Goal: Task Accomplishment & Management: Manage account settings

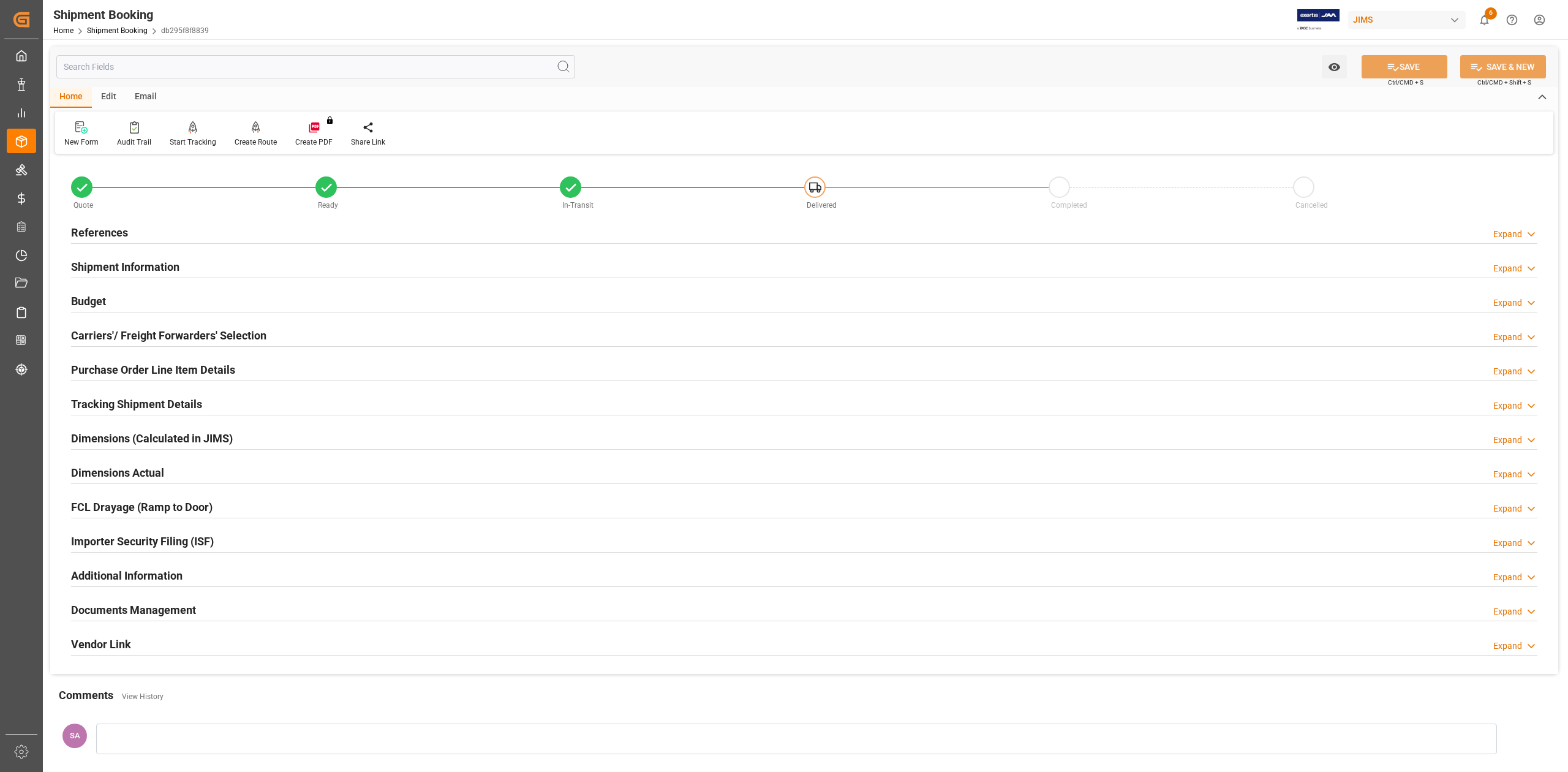
click at [101, 230] on h2 "References" at bounding box center [99, 233] width 57 height 16
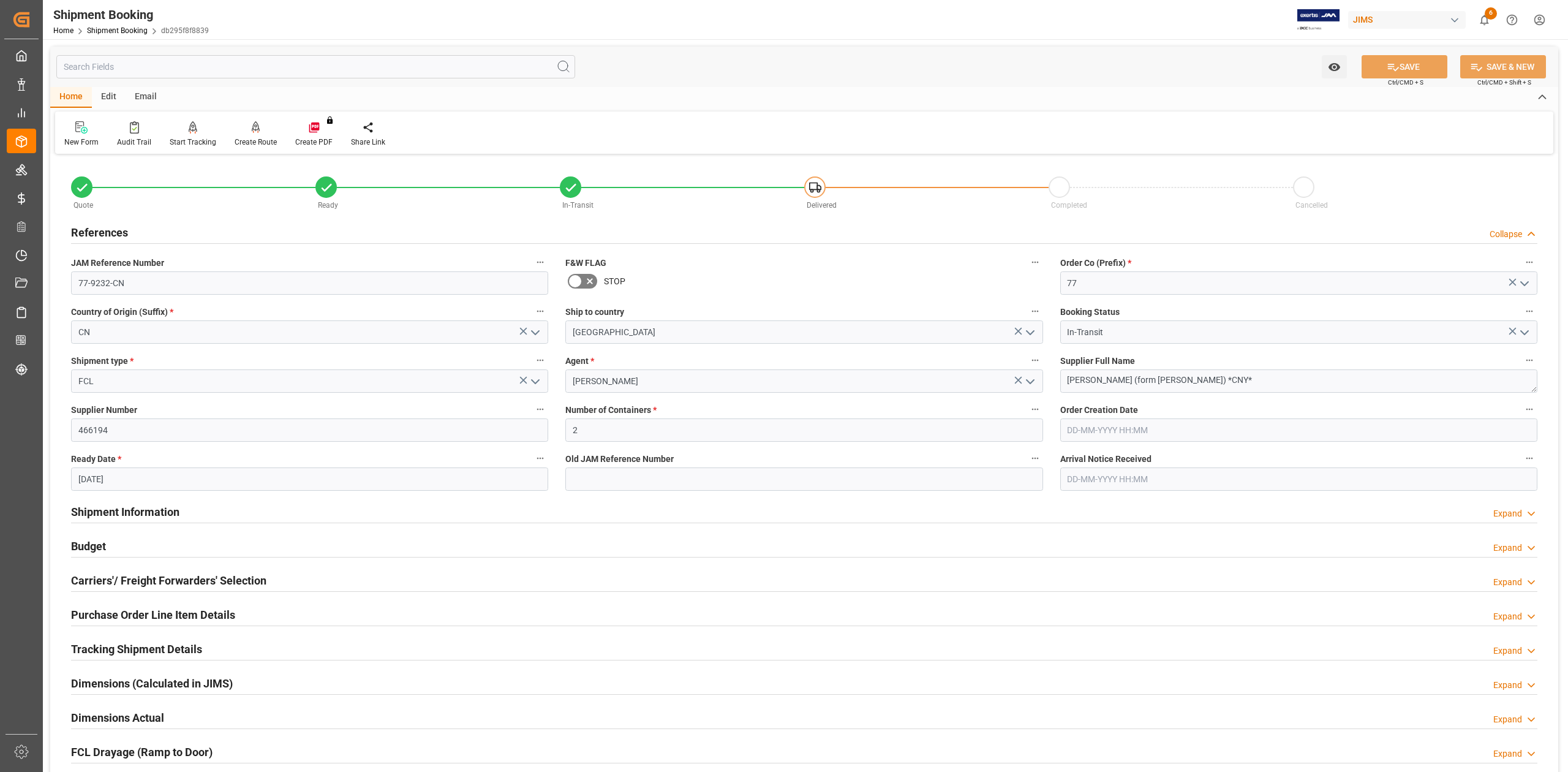
click at [101, 230] on h2 "References" at bounding box center [99, 233] width 57 height 16
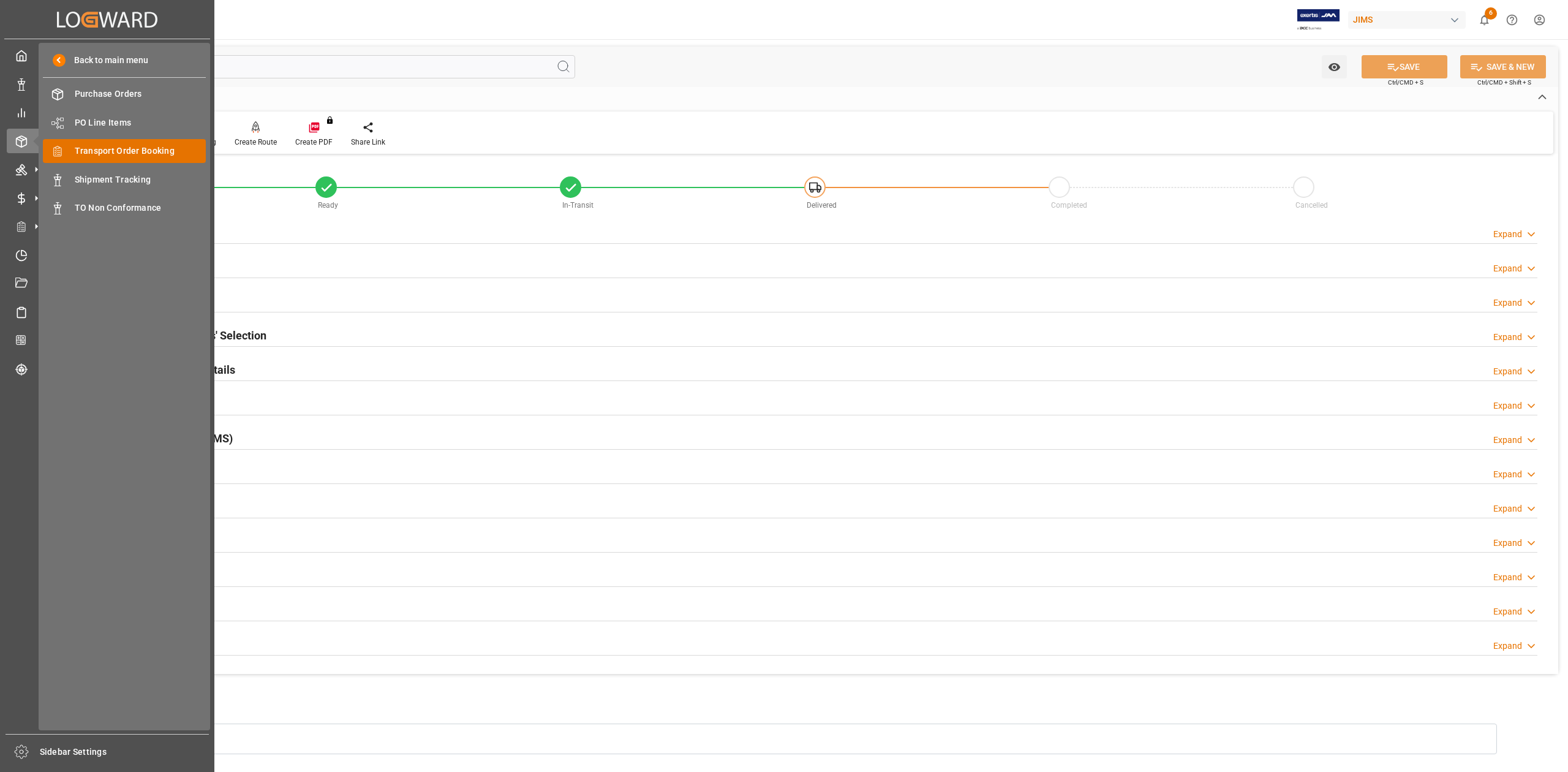
click at [112, 150] on span "Transport Order Booking" at bounding box center [140, 151] width 131 height 13
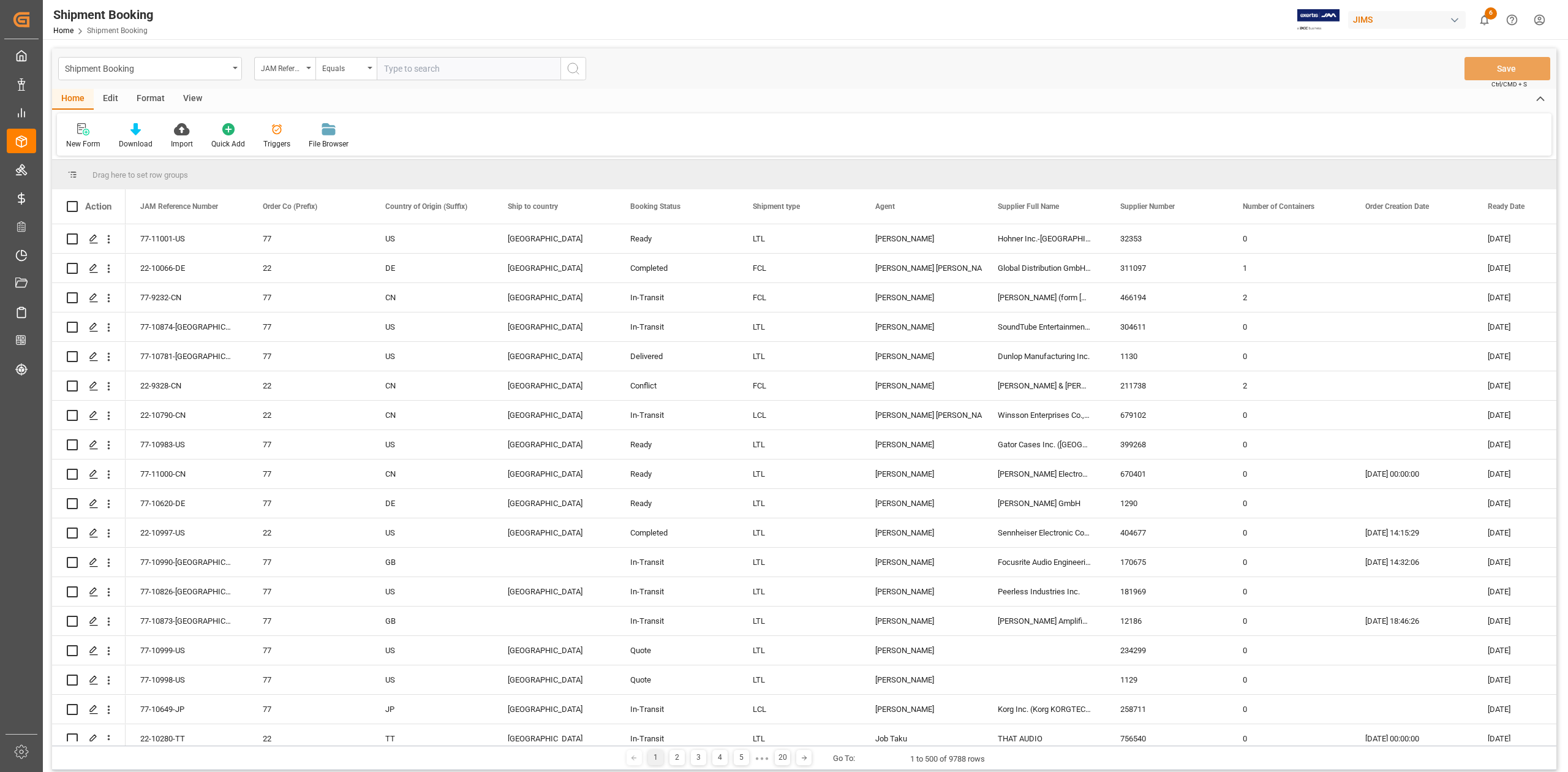
click at [465, 69] on input "text" at bounding box center [468, 68] width 184 height 23
paste input "77-10035-CN"
type input "77-10035-CN"
click at [573, 68] on icon "search button" at bounding box center [573, 68] width 15 height 15
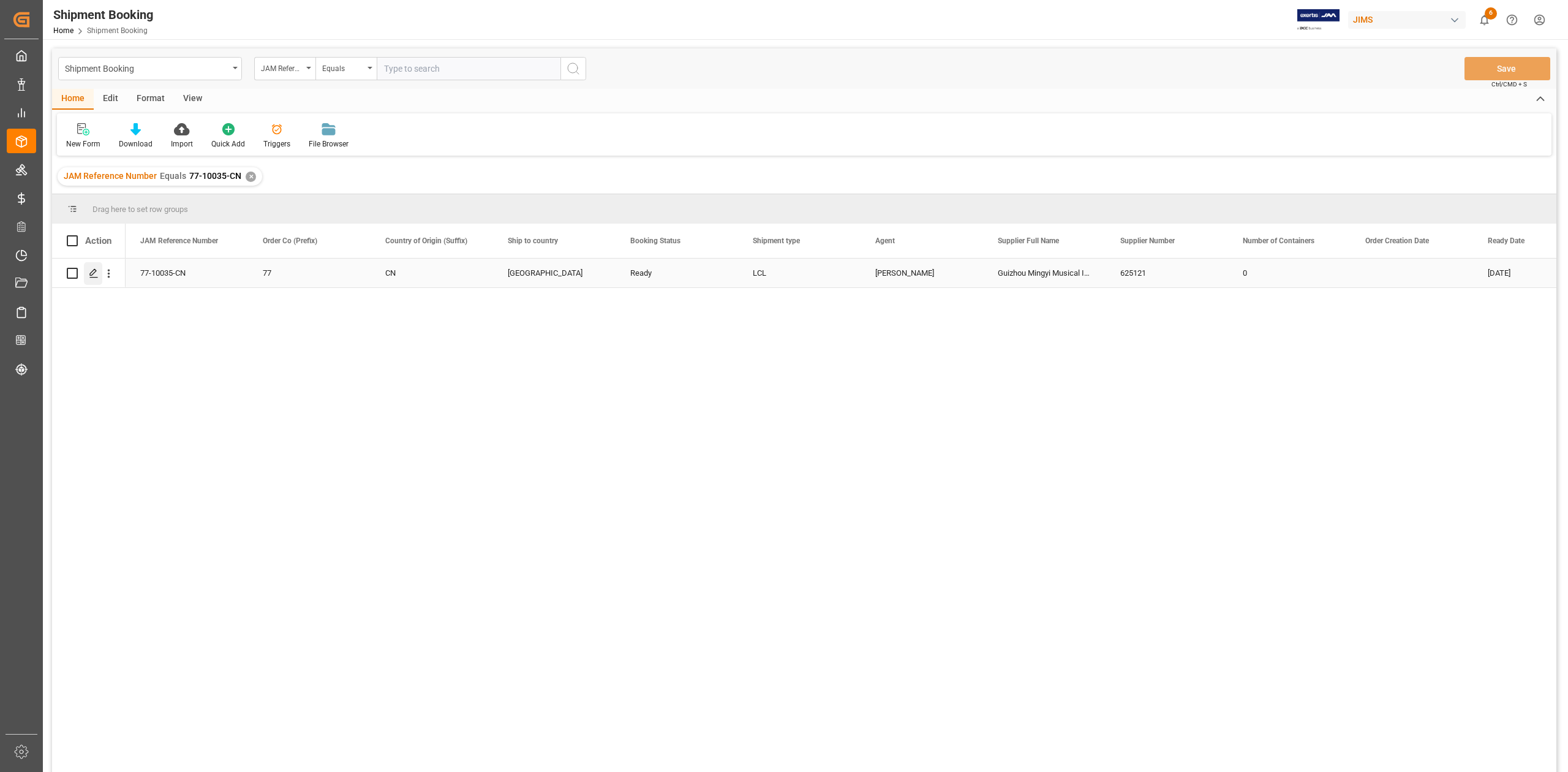
click at [91, 276] on icon "Press SPACE to select this row." at bounding box center [94, 273] width 10 height 10
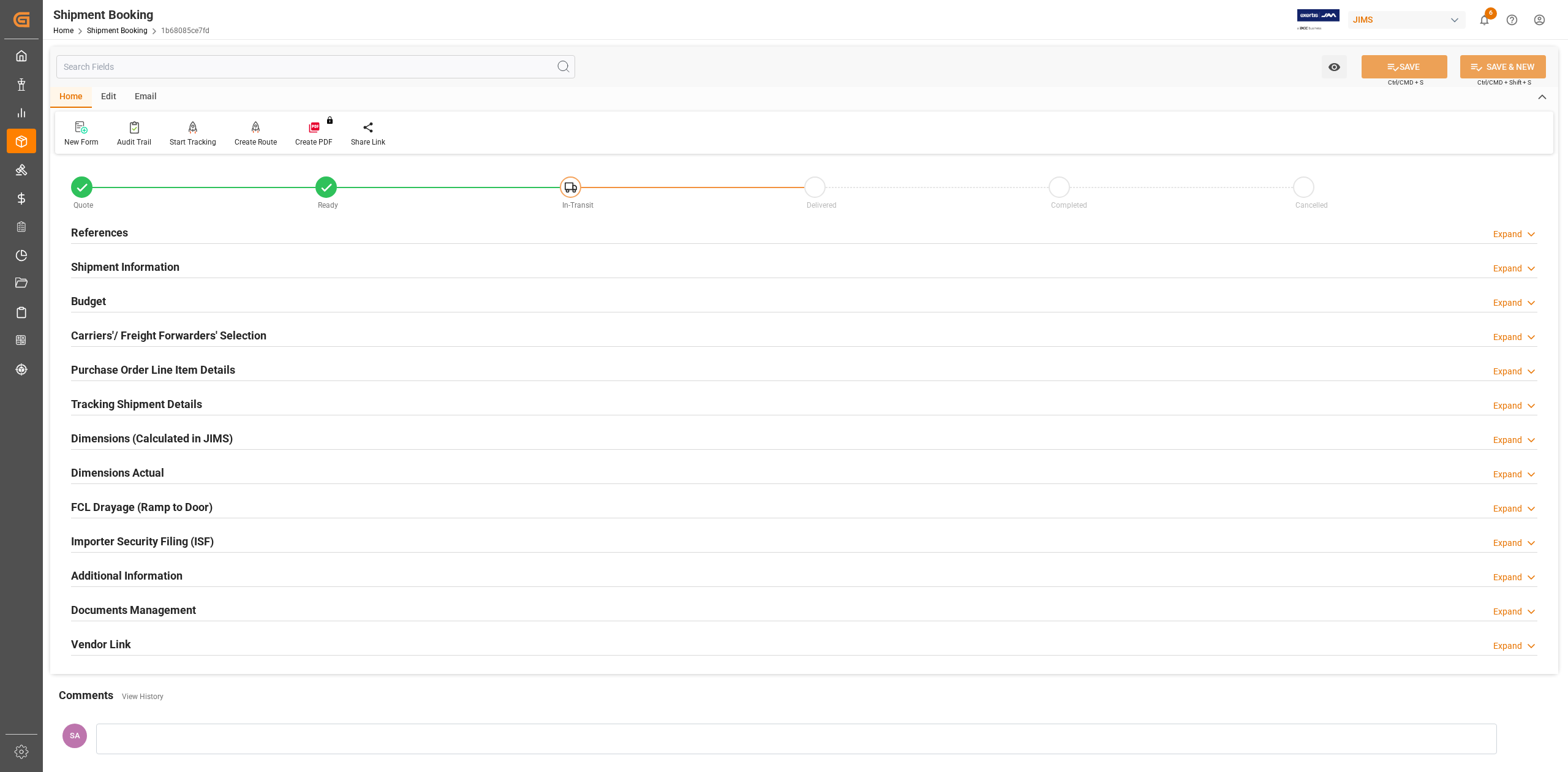
click at [118, 269] on h2 "Shipment Information" at bounding box center [125, 267] width 109 height 16
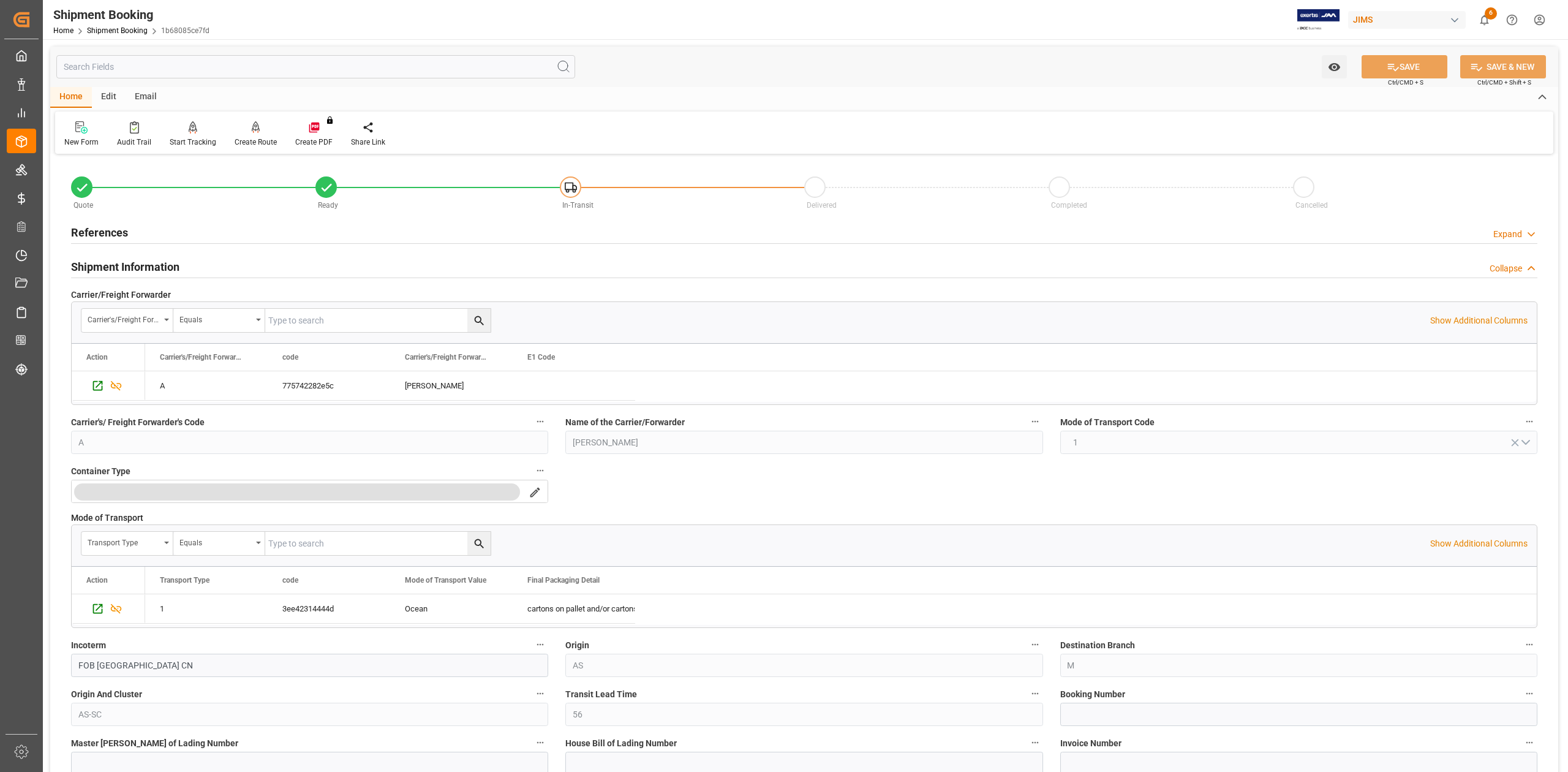
click at [118, 269] on h2 "Shipment Information" at bounding box center [125, 267] width 109 height 16
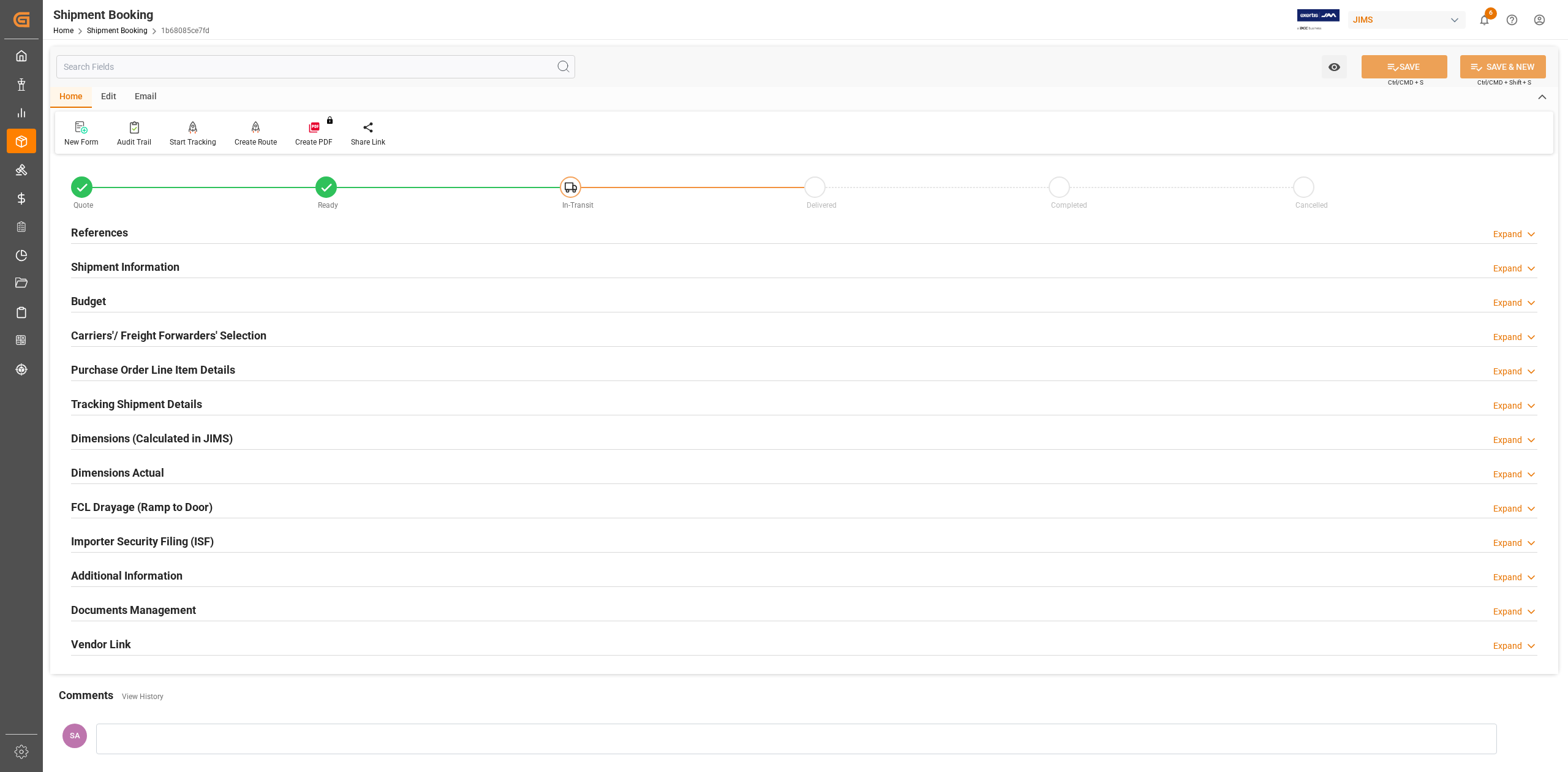
click at [176, 613] on h2 "Documents Management" at bounding box center [133, 610] width 125 height 16
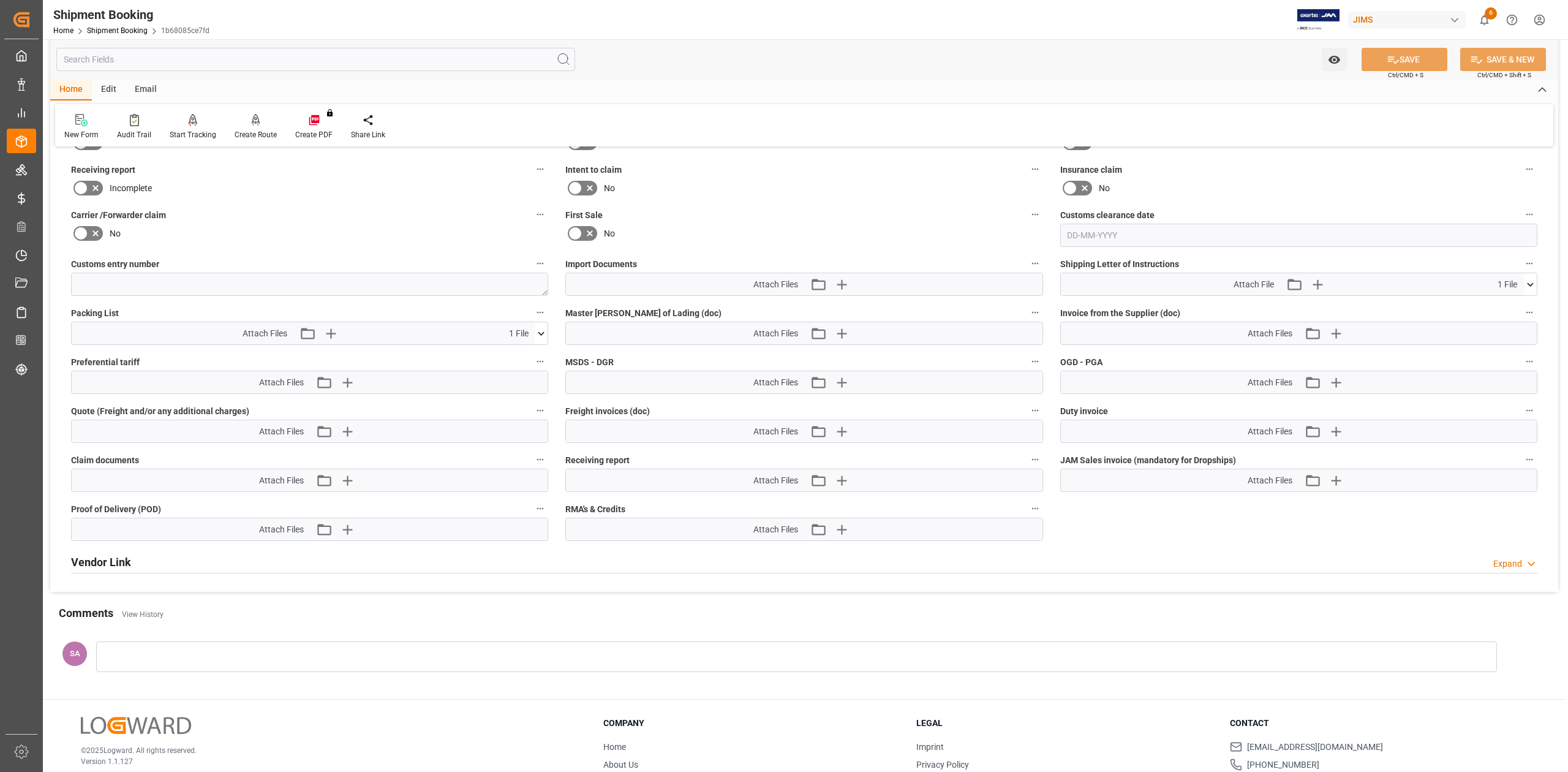
scroll to position [572, 0]
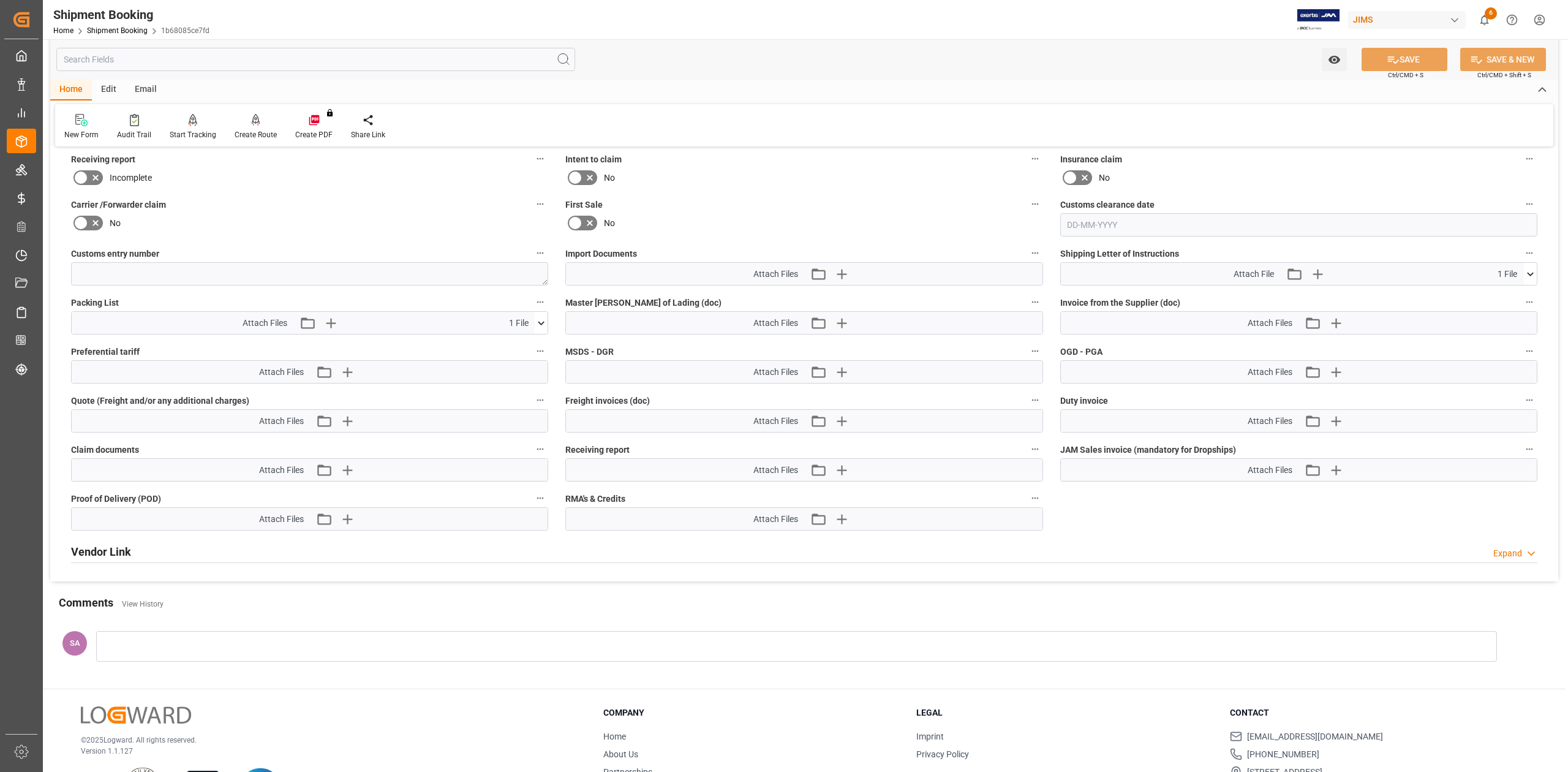
click at [540, 331] on button at bounding box center [541, 322] width 13 height 22
click at [509, 346] on icon at bounding box center [509, 346] width 10 height 10
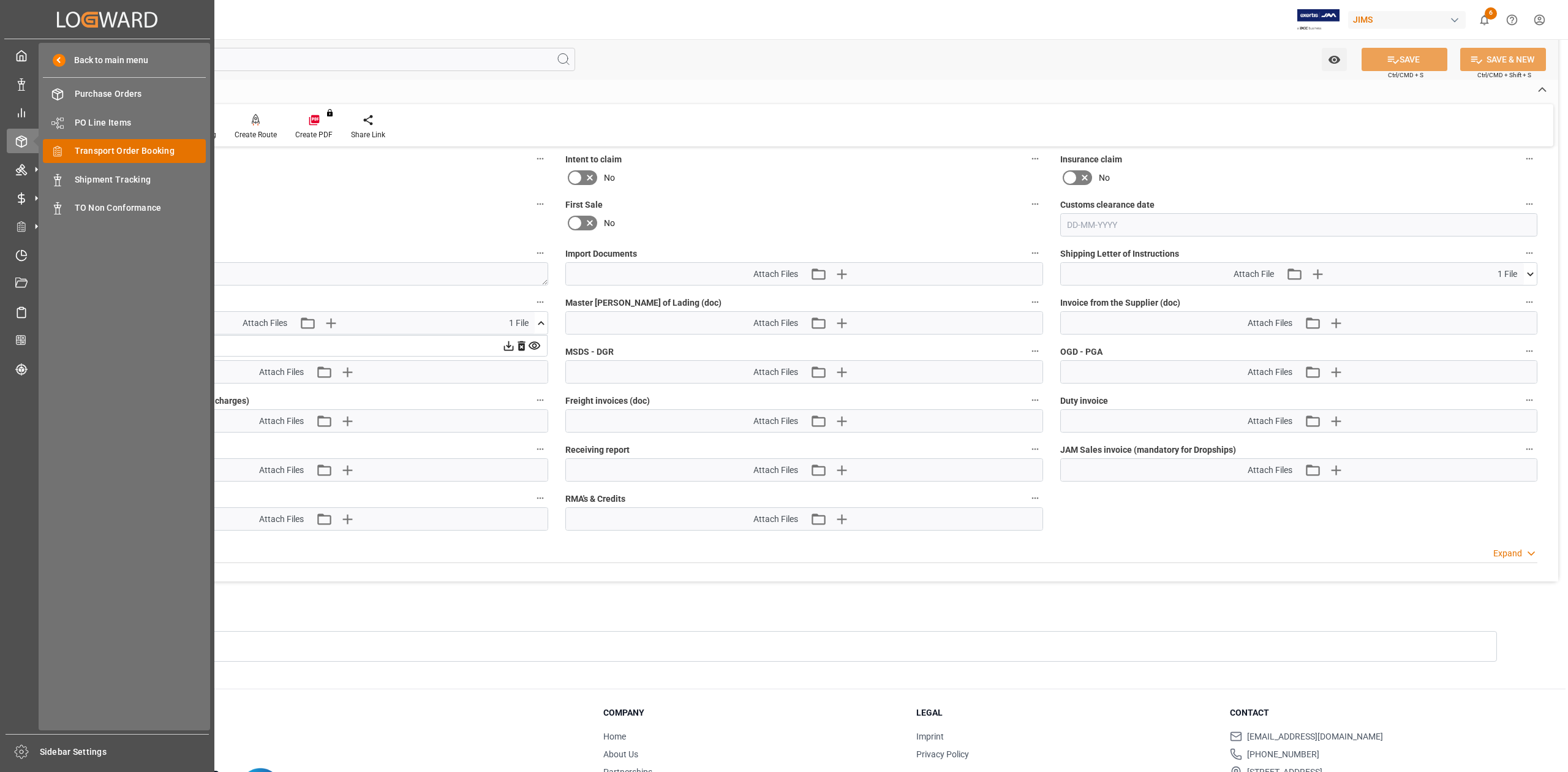
click at [128, 148] on span "Transport Order Booking" at bounding box center [140, 151] width 131 height 13
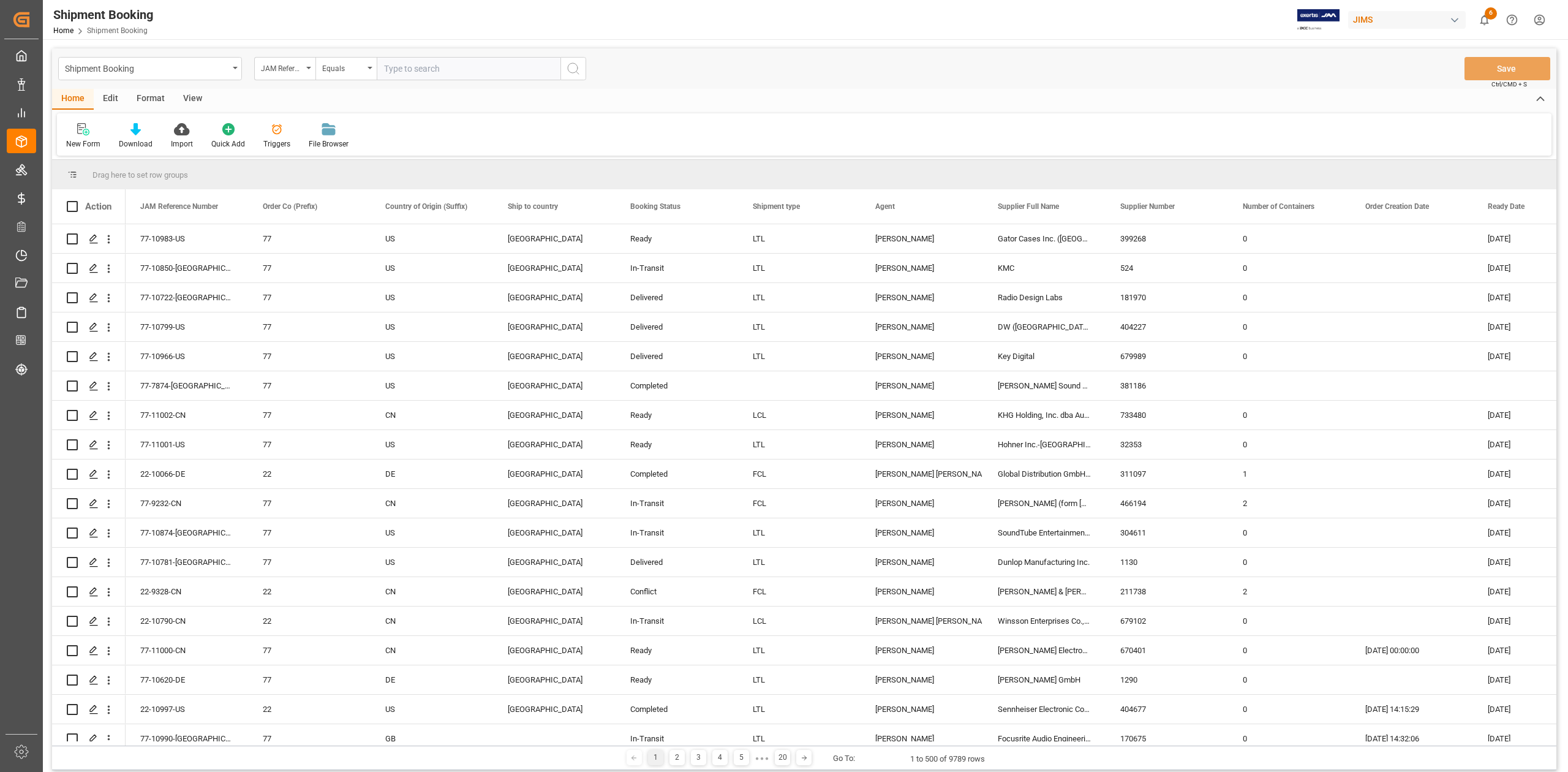
click at [427, 68] on input "text" at bounding box center [468, 68] width 184 height 23
type input "77-10933-KR"
click at [571, 71] on icon "search button" at bounding box center [573, 68] width 15 height 15
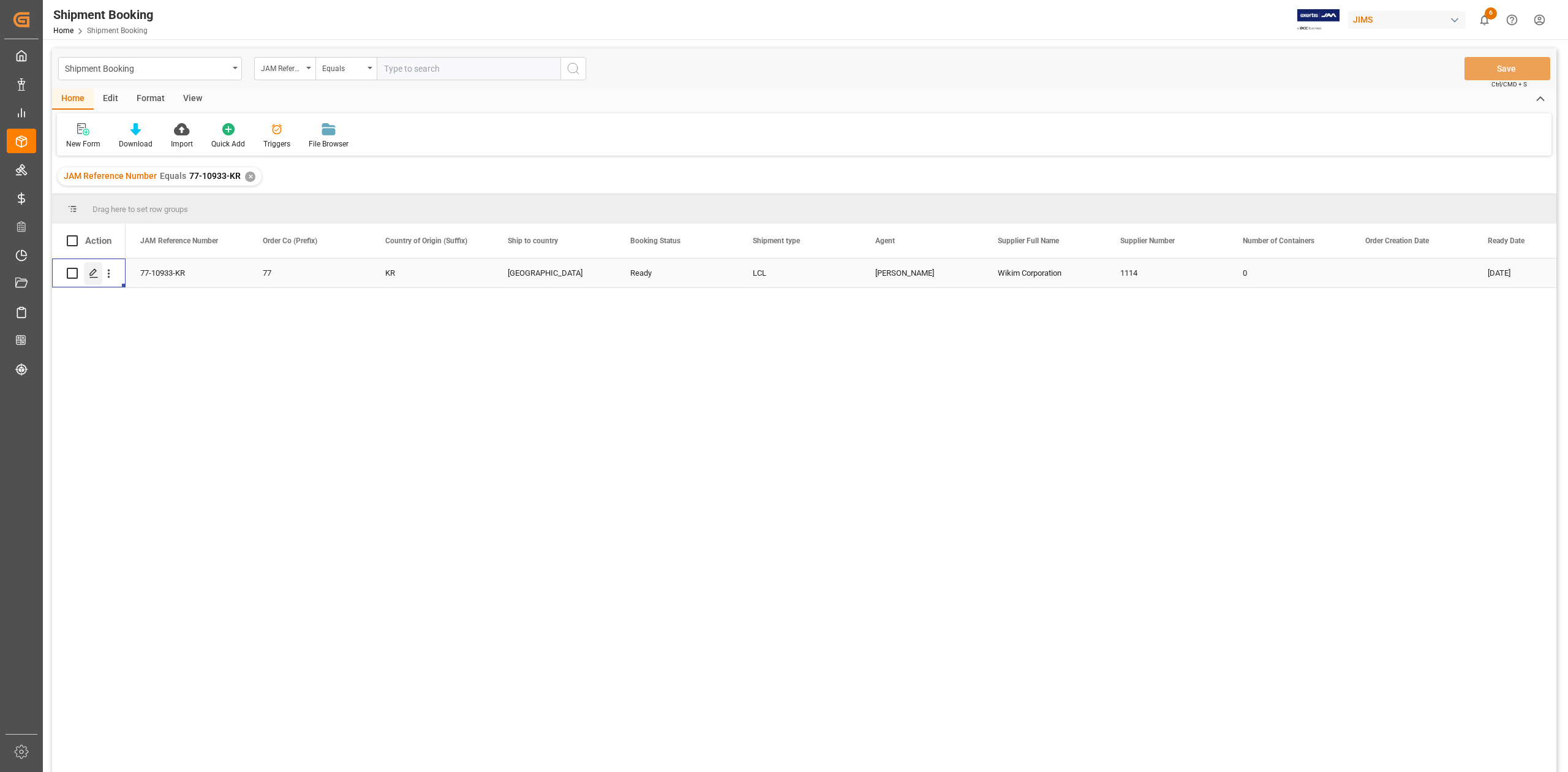
click at [94, 276] on icon "Press SPACE to select this row." at bounding box center [94, 273] width 10 height 10
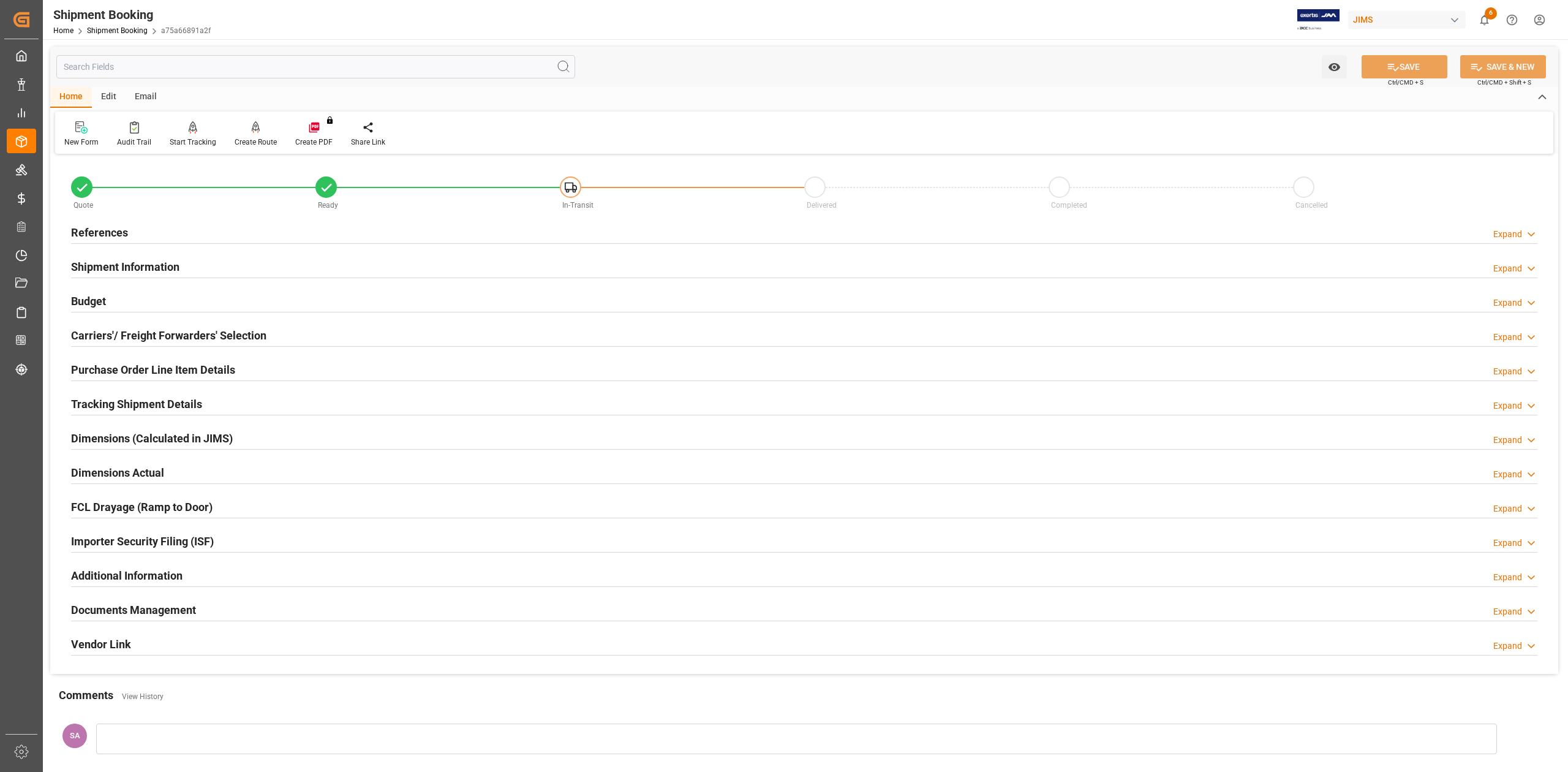
click at [170, 614] on h2 "Documents Management" at bounding box center [133, 610] width 125 height 16
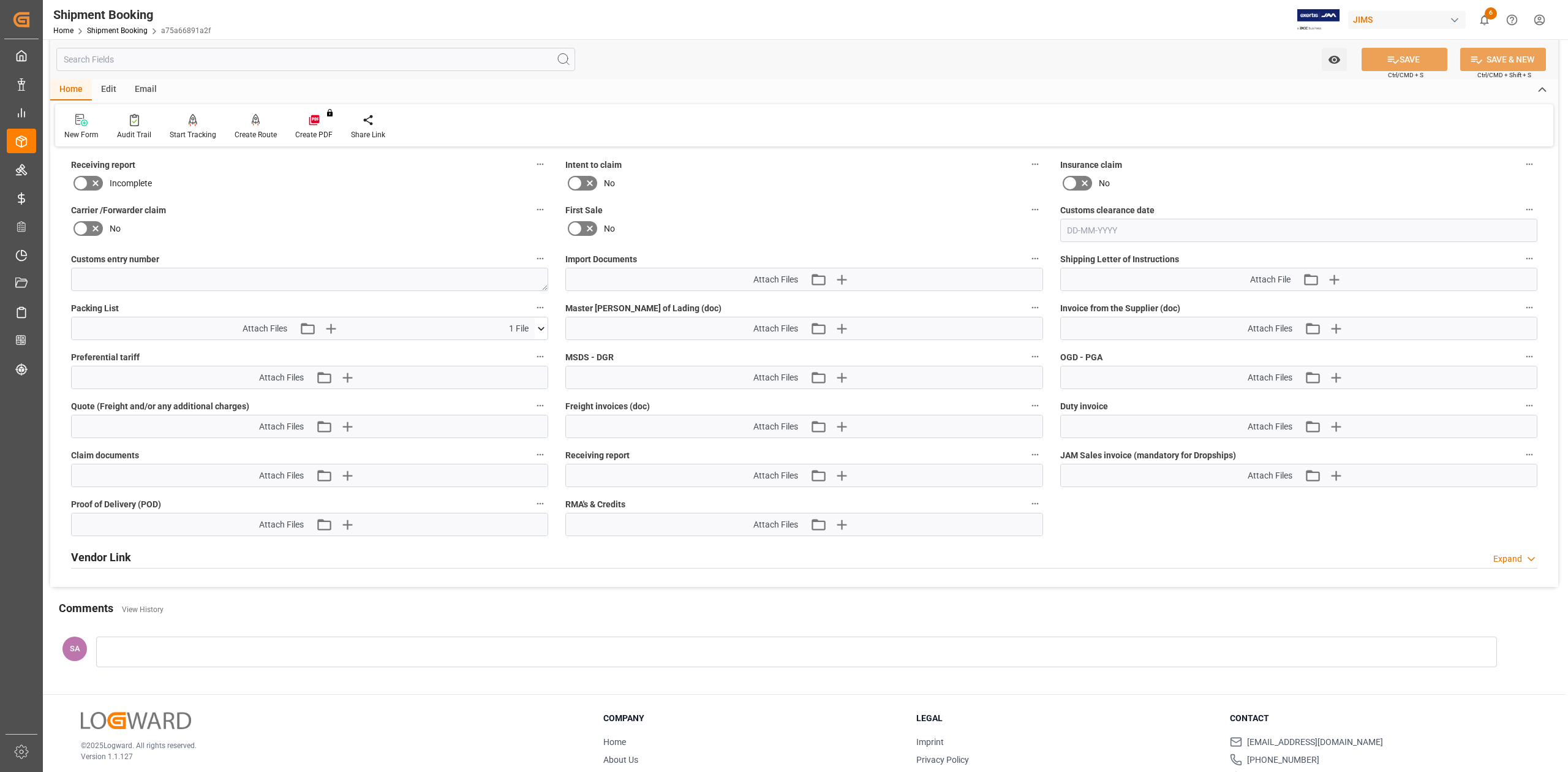
scroll to position [572, 0]
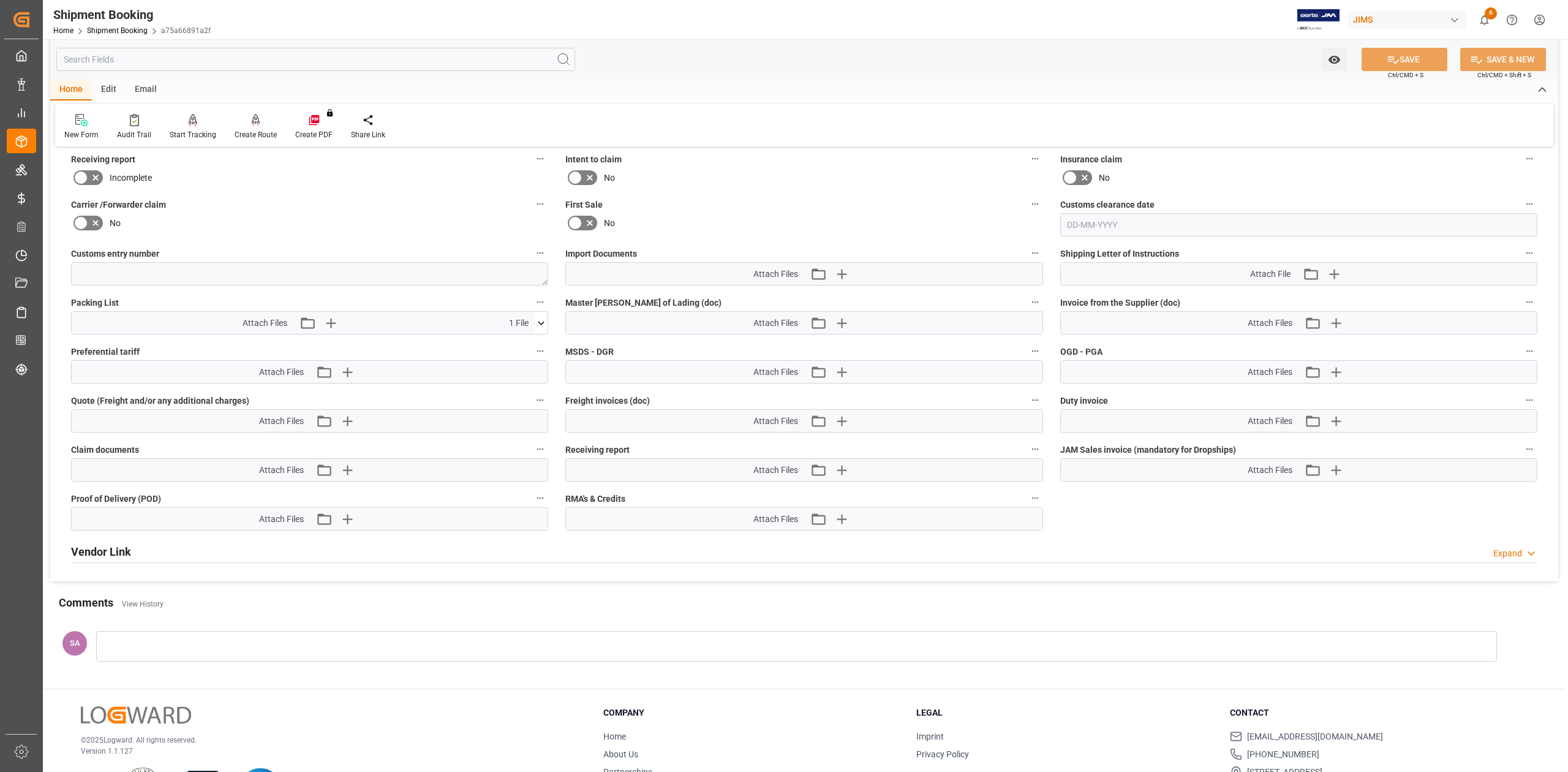
click at [539, 324] on icon at bounding box center [541, 323] width 13 height 13
click at [522, 346] on icon at bounding box center [522, 346] width 8 height 10
click at [342, 322] on icon "button" at bounding box center [346, 322] width 20 height 20
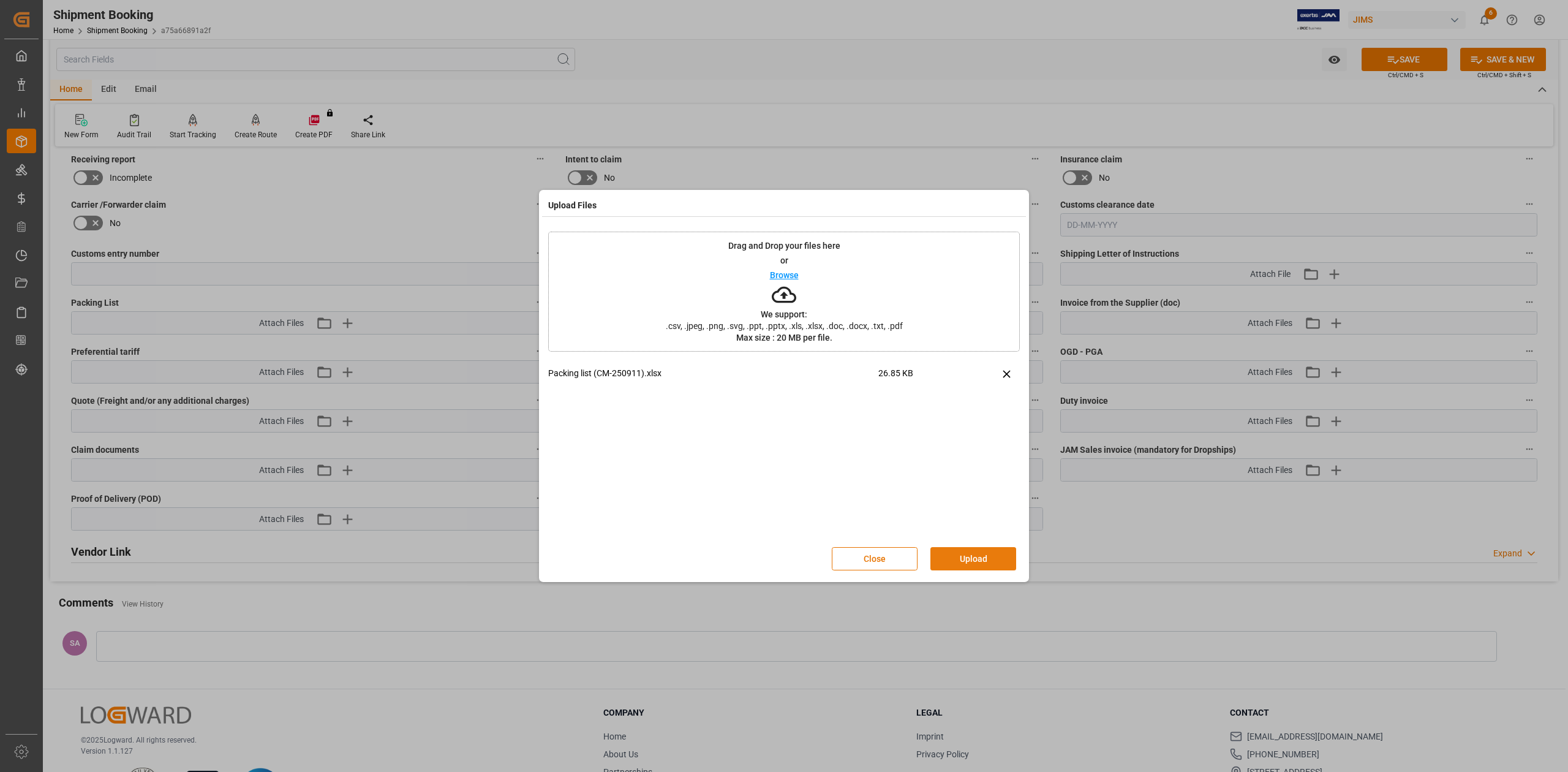
click at [964, 563] on button "Upload" at bounding box center [973, 558] width 86 height 23
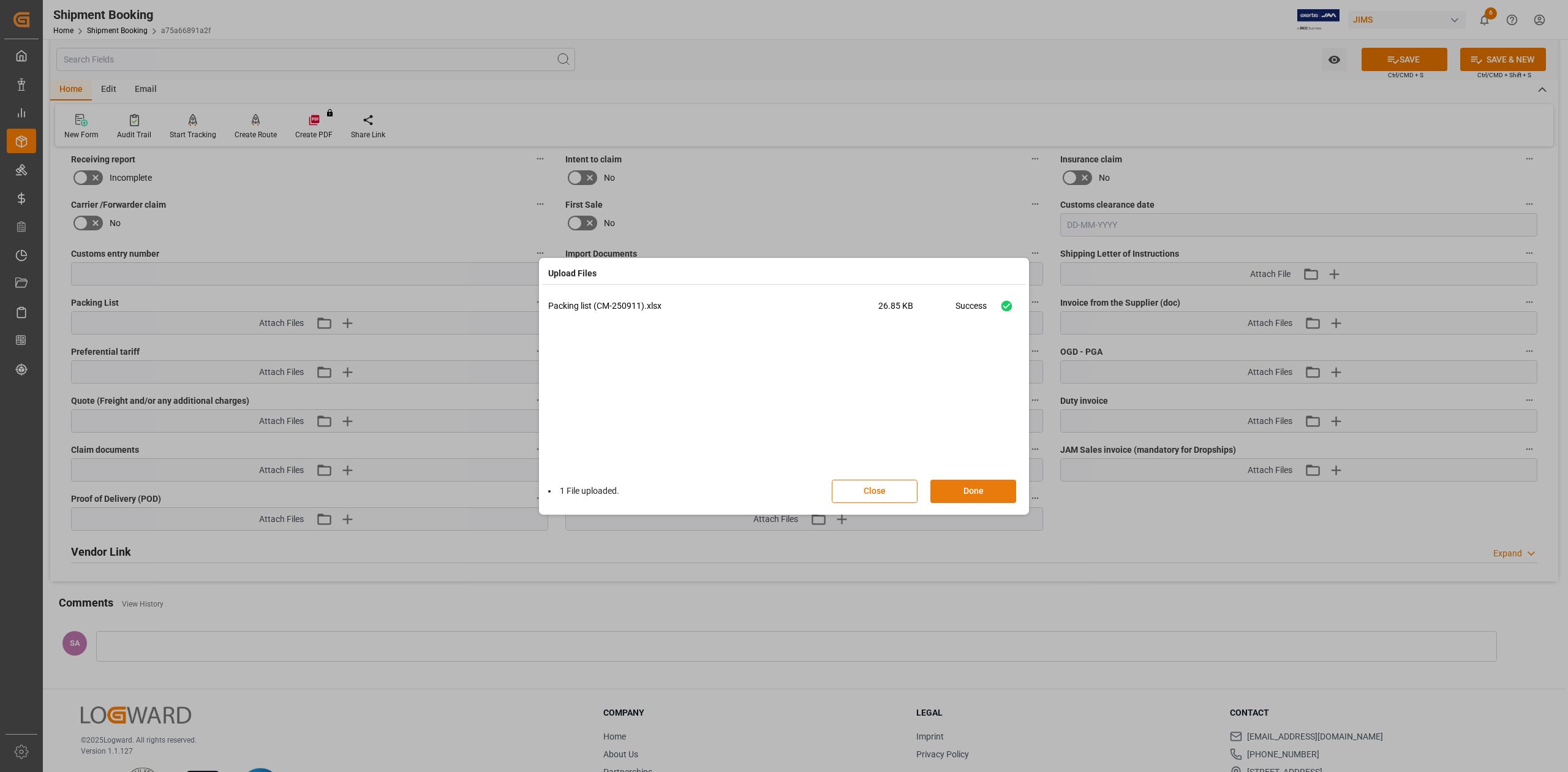
click at [971, 491] on button "Done" at bounding box center [973, 491] width 86 height 23
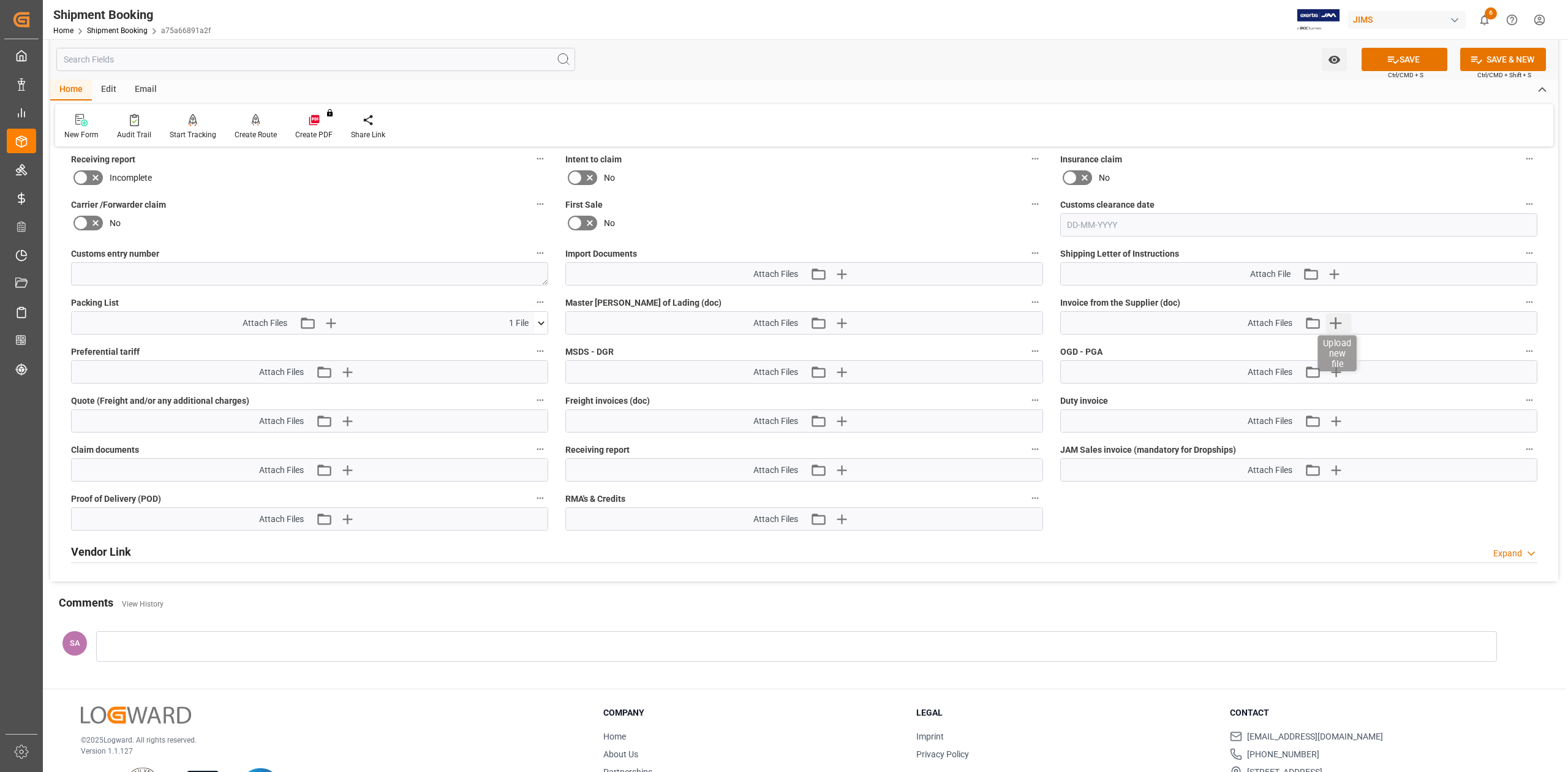
click at [1336, 324] on icon "button" at bounding box center [1336, 323] width 11 height 11
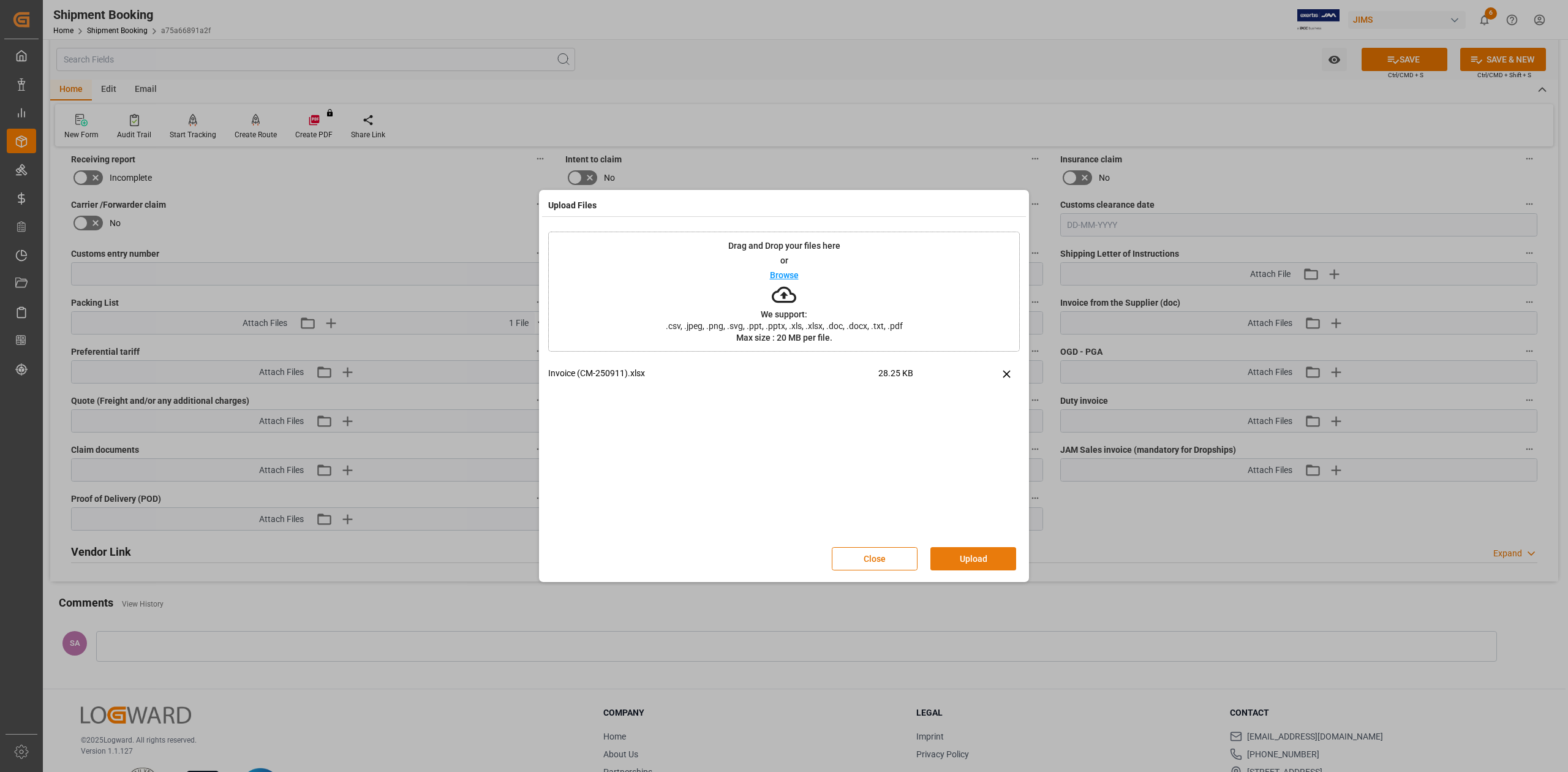
click at [990, 557] on button "Upload" at bounding box center [973, 558] width 86 height 23
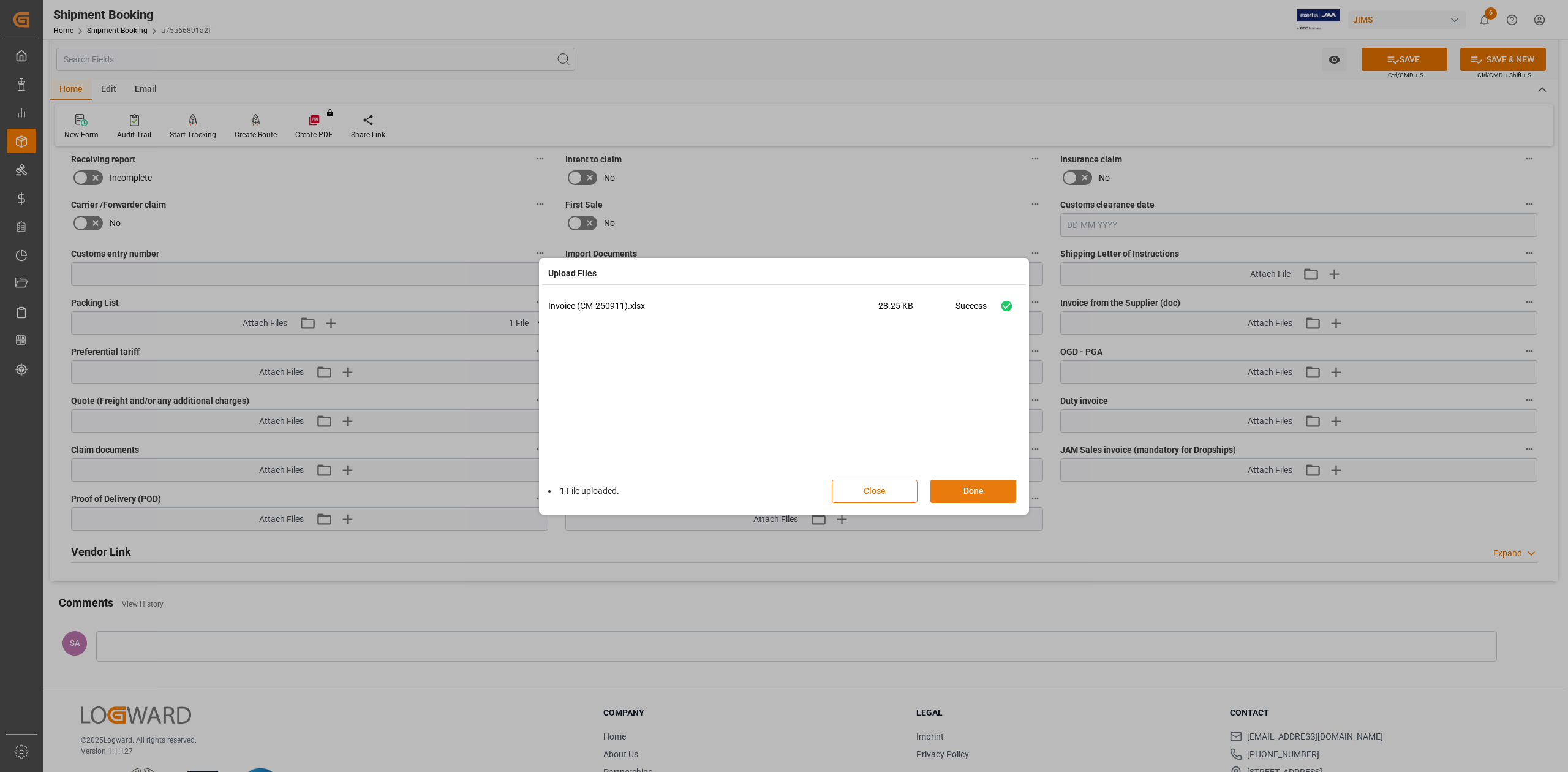
click at [986, 491] on button "Done" at bounding box center [973, 491] width 86 height 23
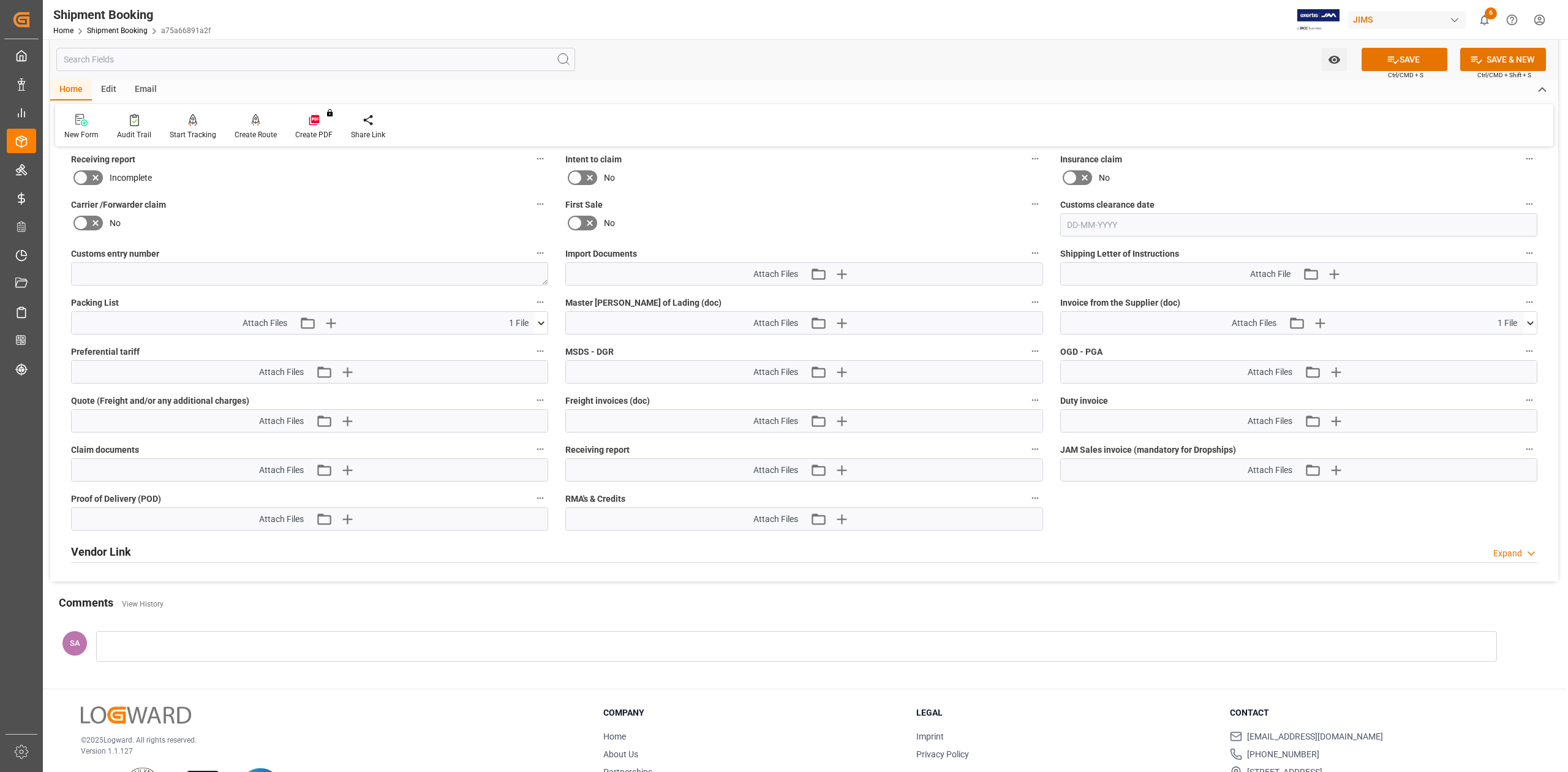
click at [1409, 46] on div "Watch Option SAVE Ctrl/CMD + S SAVE & NEW Ctrl/CMD + Shift + S" at bounding box center [804, 59] width 1508 height 40
click at [1414, 58] on button "SAVE" at bounding box center [1404, 59] width 86 height 23
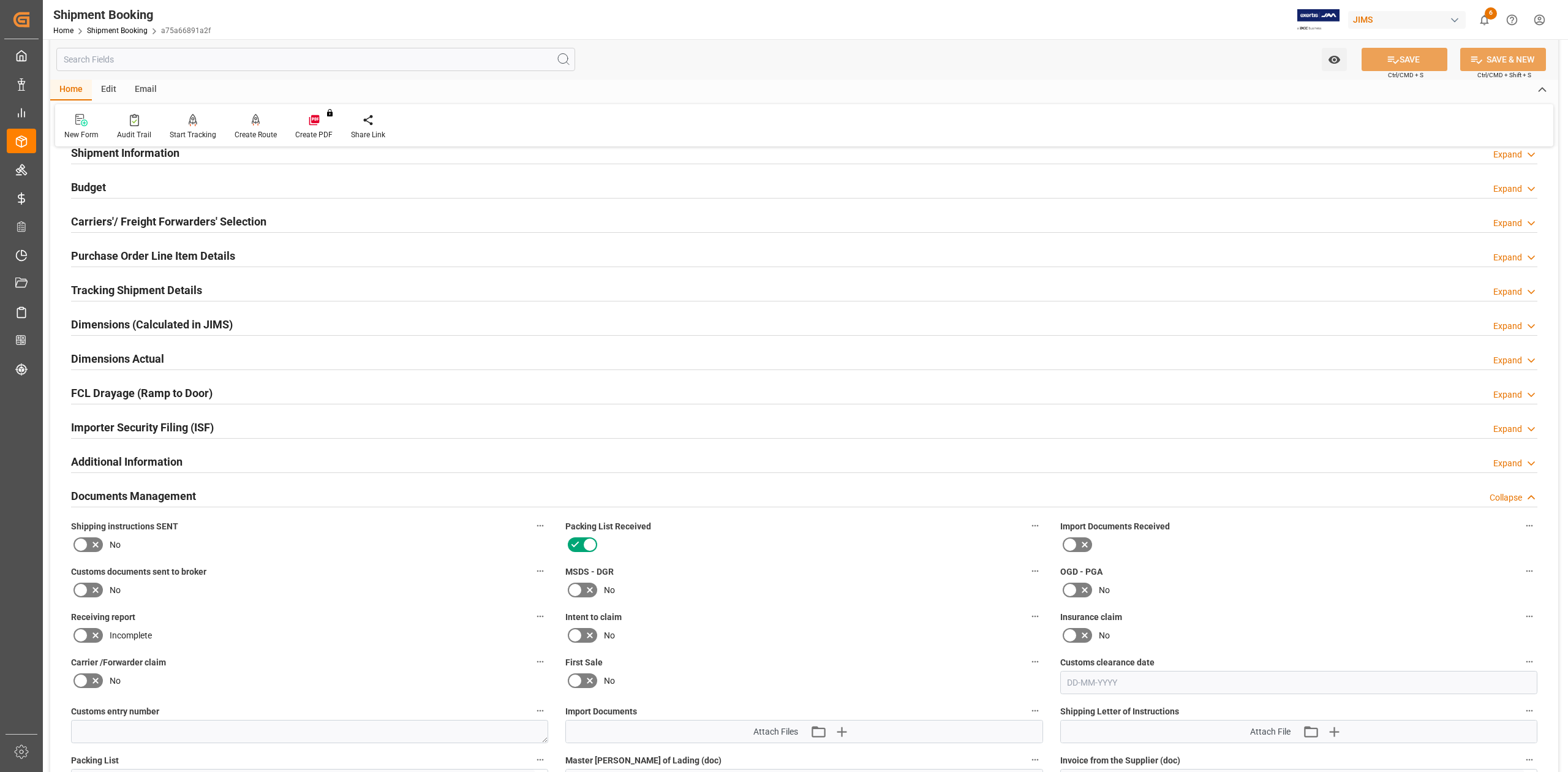
scroll to position [0, 0]
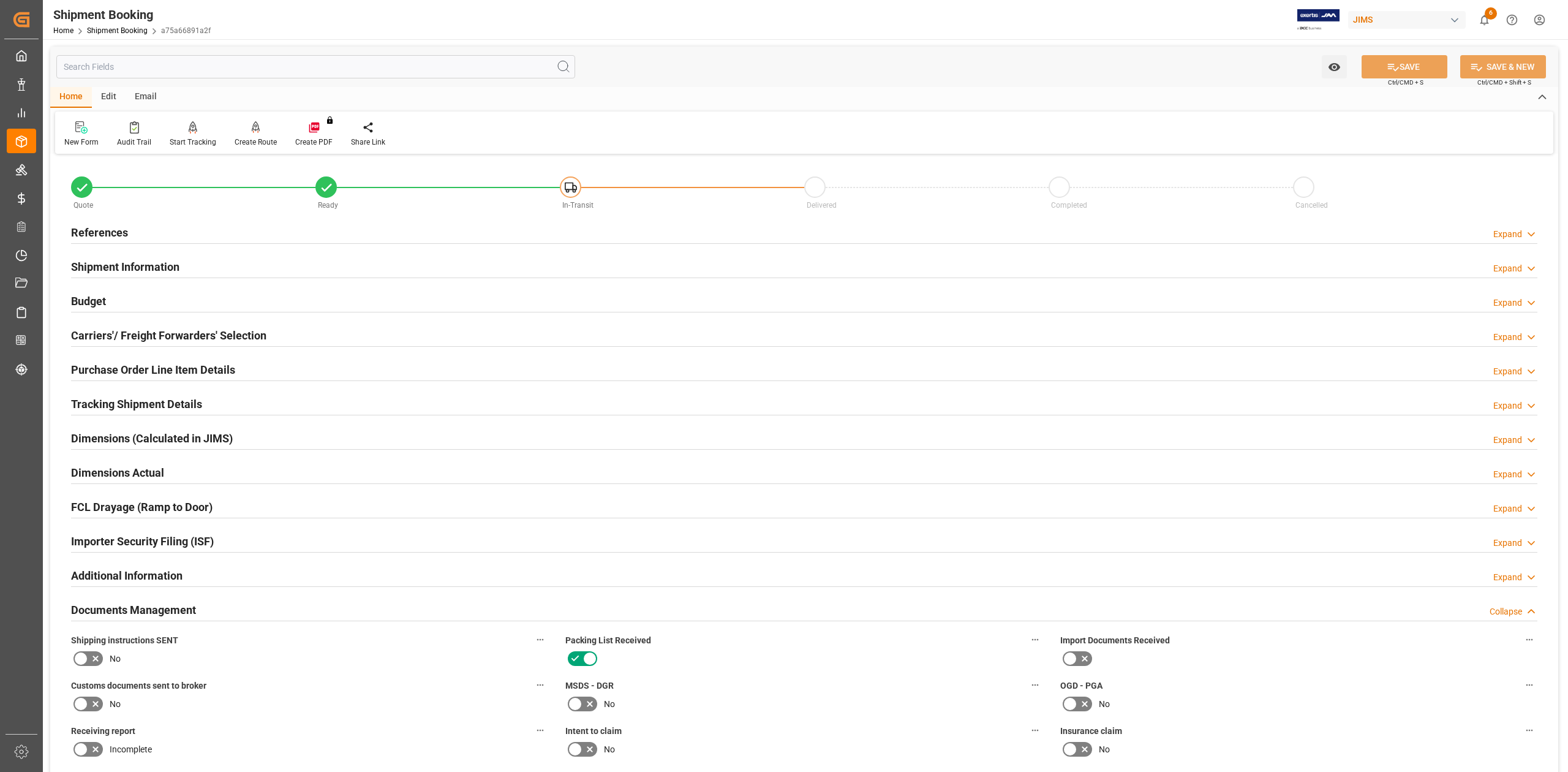
click at [165, 273] on h2 "Shipment Information" at bounding box center [125, 267] width 109 height 16
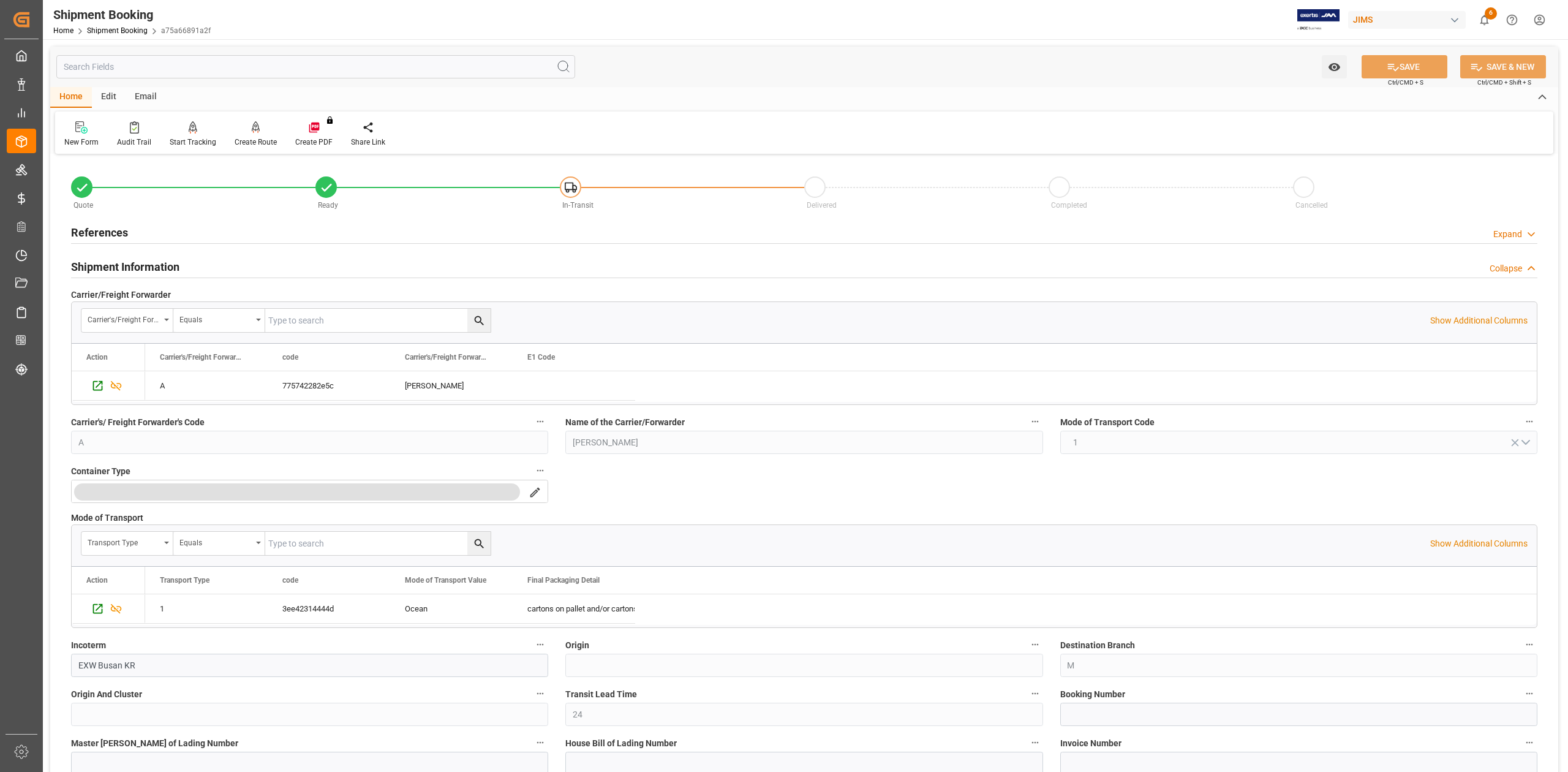
click at [114, 233] on h2 "References" at bounding box center [99, 233] width 57 height 16
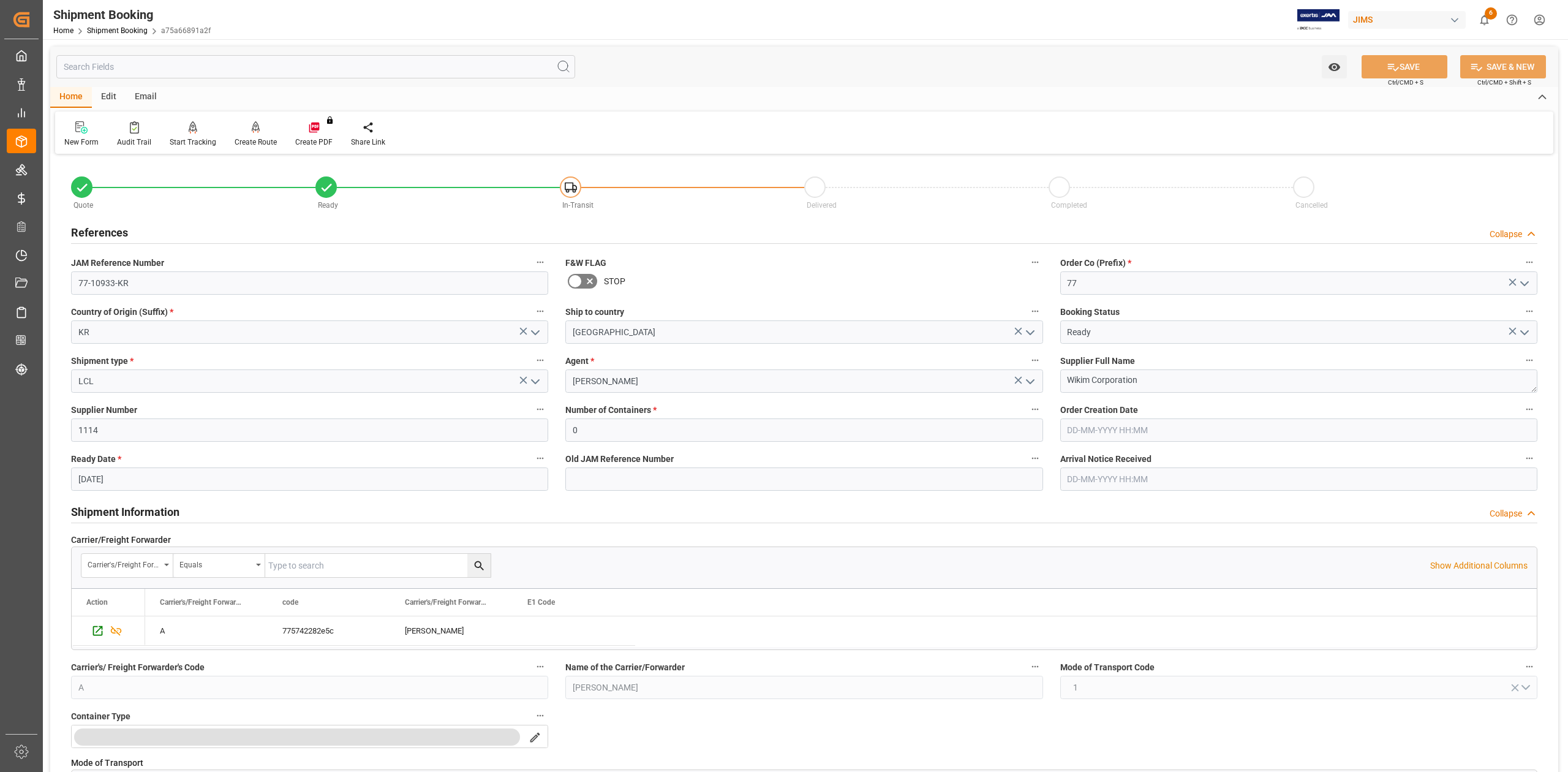
click at [145, 508] on h2 "Shipment Information" at bounding box center [125, 512] width 109 height 16
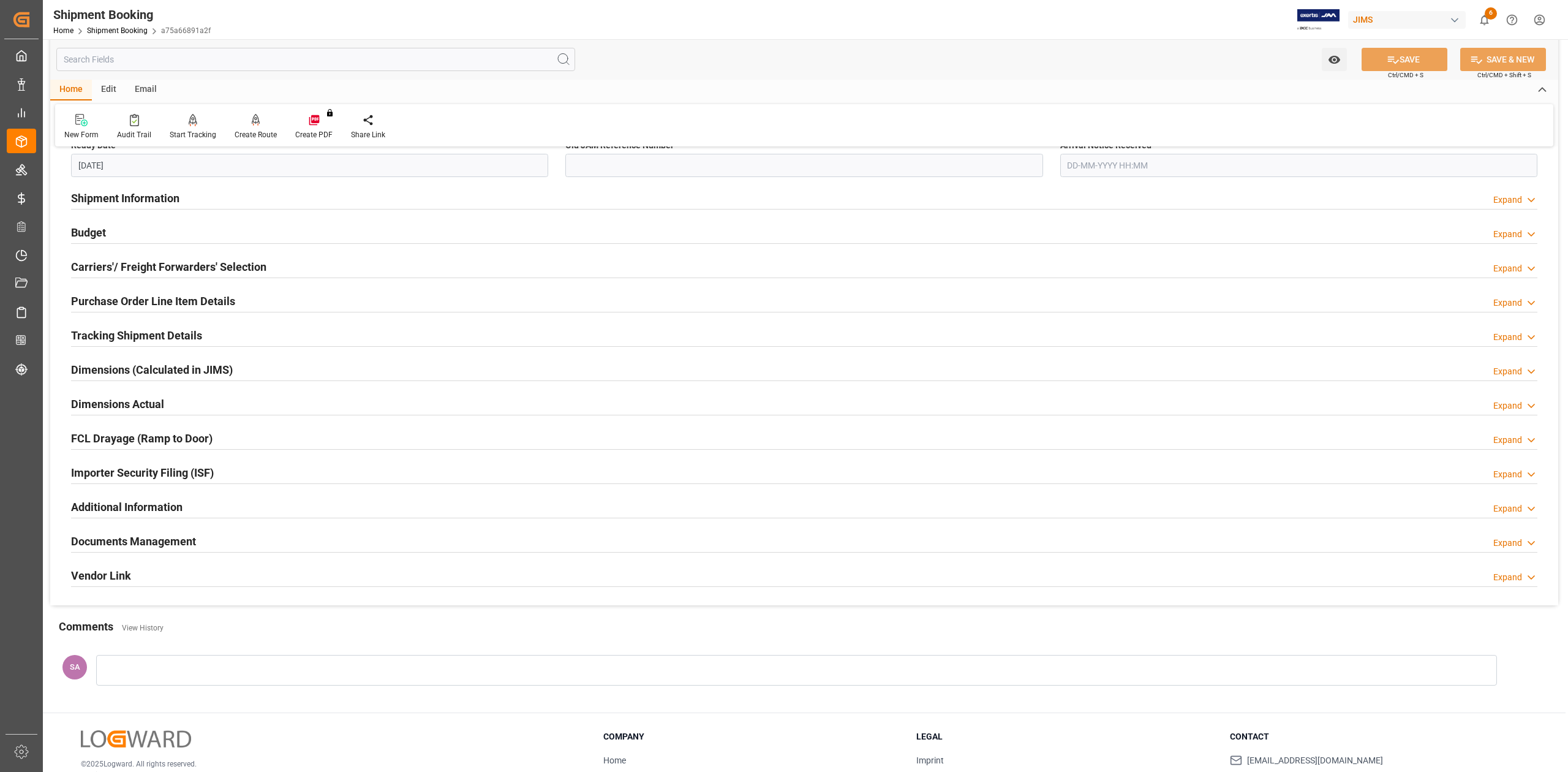
scroll to position [150, 0]
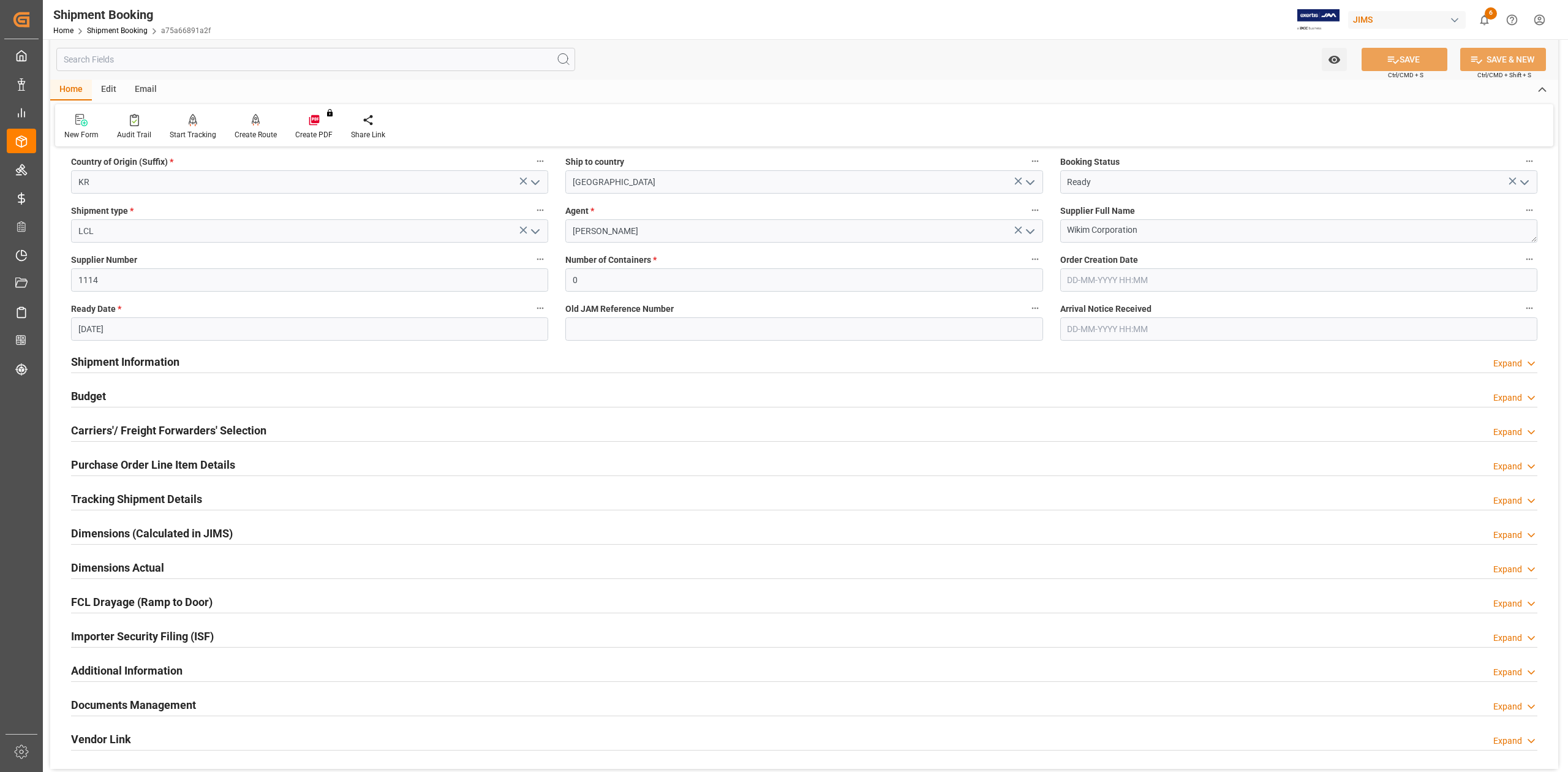
click at [140, 364] on h2 "Shipment Information" at bounding box center [125, 362] width 109 height 16
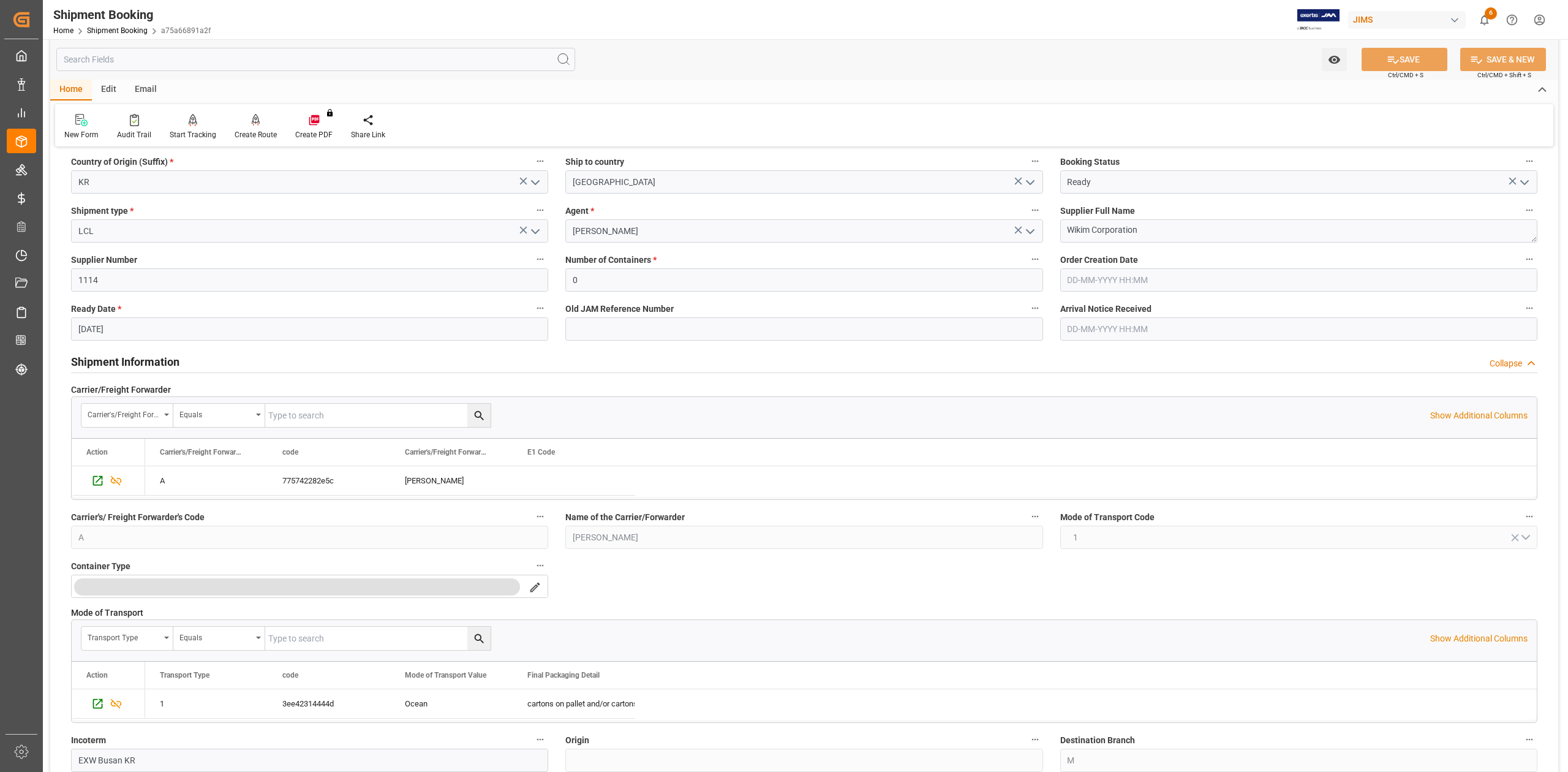
scroll to position [477, 0]
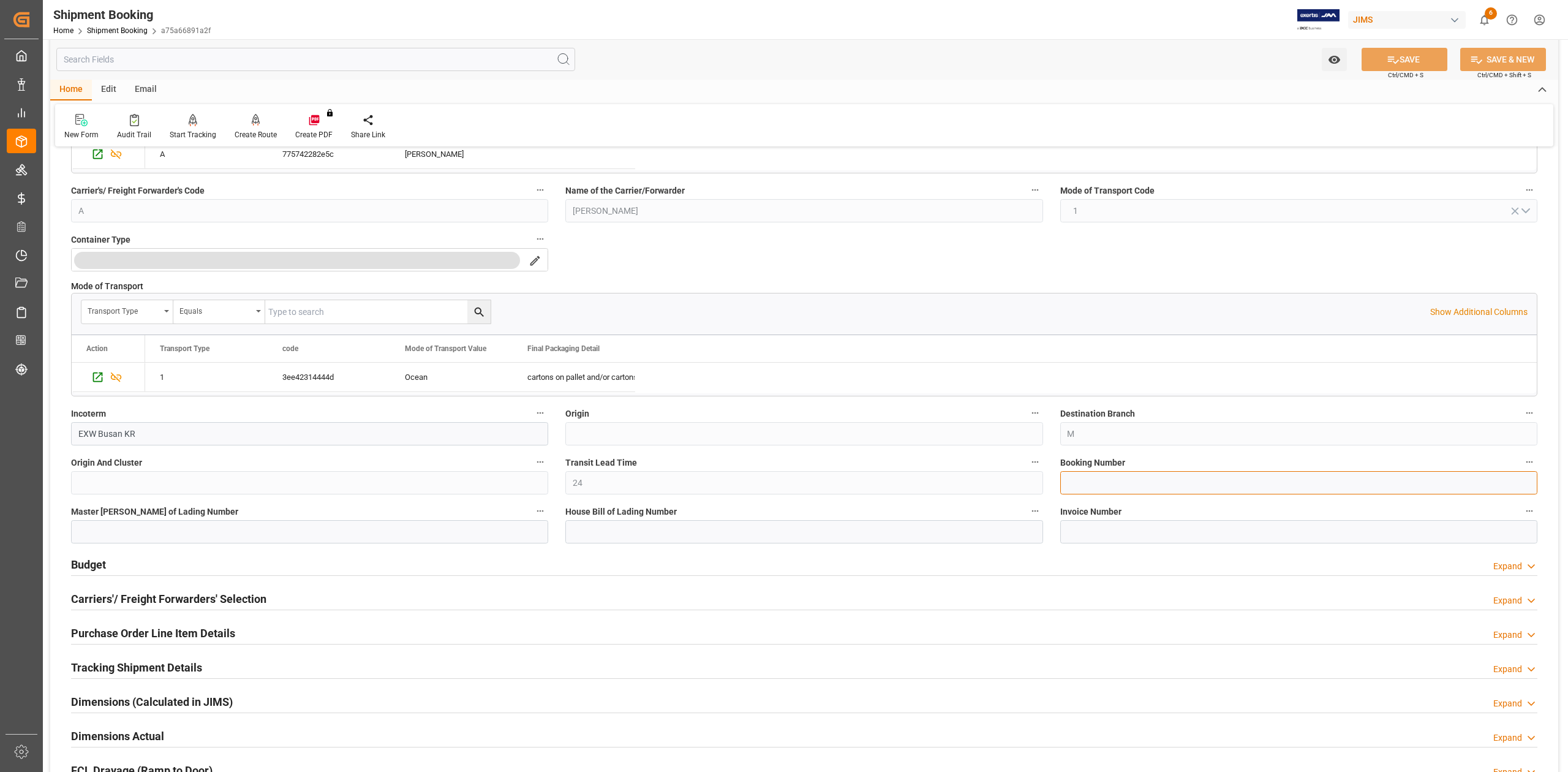
drag, startPoint x: 1203, startPoint y: 484, endPoint x: 1217, endPoint y: 410, distance: 75.3
click at [1203, 484] on input at bounding box center [1299, 482] width 477 height 23
paste input "13637517"
type input "13637517"
click at [1387, 59] on icon at bounding box center [1393, 59] width 13 height 13
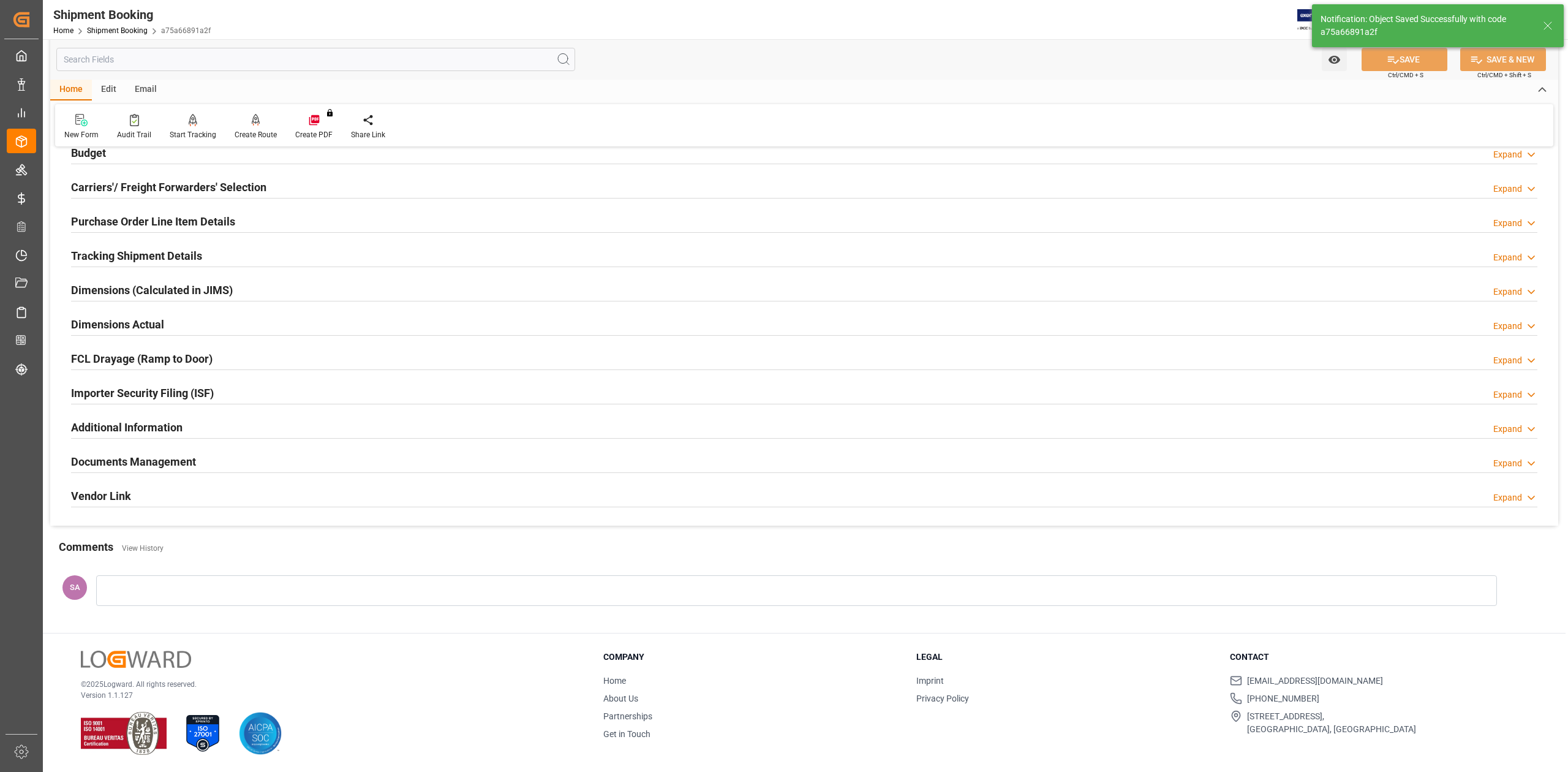
scroll to position [150, 0]
click at [109, 252] on h2 "Tracking Shipment Details" at bounding box center [136, 256] width 131 height 16
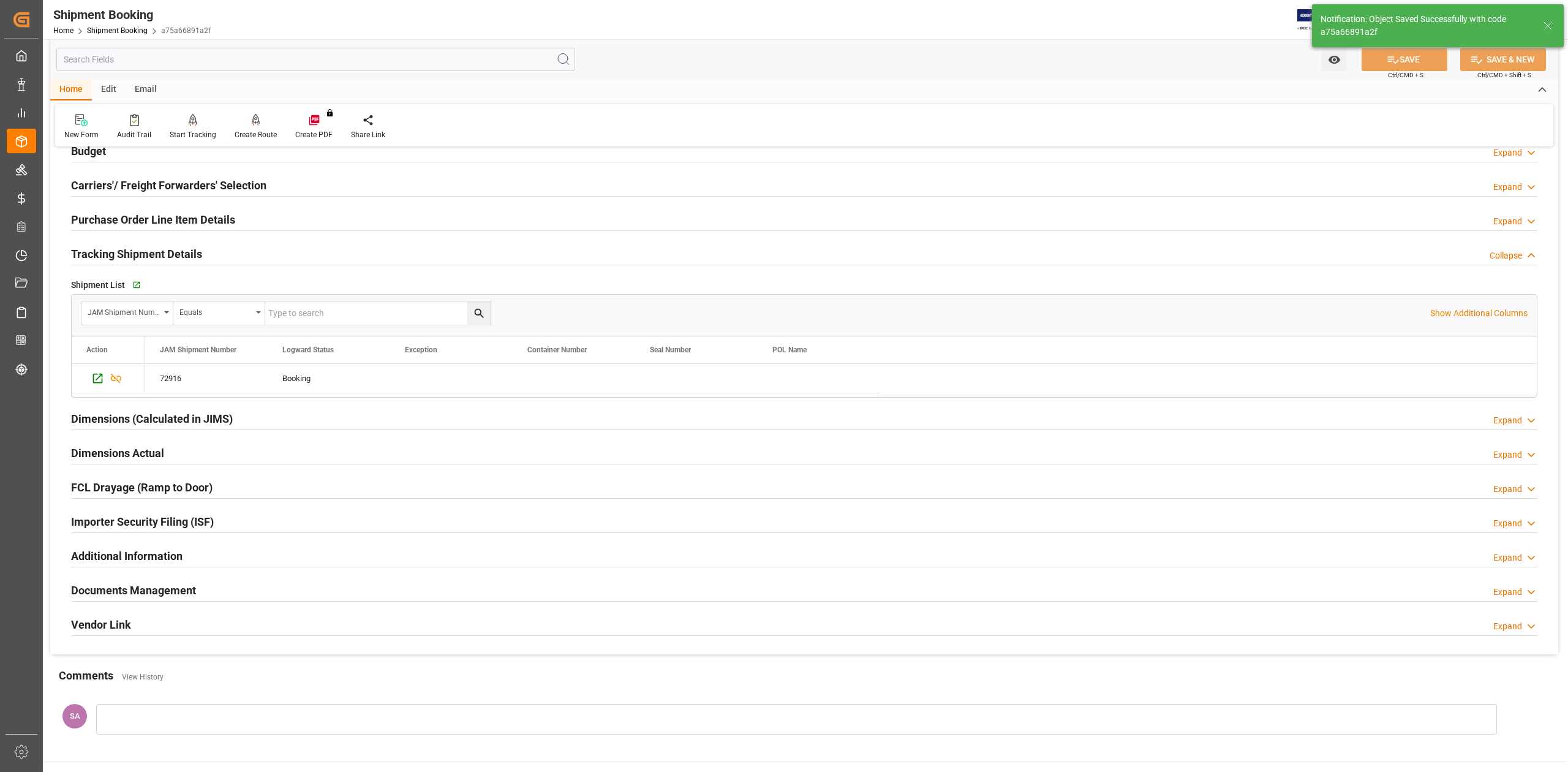
scroll to position [231, 0]
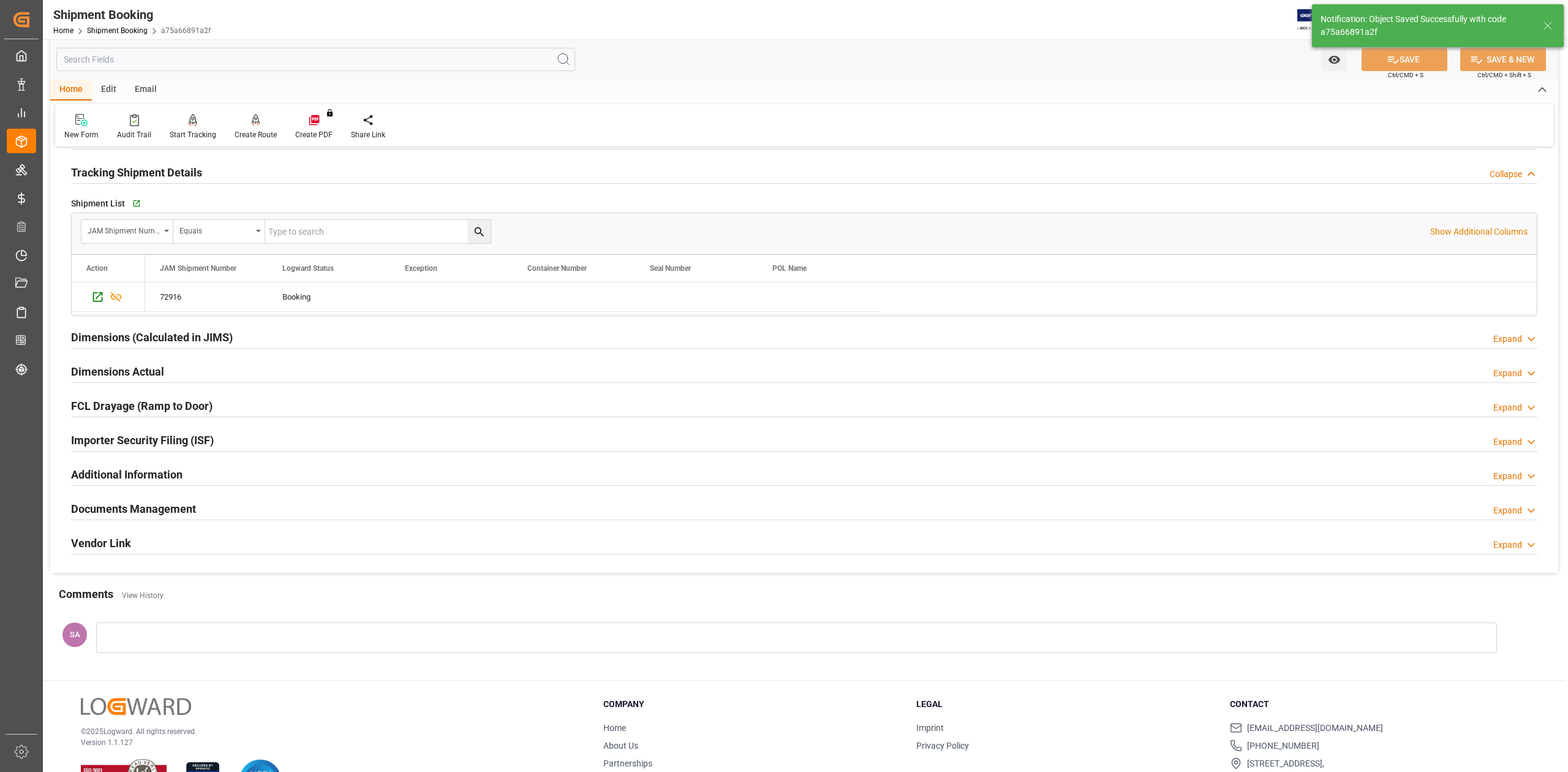
click at [109, 170] on h2 "Tracking Shipment Details" at bounding box center [136, 173] width 131 height 16
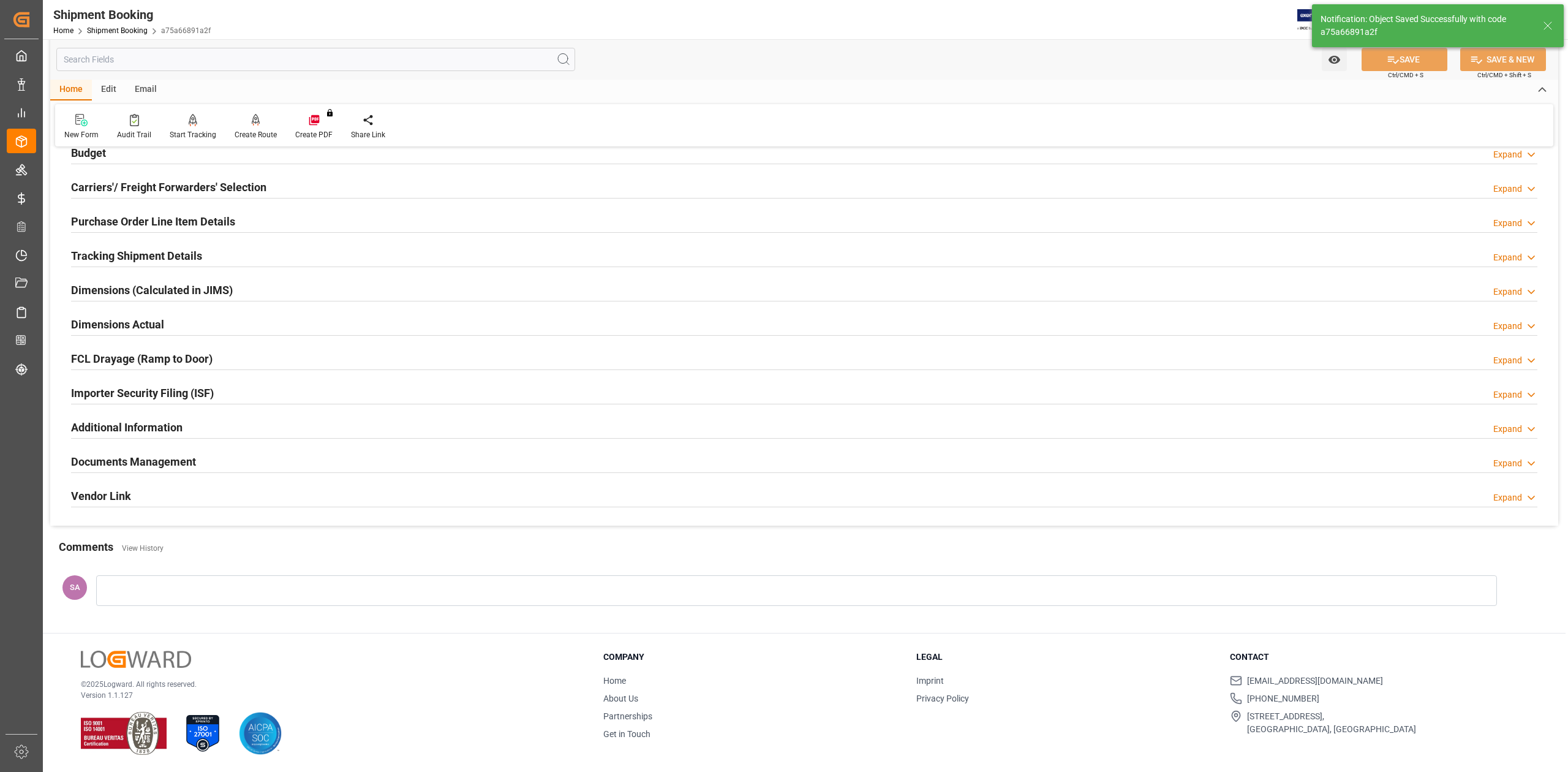
scroll to position [150, 0]
click at [115, 322] on h2 "Dimensions Actual" at bounding box center [117, 324] width 93 height 16
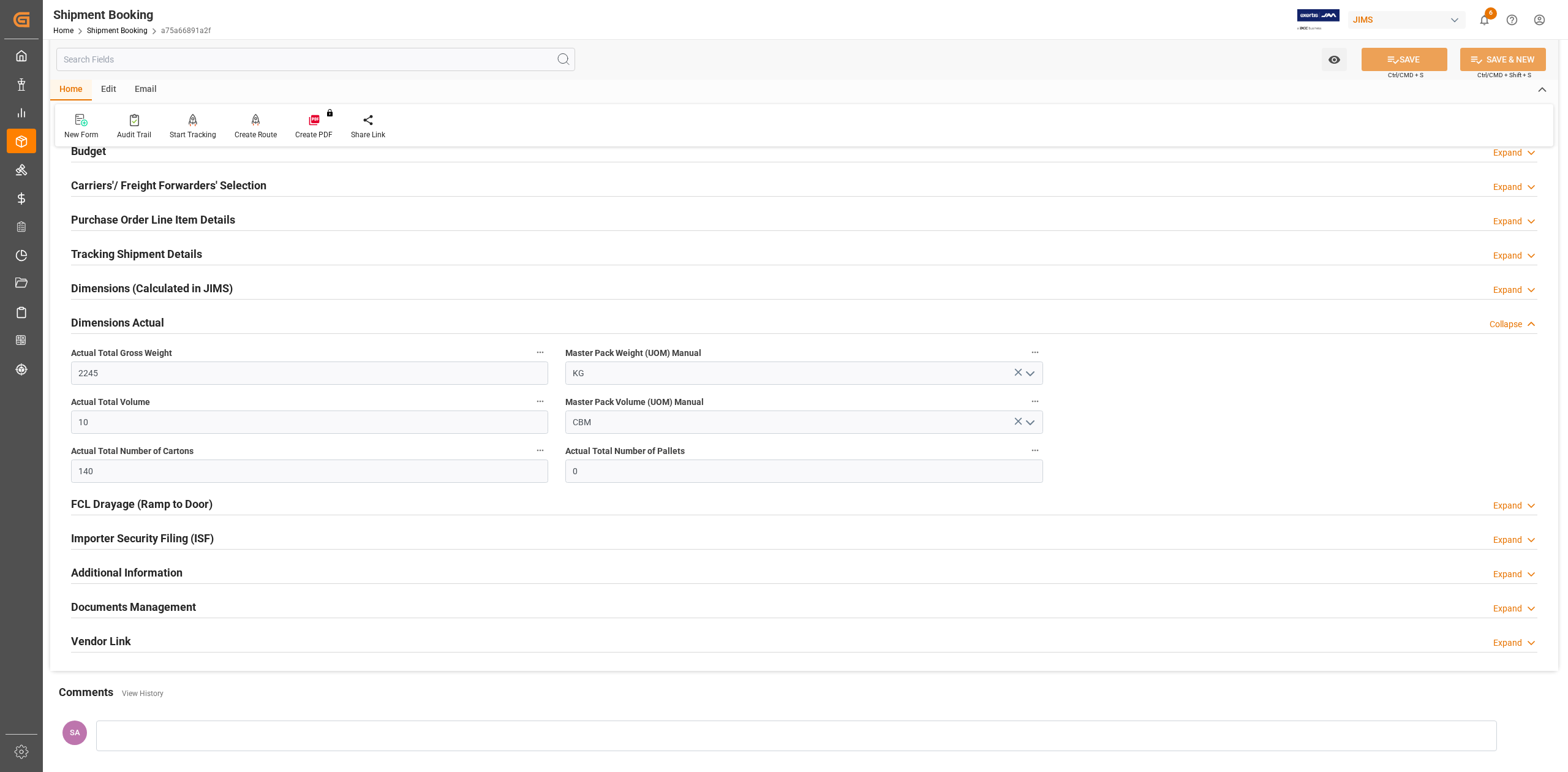
scroll to position [231, 0]
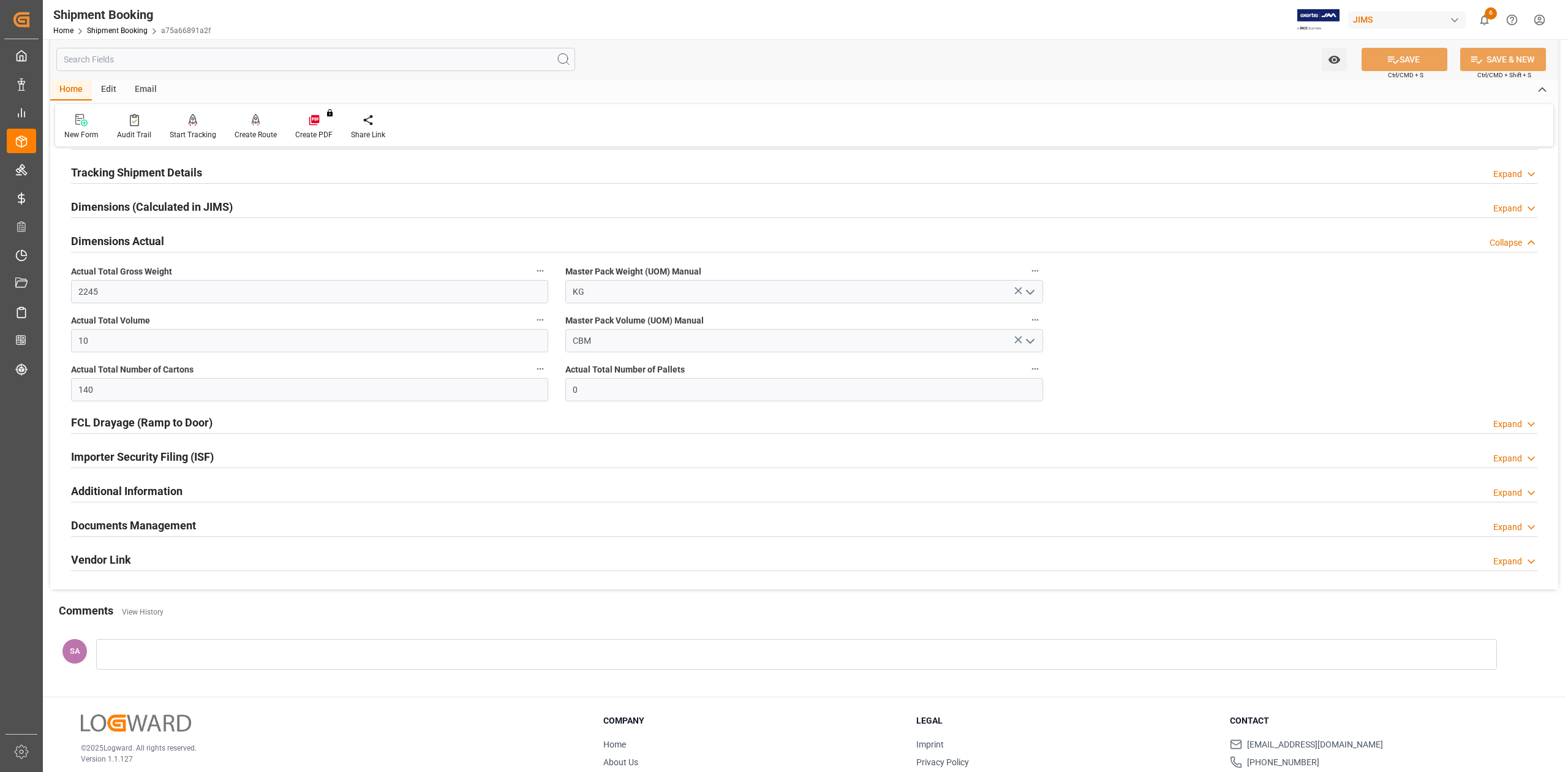
click at [130, 245] on h2 "Dimensions Actual" at bounding box center [117, 241] width 93 height 16
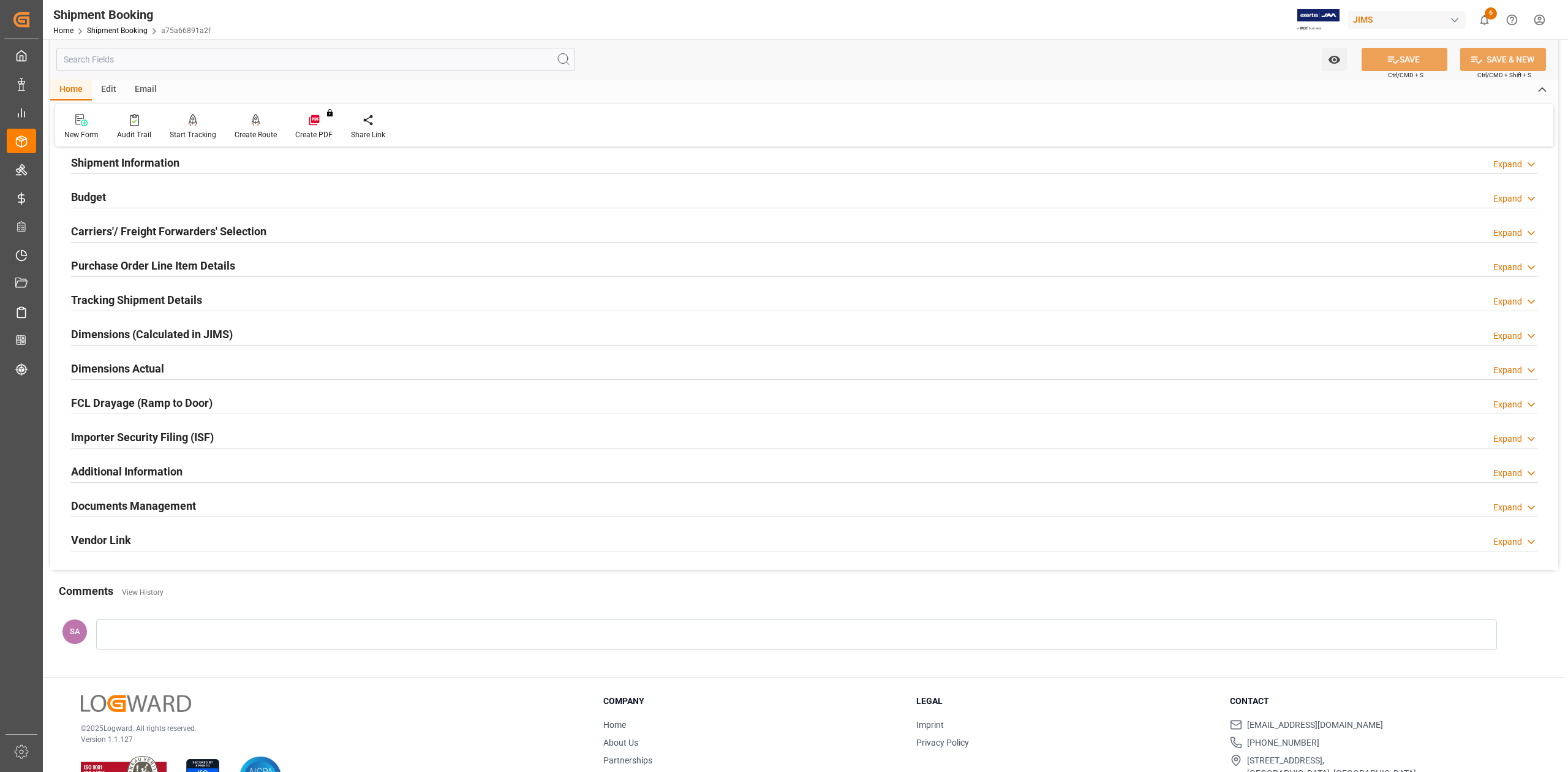
scroll to position [69, 0]
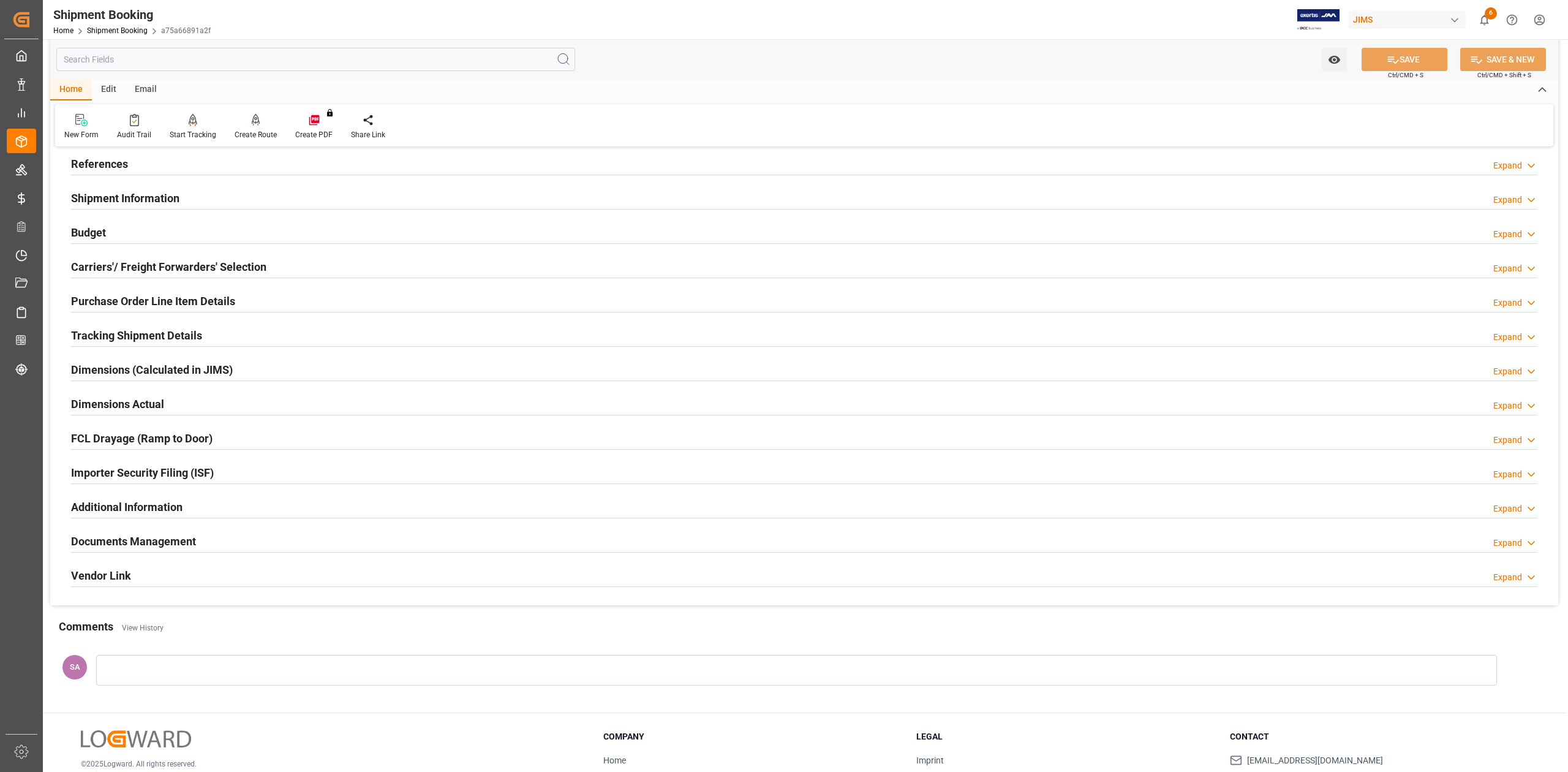
click at [159, 545] on h2 "Documents Management" at bounding box center [133, 541] width 125 height 16
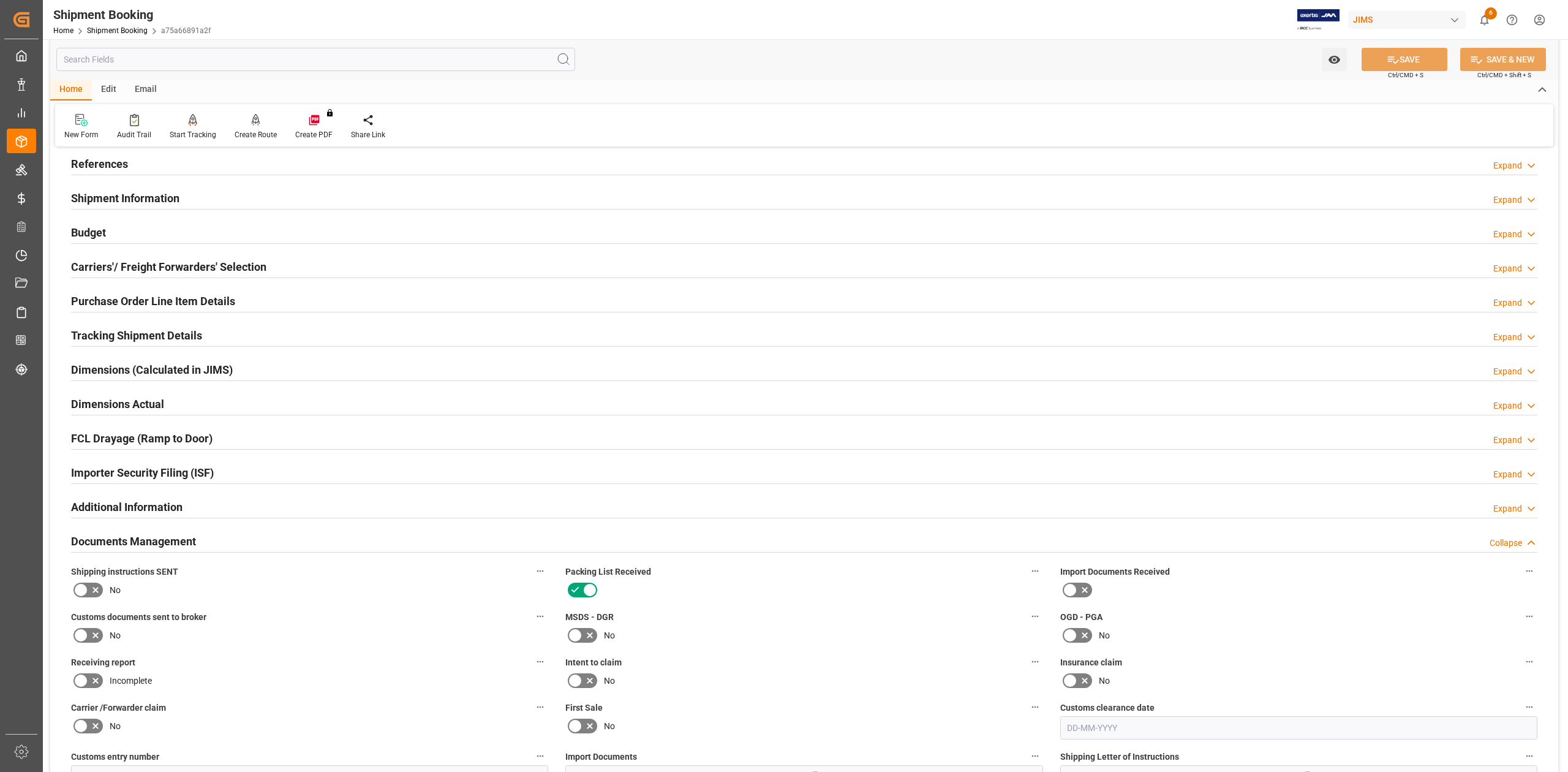
scroll to position [0, 0]
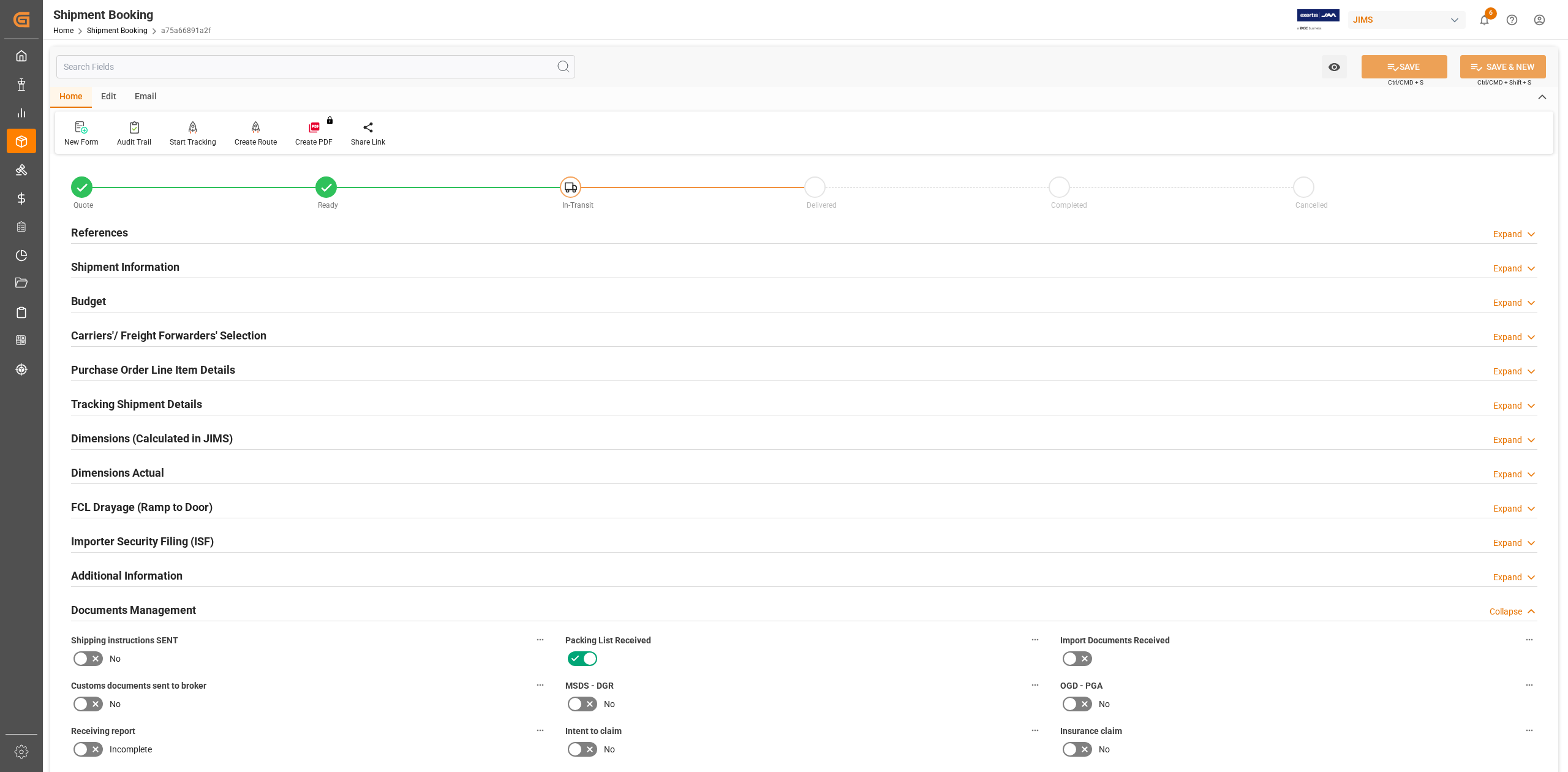
click at [109, 604] on h2 "Documents Management" at bounding box center [133, 610] width 125 height 16
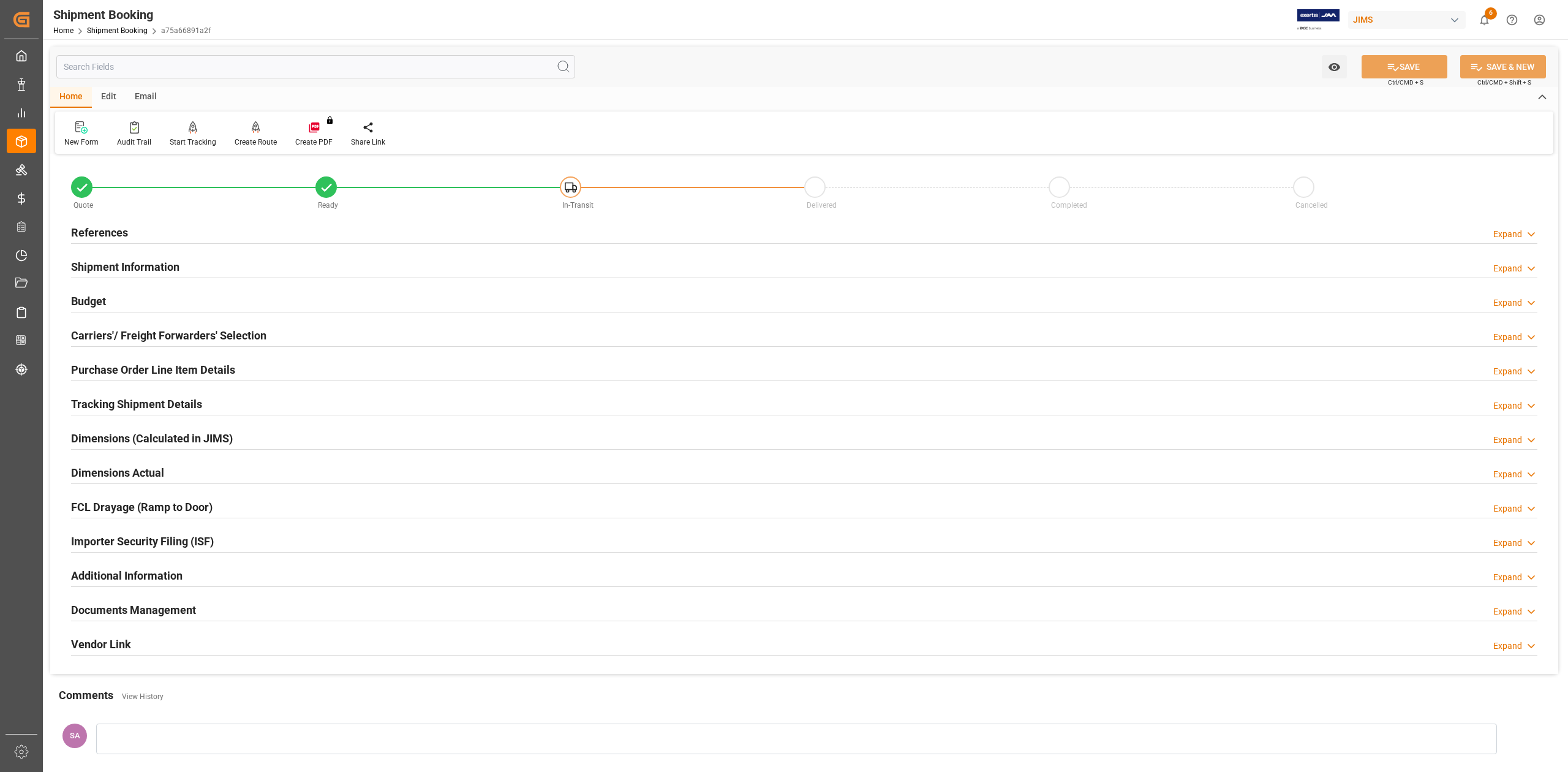
click at [123, 408] on h2 "Tracking Shipment Details" at bounding box center [136, 404] width 131 height 16
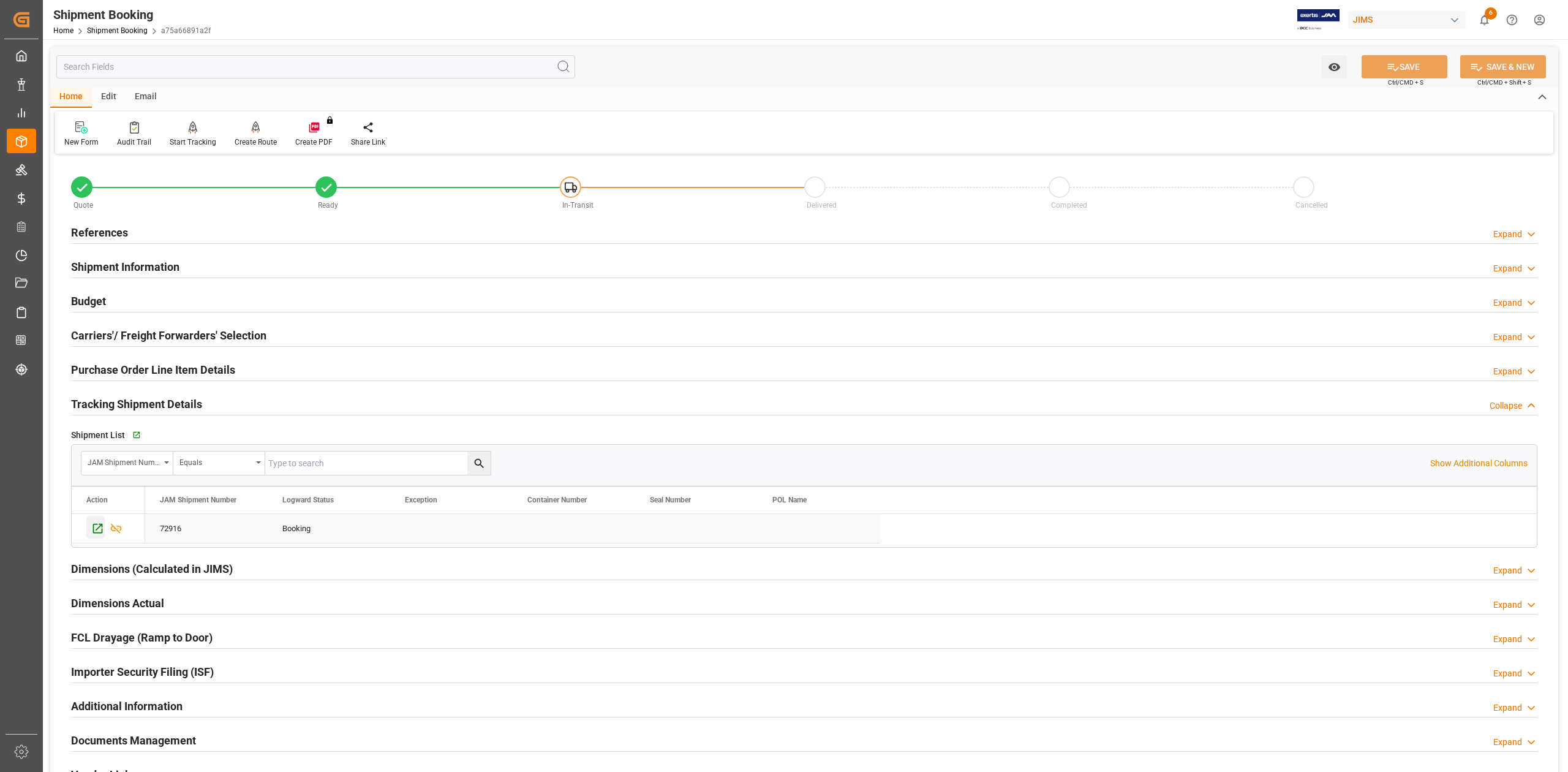
click at [93, 526] on icon "Press SPACE to select this row." at bounding box center [97, 529] width 13 height 13
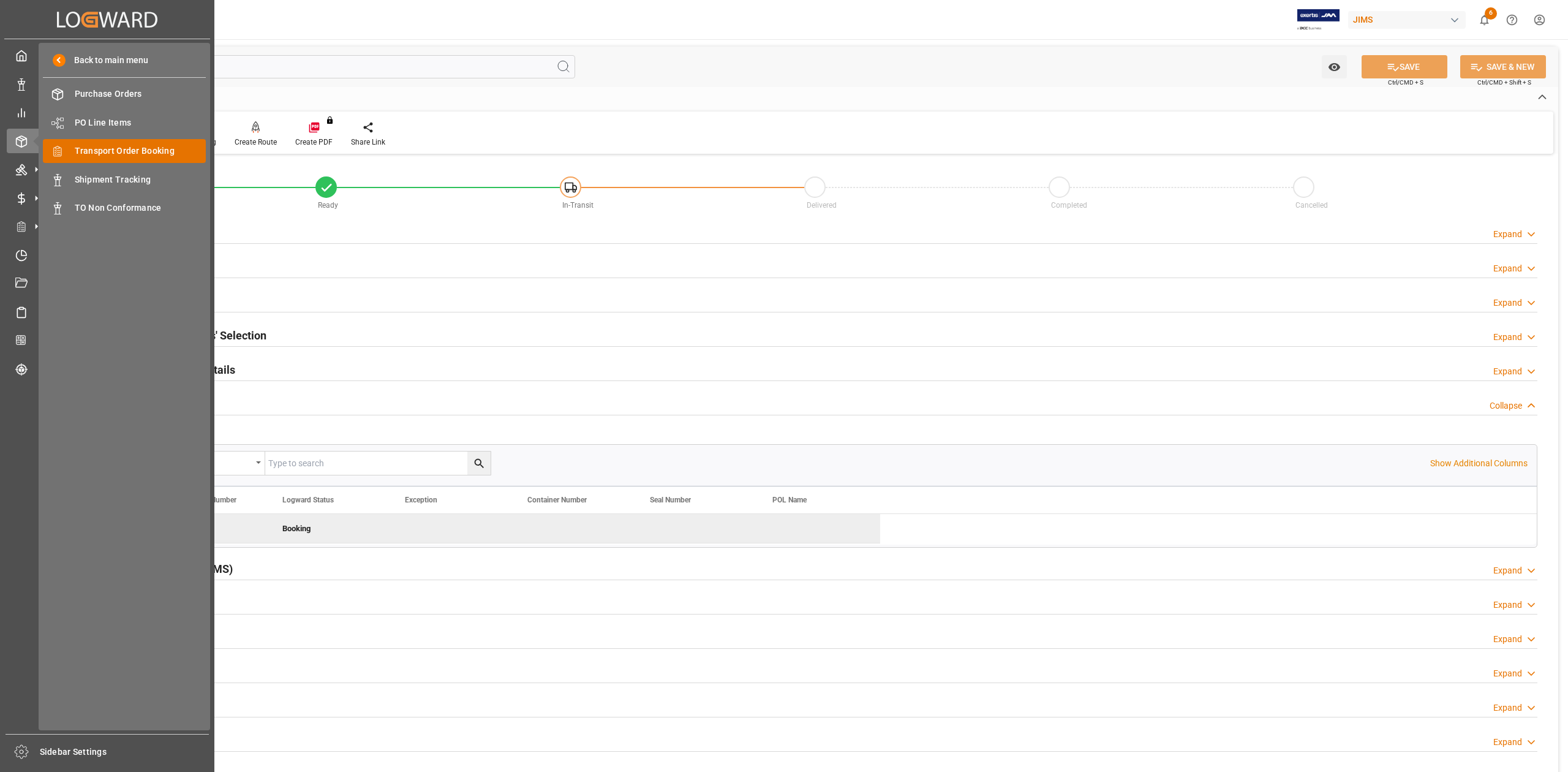
click at [150, 152] on span "Transport Order Booking" at bounding box center [140, 151] width 131 height 13
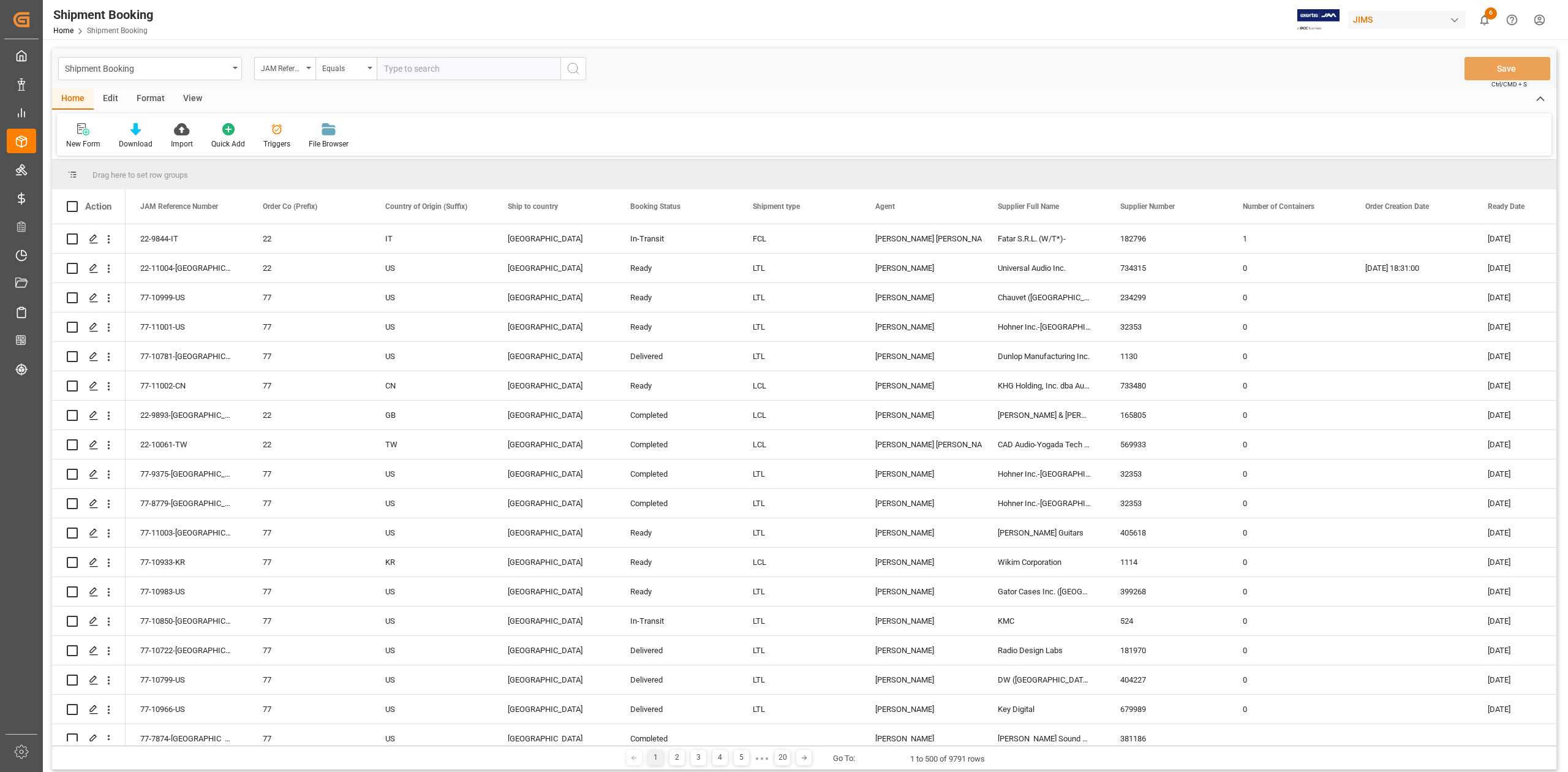
click at [448, 73] on input "text" at bounding box center [468, 68] width 184 height 23
type input "77-10690-FR"
click at [576, 64] on circle "search button" at bounding box center [573, 68] width 10 height 10
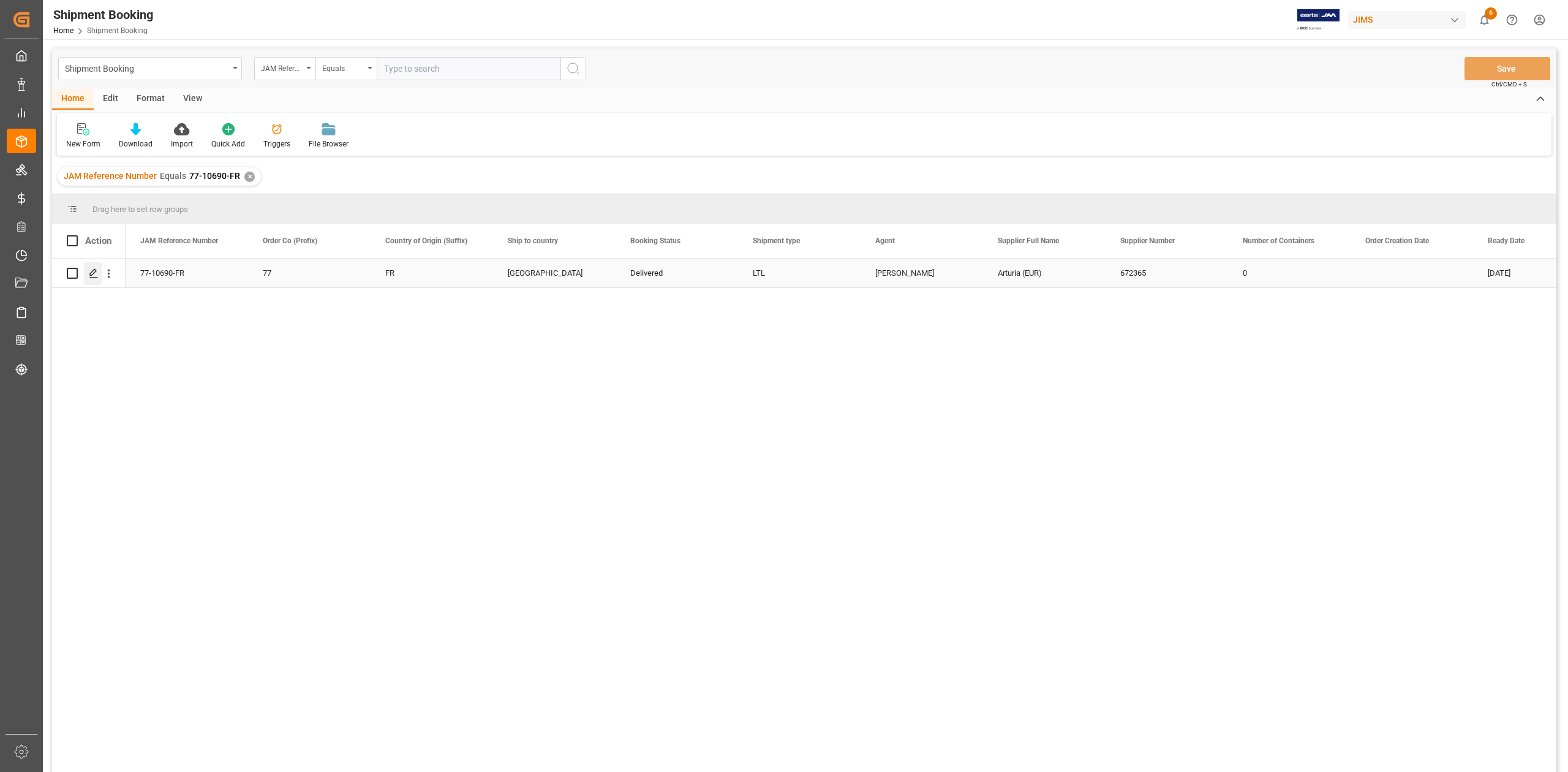
click at [88, 271] on div "Press SPACE to select this row." at bounding box center [93, 274] width 18 height 23
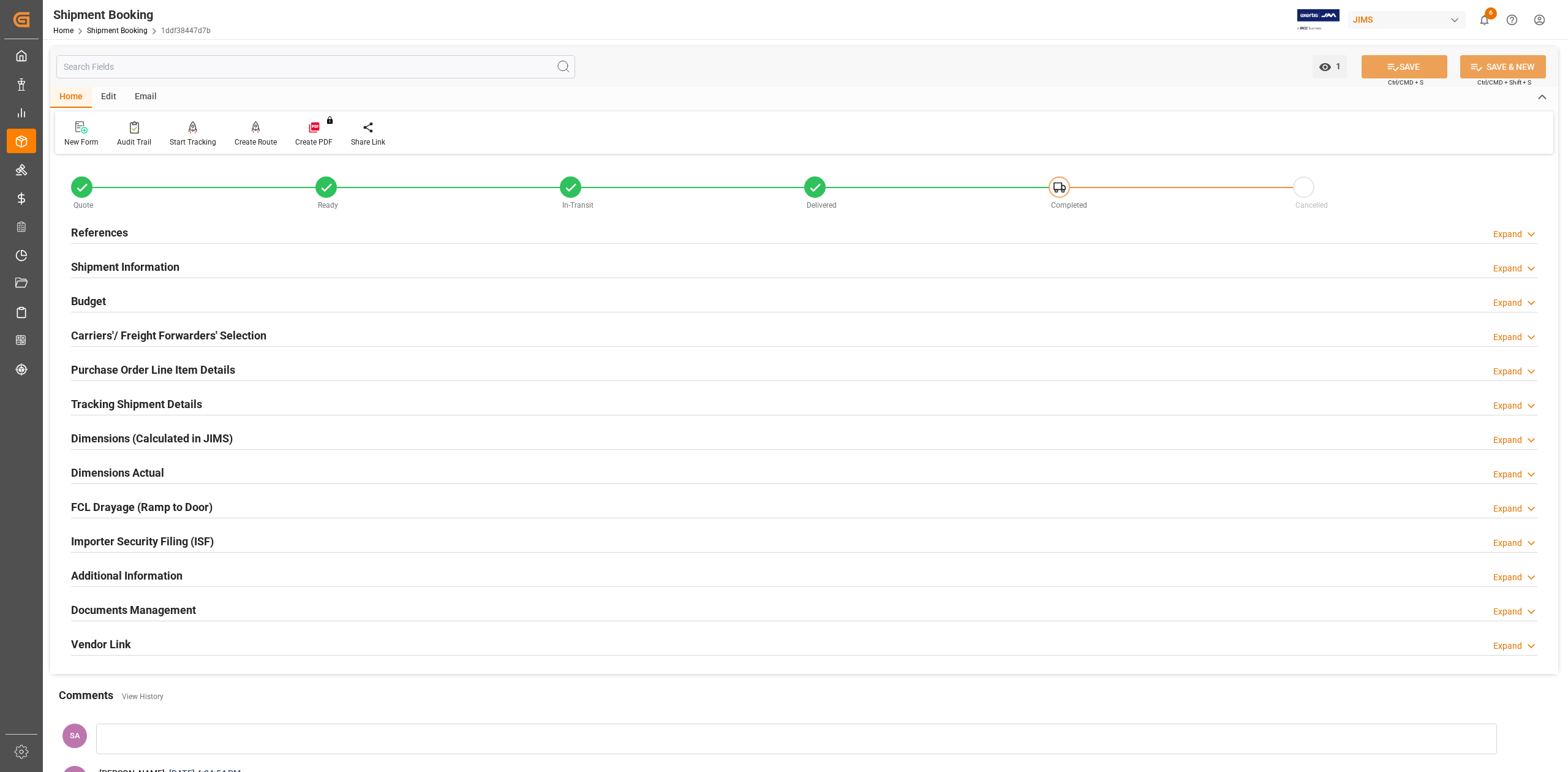
click at [116, 229] on h2 "References" at bounding box center [99, 233] width 57 height 16
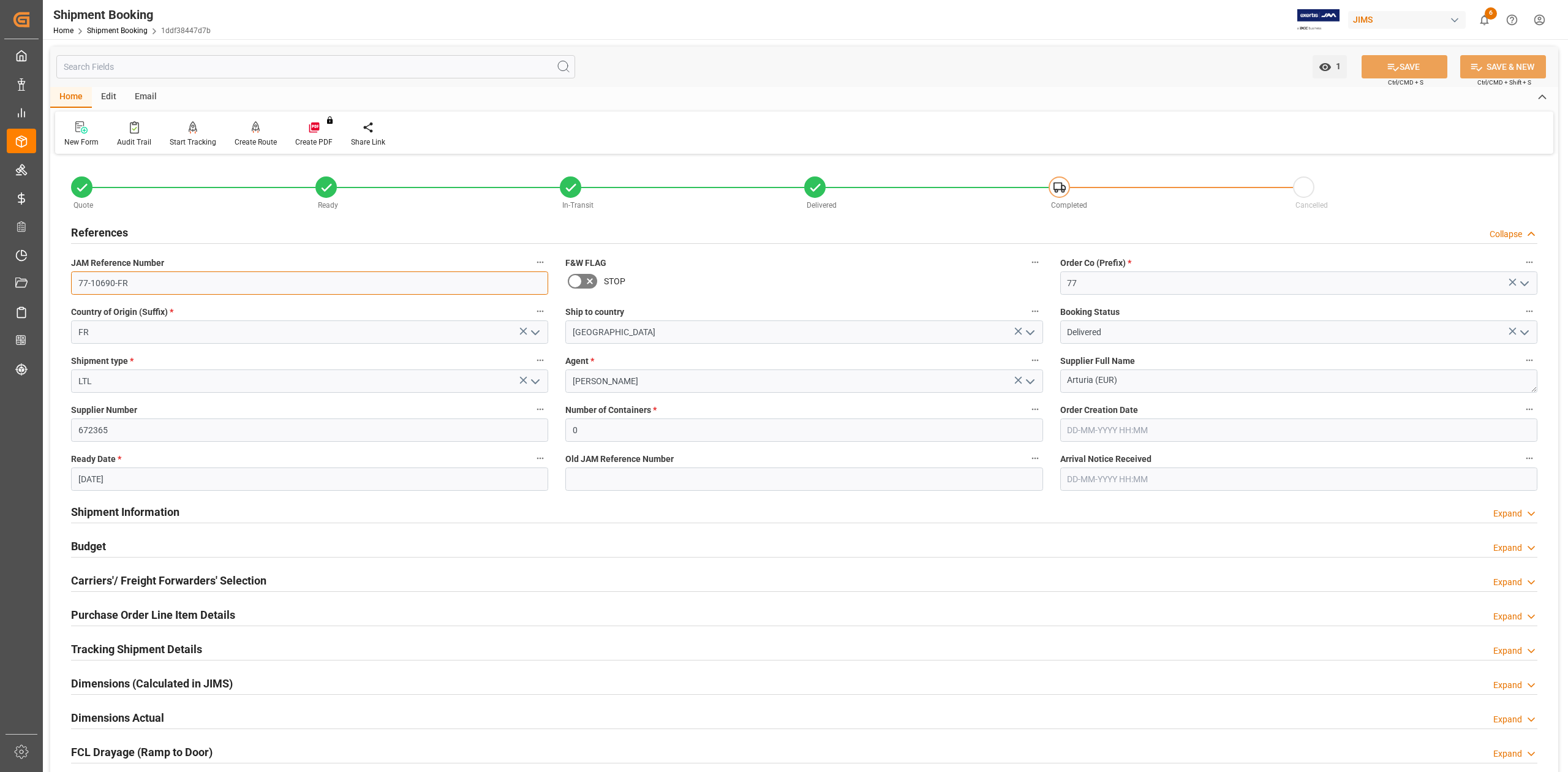
click at [149, 279] on input "77-10690-FR" at bounding box center [309, 283] width 477 height 23
click at [1138, 376] on textarea "Arturia (EUR)" at bounding box center [1299, 381] width 477 height 23
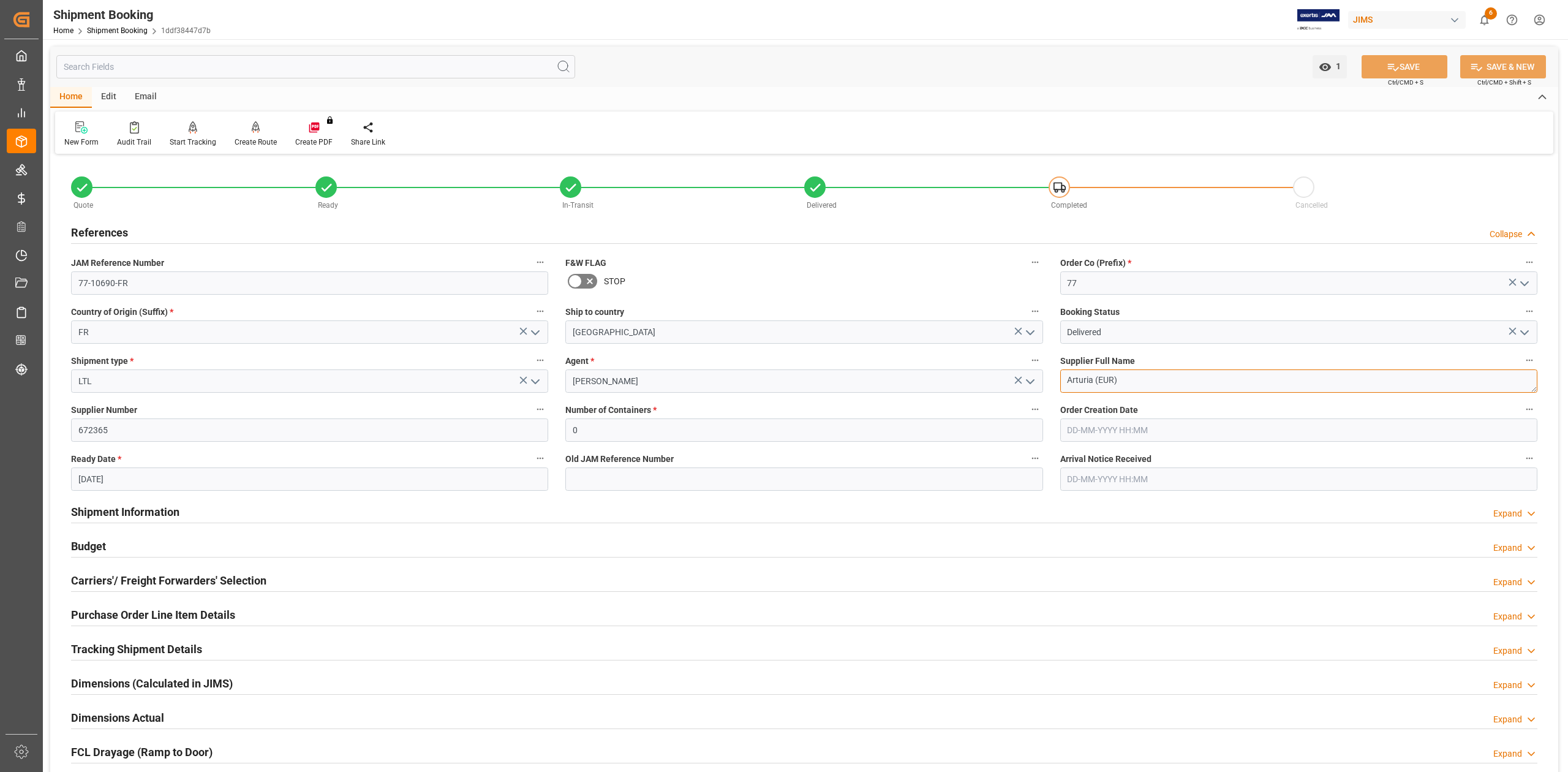
click at [1138, 376] on textarea "Arturia (EUR)" at bounding box center [1299, 381] width 477 height 23
drag, startPoint x: 181, startPoint y: 513, endPoint x: 581, endPoint y: 564, distance: 403.2
click at [181, 513] on div "Shipment Information Expand" at bounding box center [804, 511] width 1466 height 23
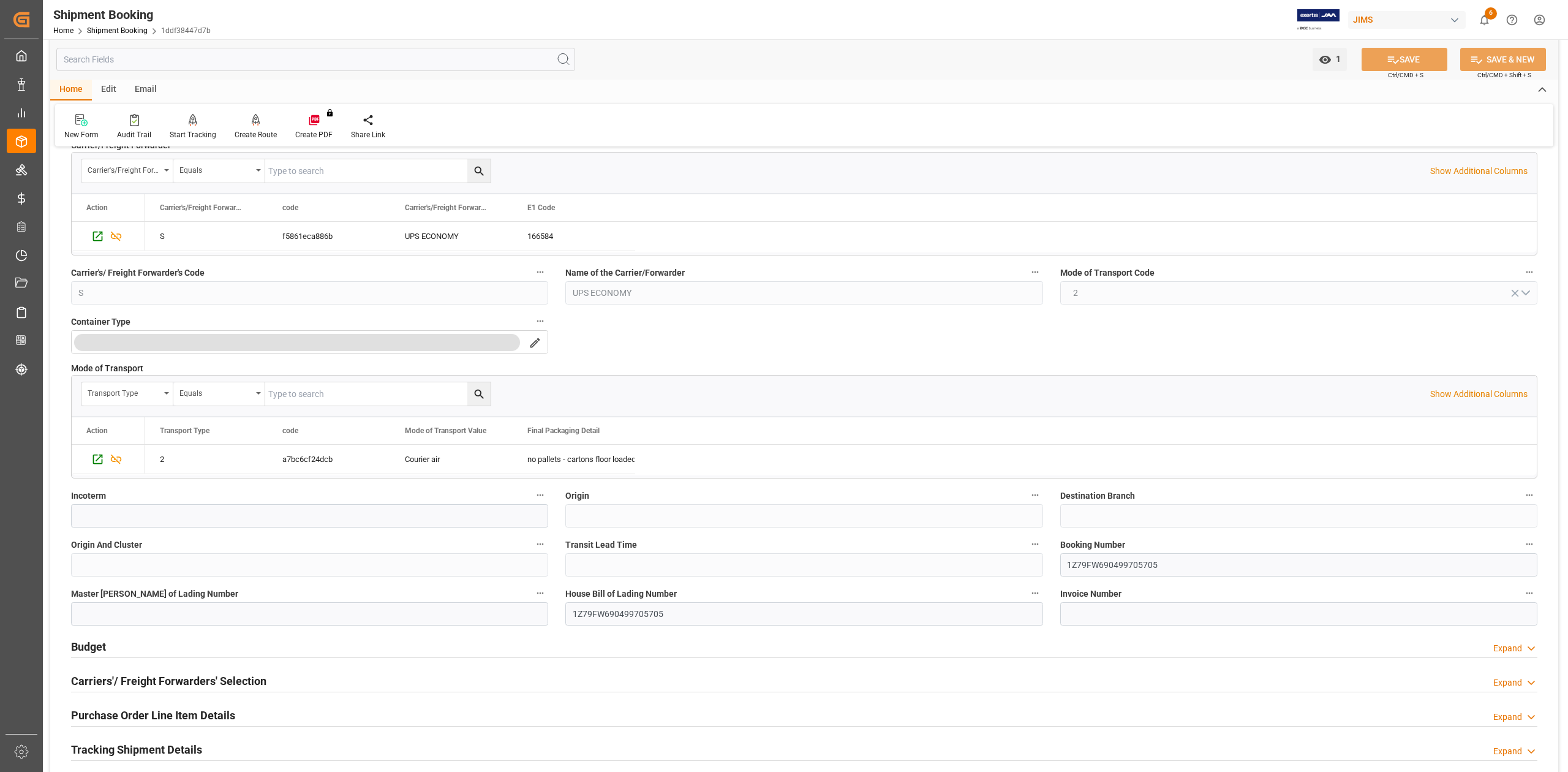
scroll to position [408, 0]
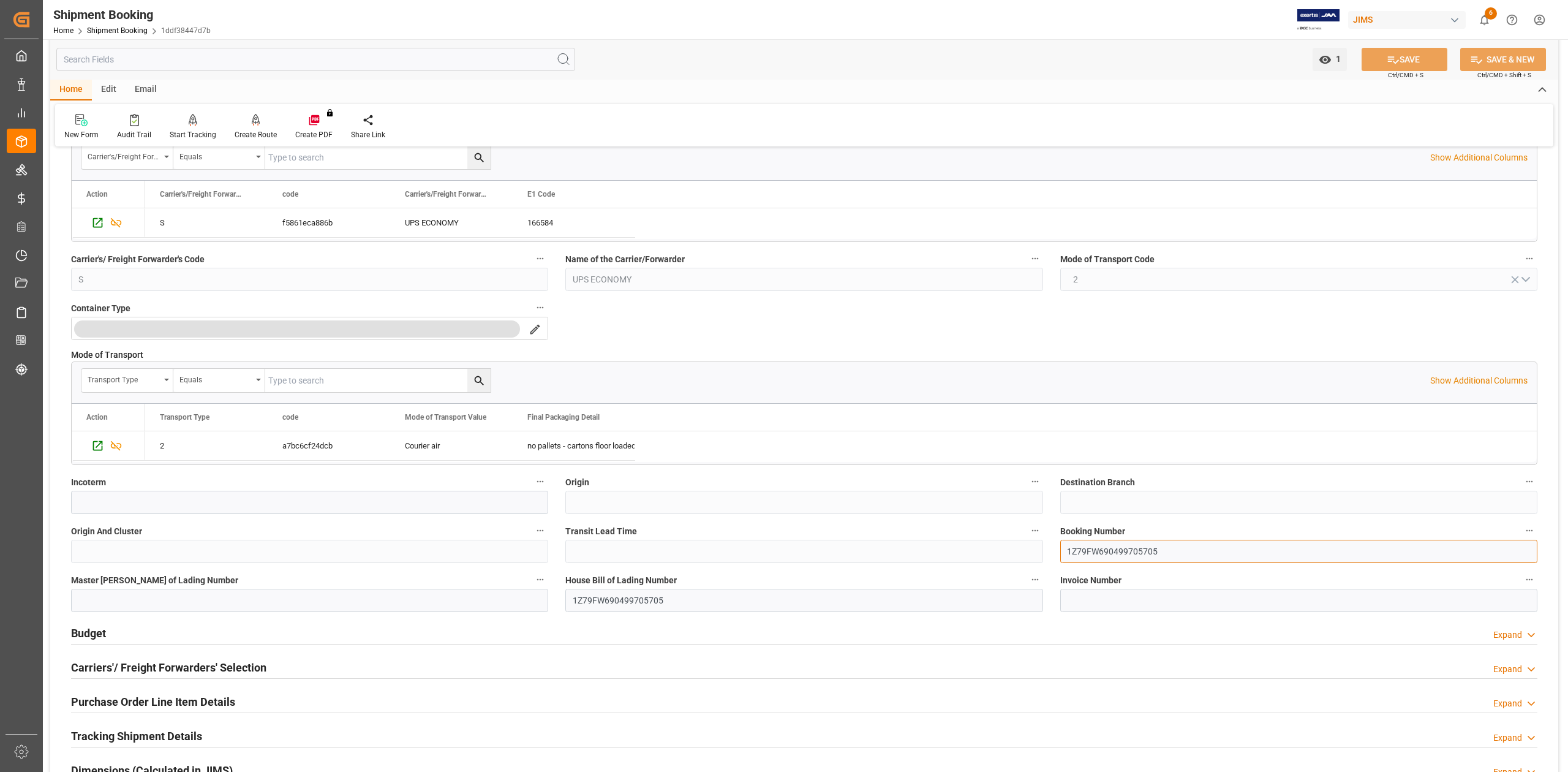
click at [1093, 552] on input "1Z79FW690499705705" at bounding box center [1299, 551] width 477 height 23
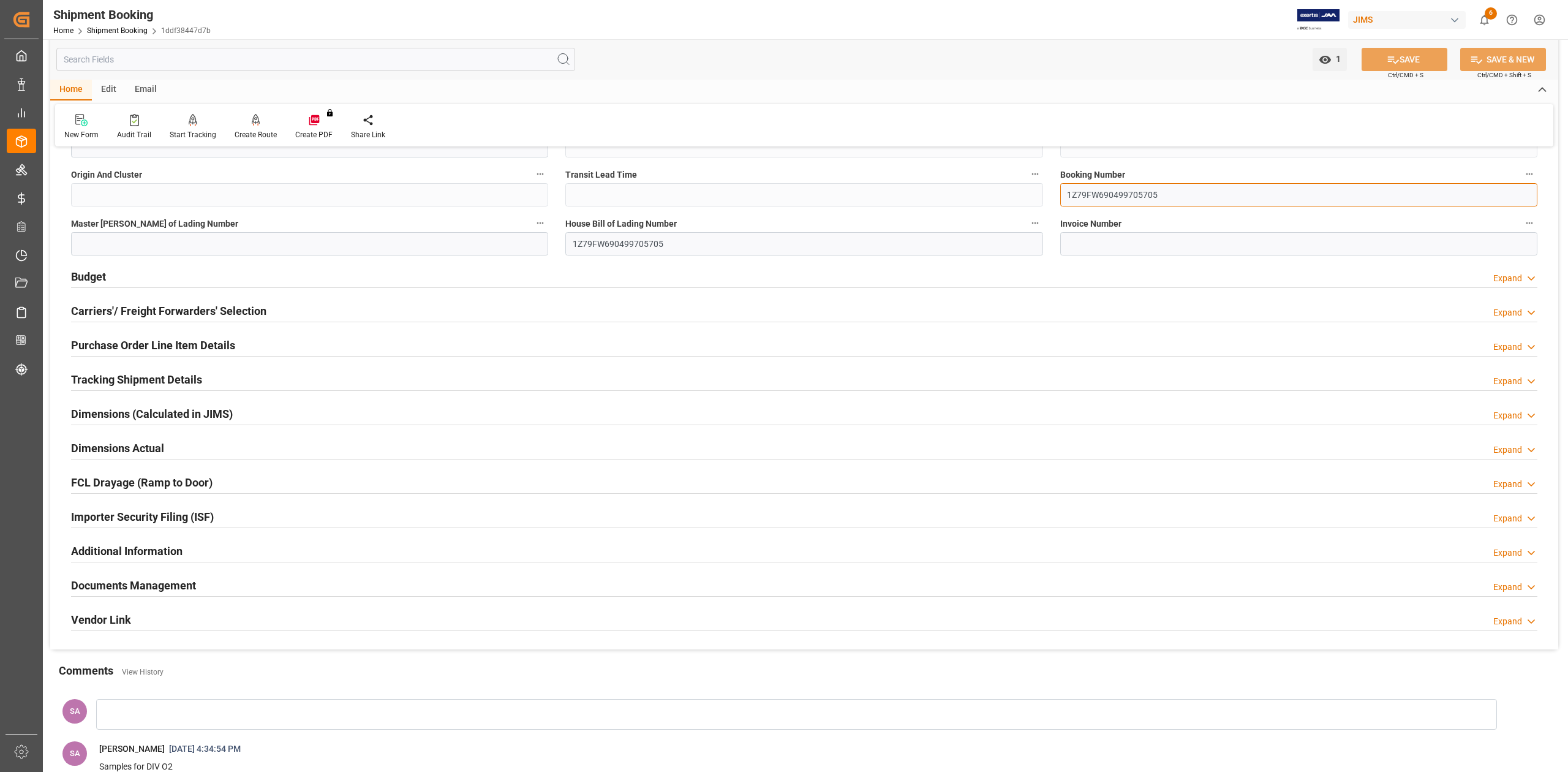
scroll to position [817, 0]
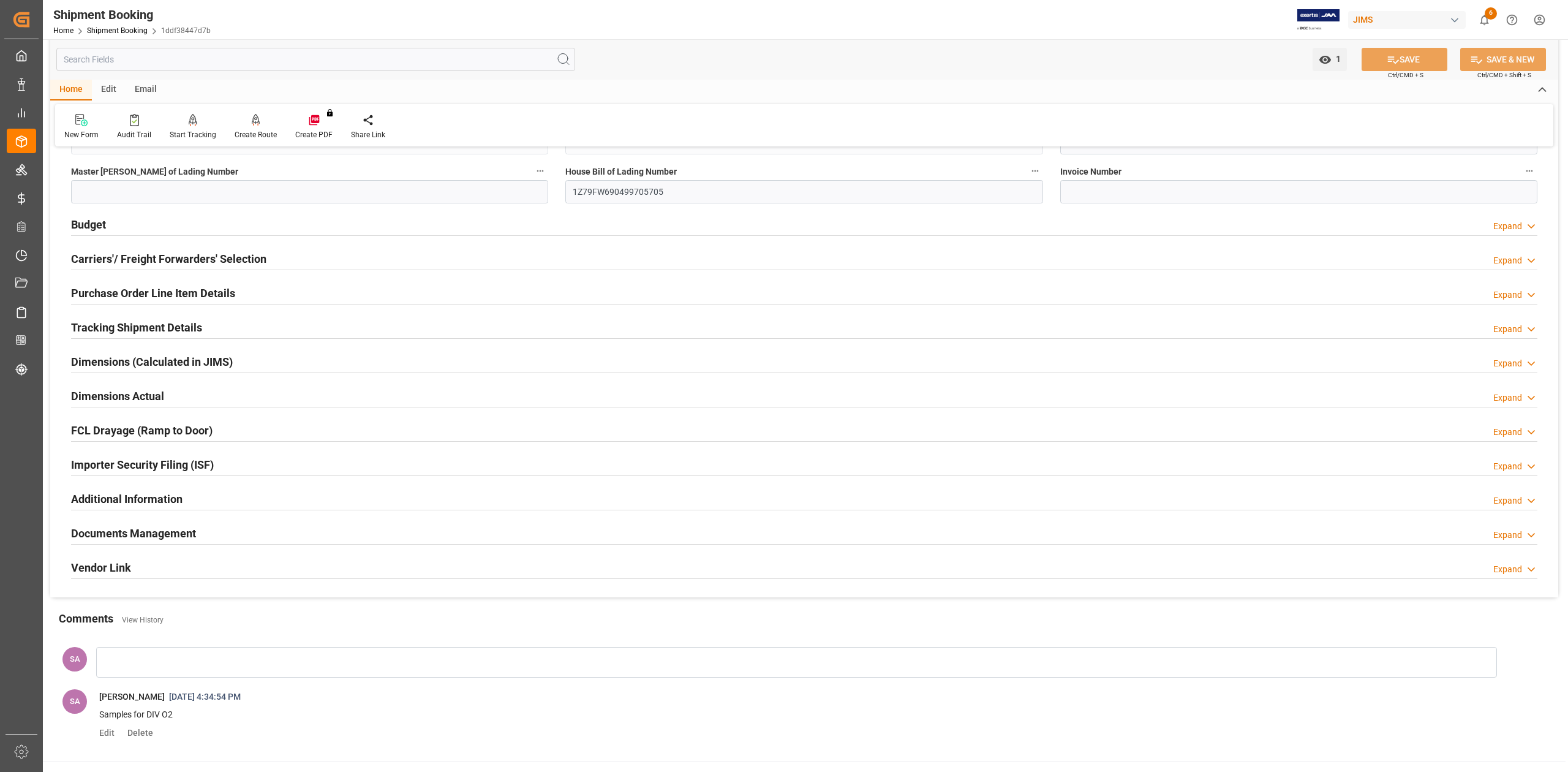
click at [149, 290] on h2 "Purchase Order Line Item Details" at bounding box center [153, 293] width 164 height 16
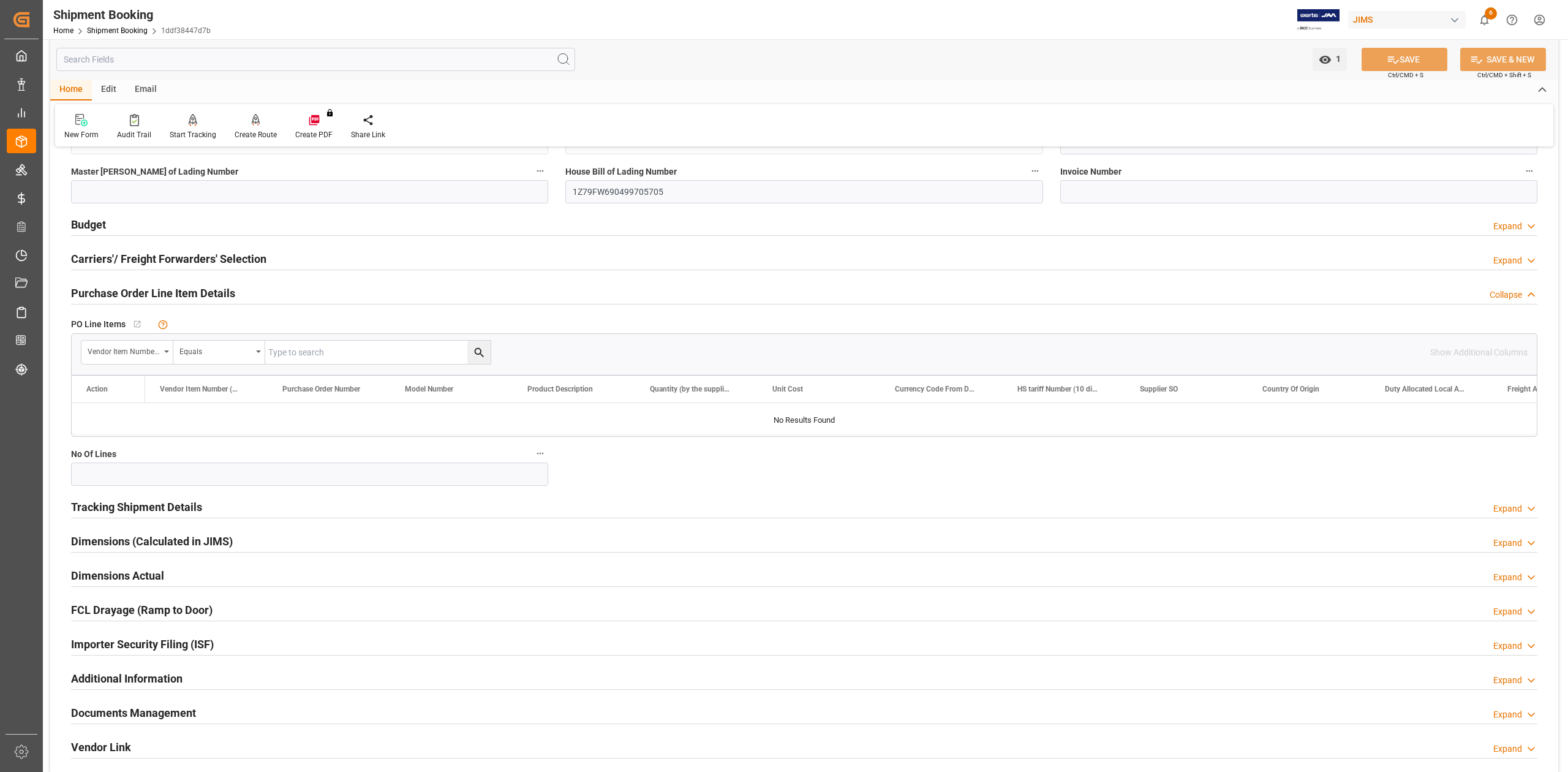
click at [149, 290] on h2 "Purchase Order Line Item Details" at bounding box center [153, 293] width 164 height 16
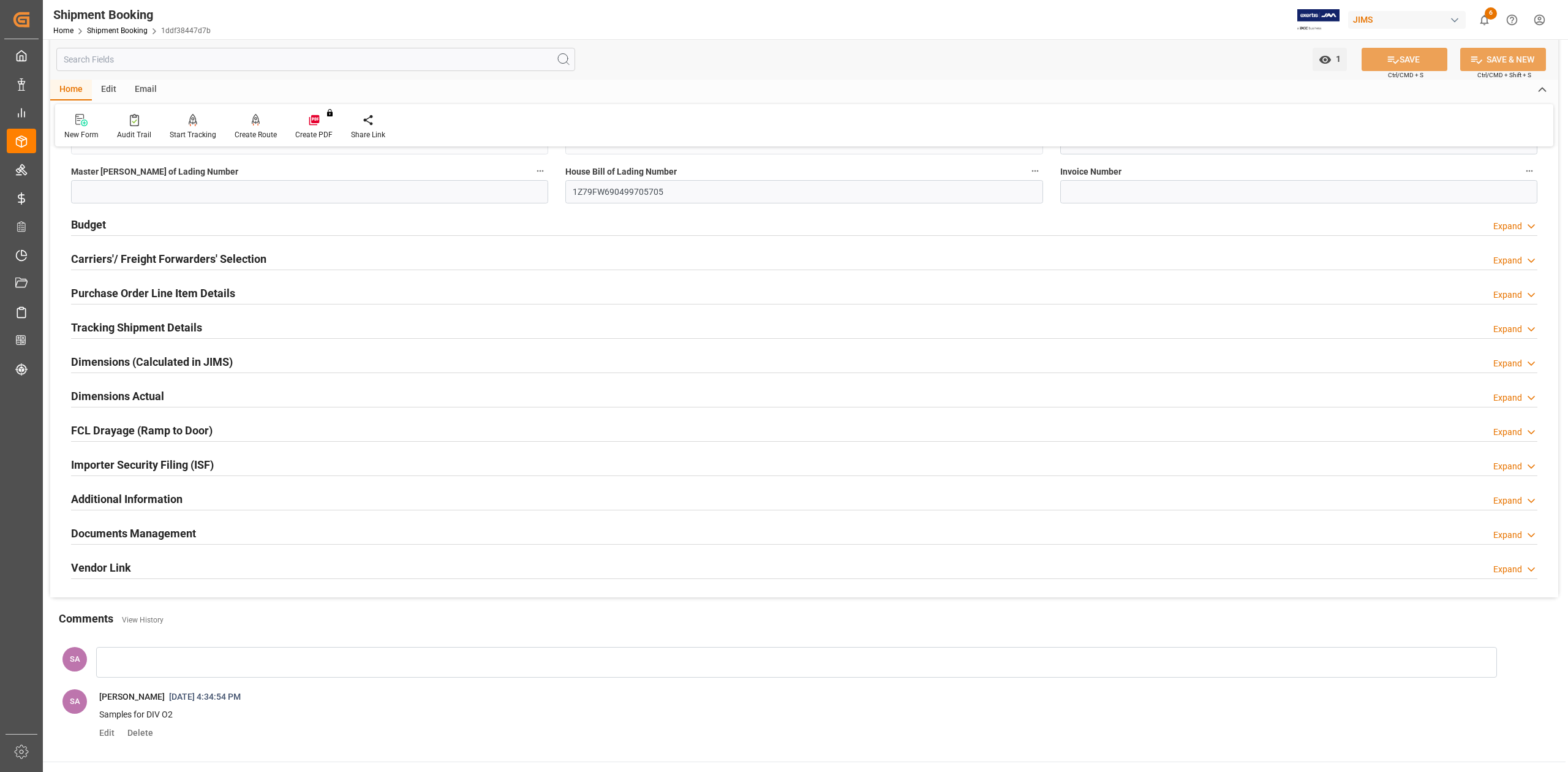
click at [185, 725] on span "Samples for DIV O2" at bounding box center [811, 715] width 1443 height 21
click at [108, 738] on span "Edit" at bounding box center [111, 733] width 24 height 10
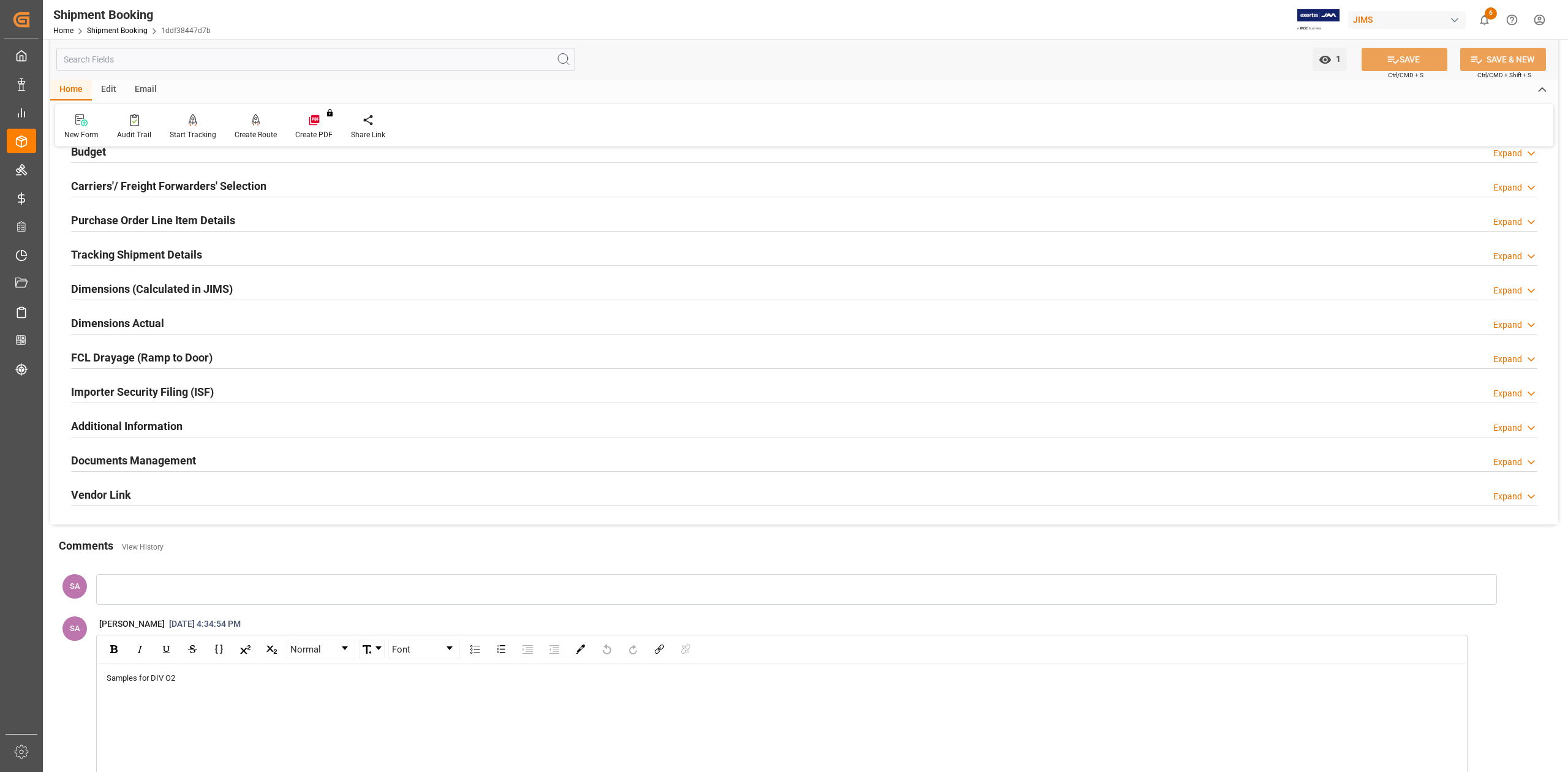
scroll to position [981, 0]
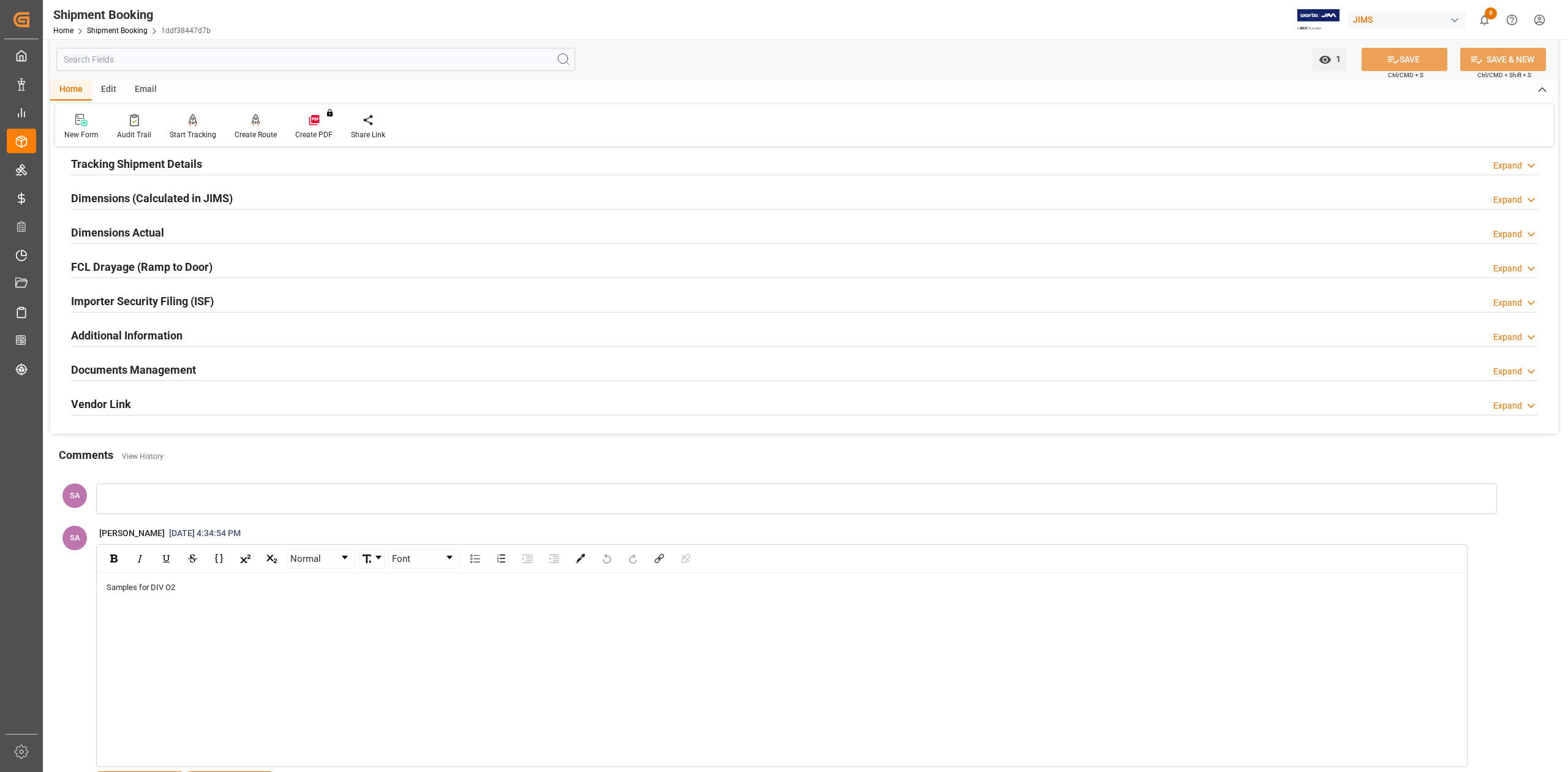
click at [179, 591] on div "Samples for DIV O2" at bounding box center [782, 587] width 1351 height 12
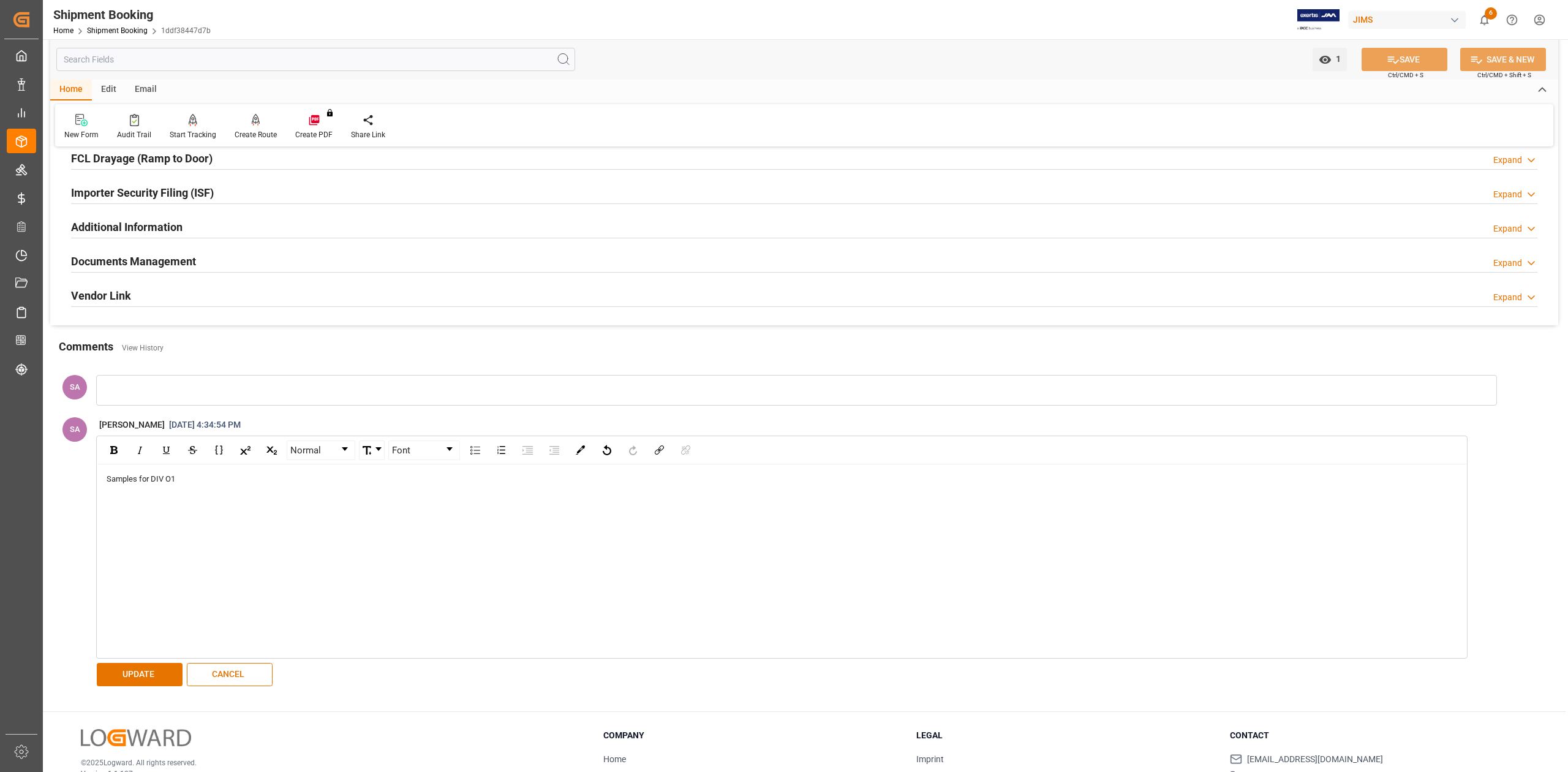
scroll to position [1172, 0]
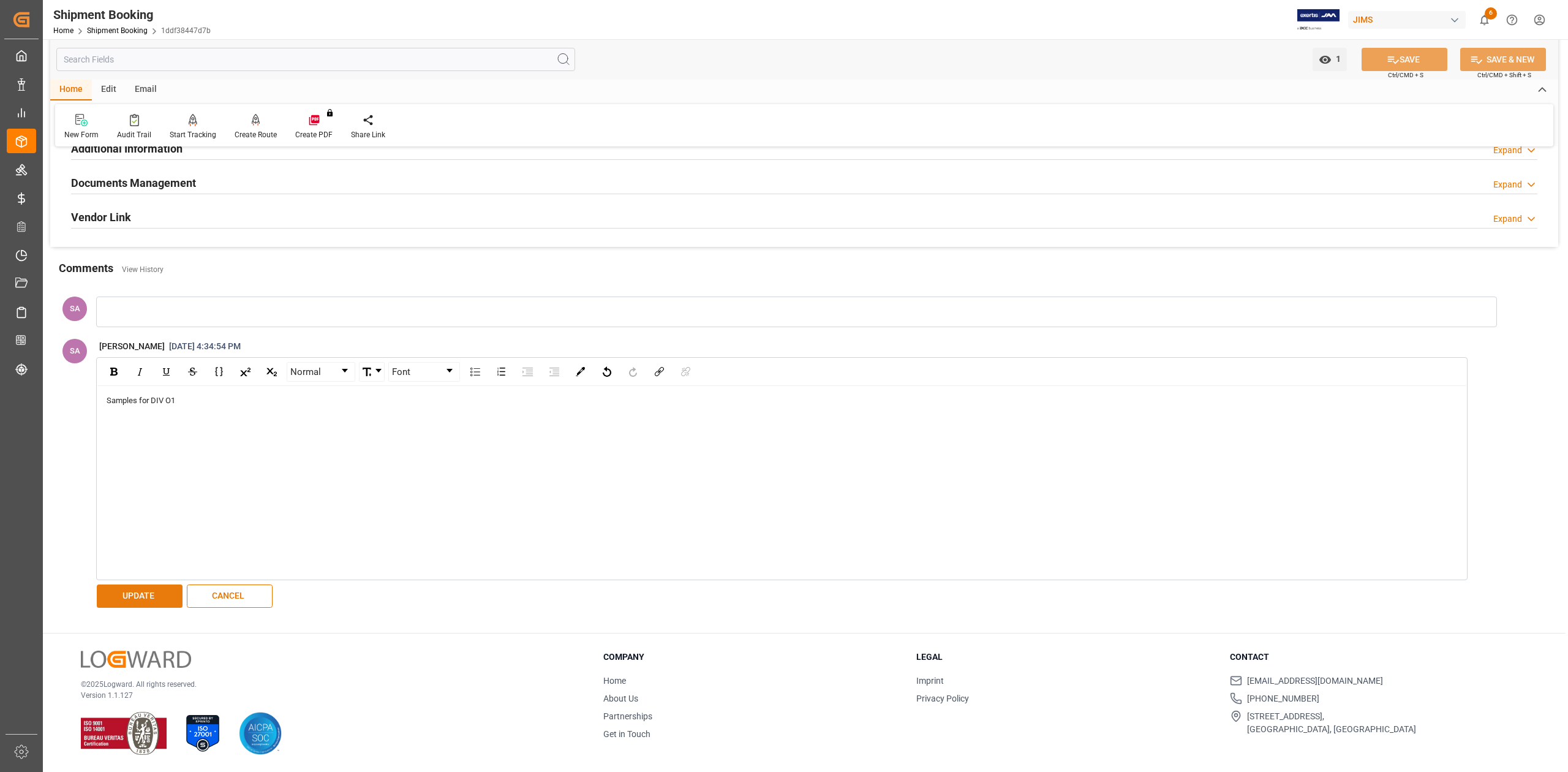
click at [126, 601] on button "UPDATE" at bounding box center [140, 596] width 86 height 23
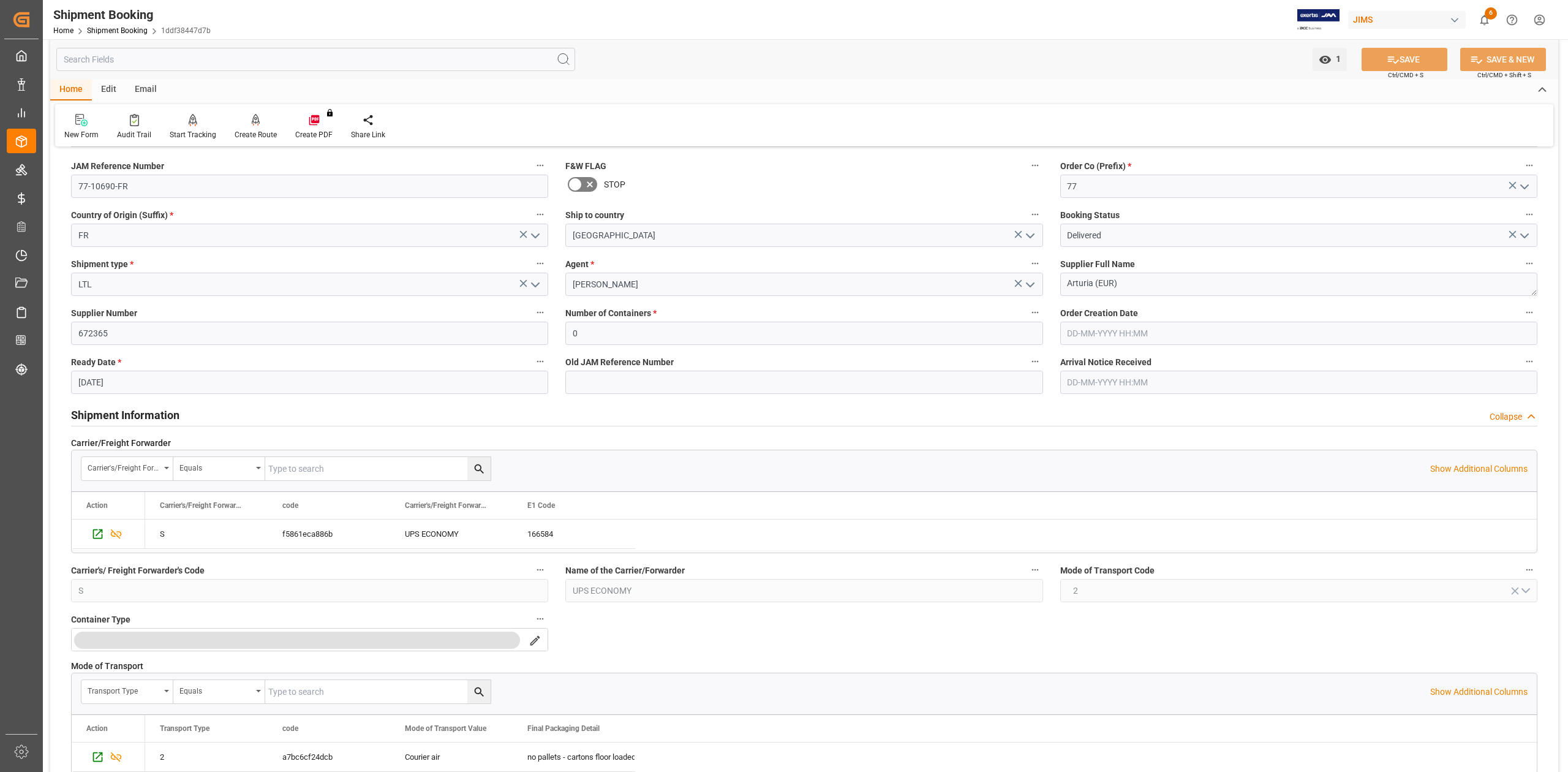
scroll to position [0, 0]
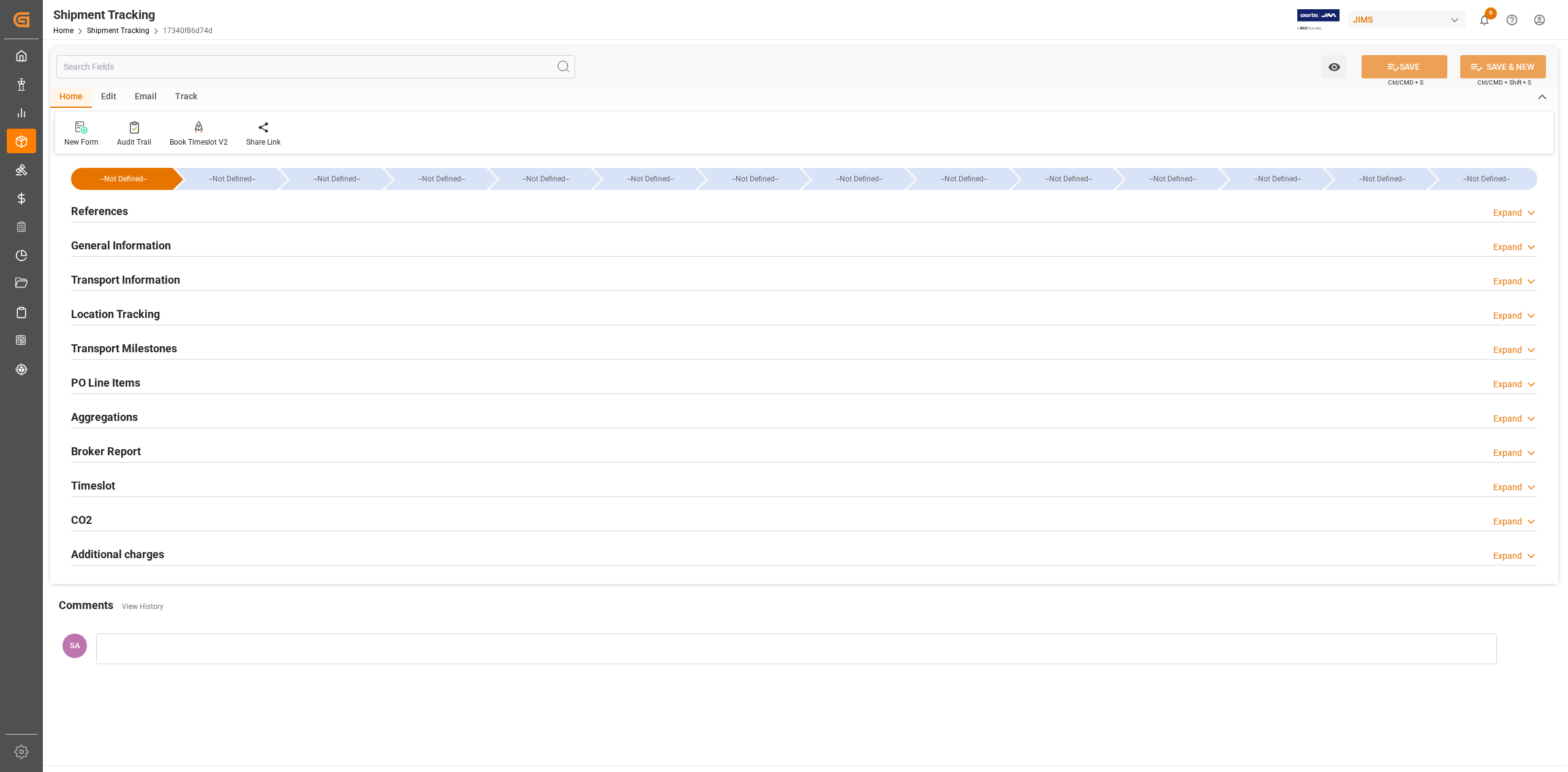
type input "11-09-2025 00:00"
type input "12-09-2025 00:00"
type input "17-09-2025 00:00"
type input "23-10-2025 00:00"
click at [145, 346] on h2 "Transport Milestones" at bounding box center [124, 348] width 106 height 16
